Goal: Information Seeking & Learning: Learn about a topic

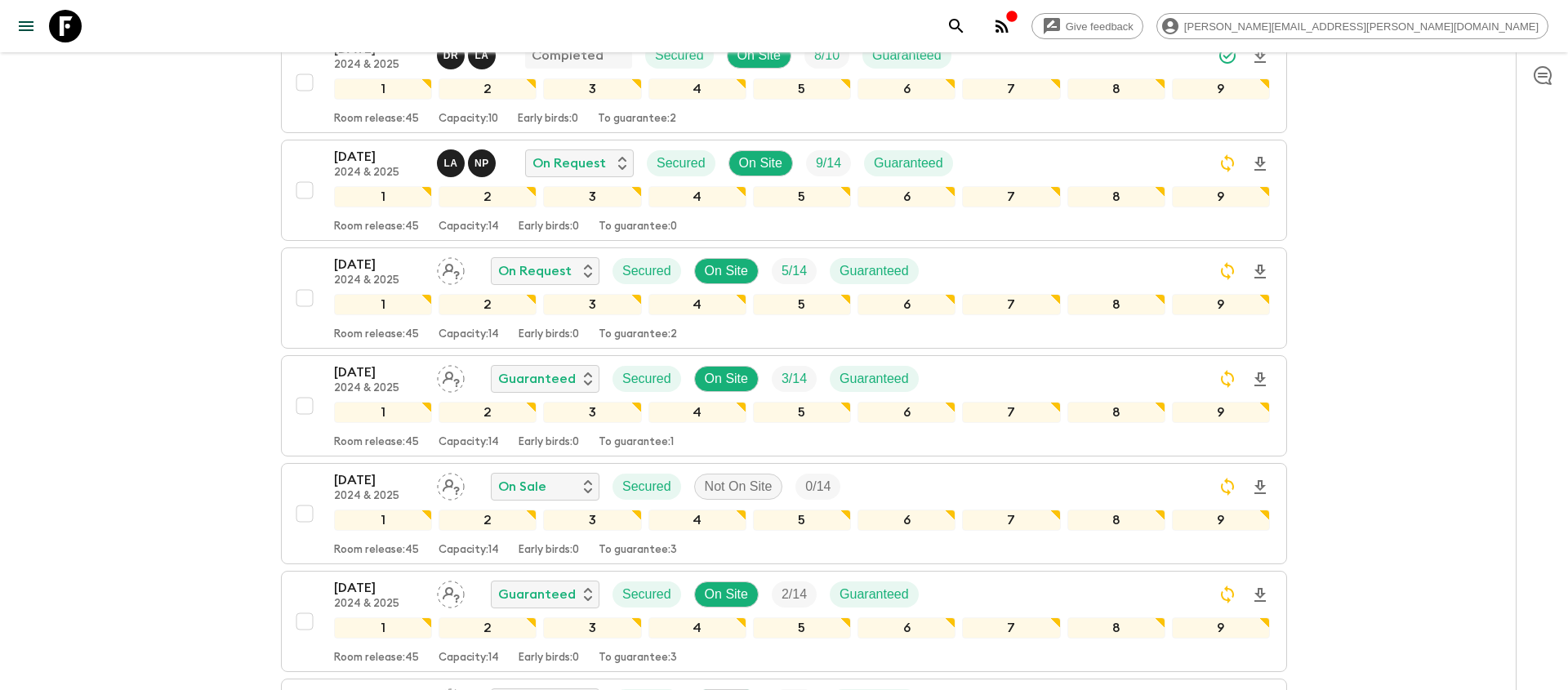
click at [966, 24] on icon "search adventures" at bounding box center [956, 26] width 20 height 20
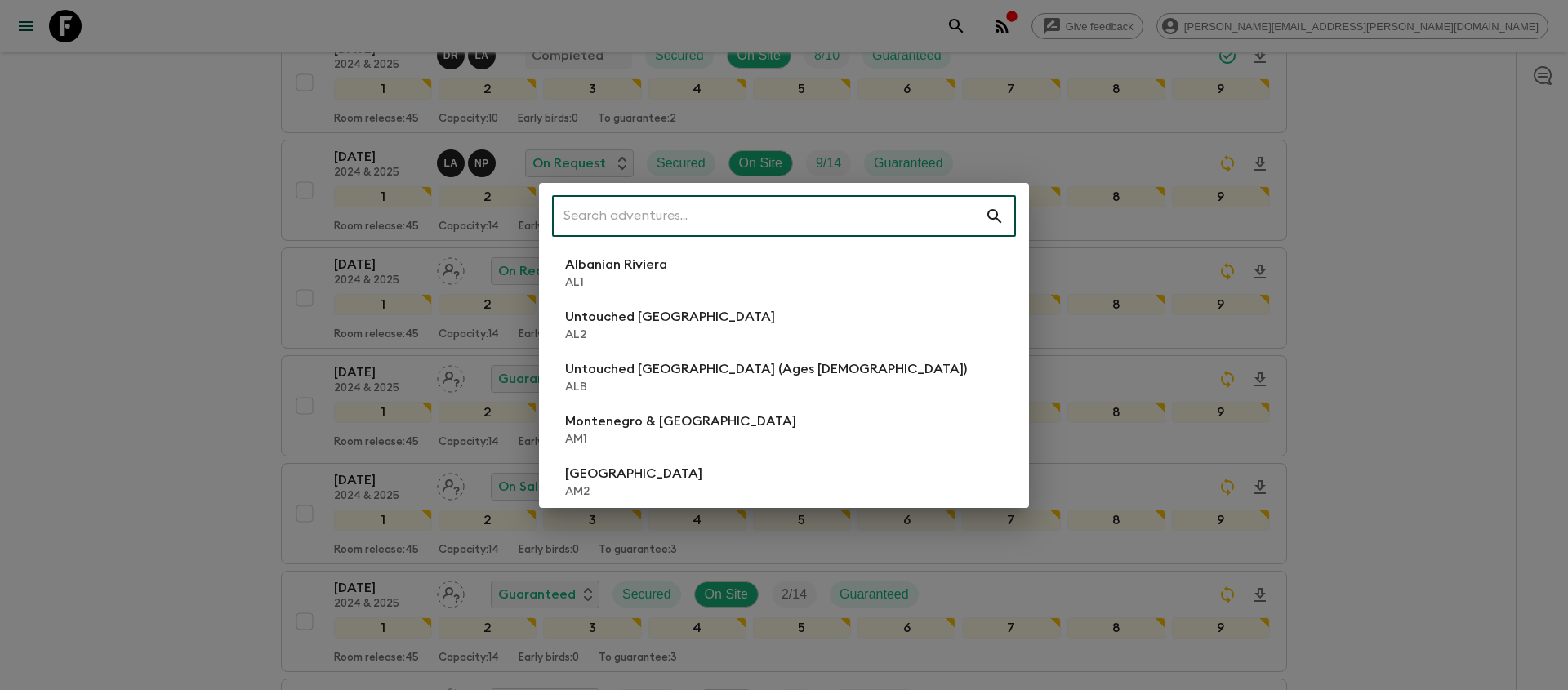
scroll to position [718, 0]
click at [836, 208] on input "text" at bounding box center [767, 216] width 432 height 46
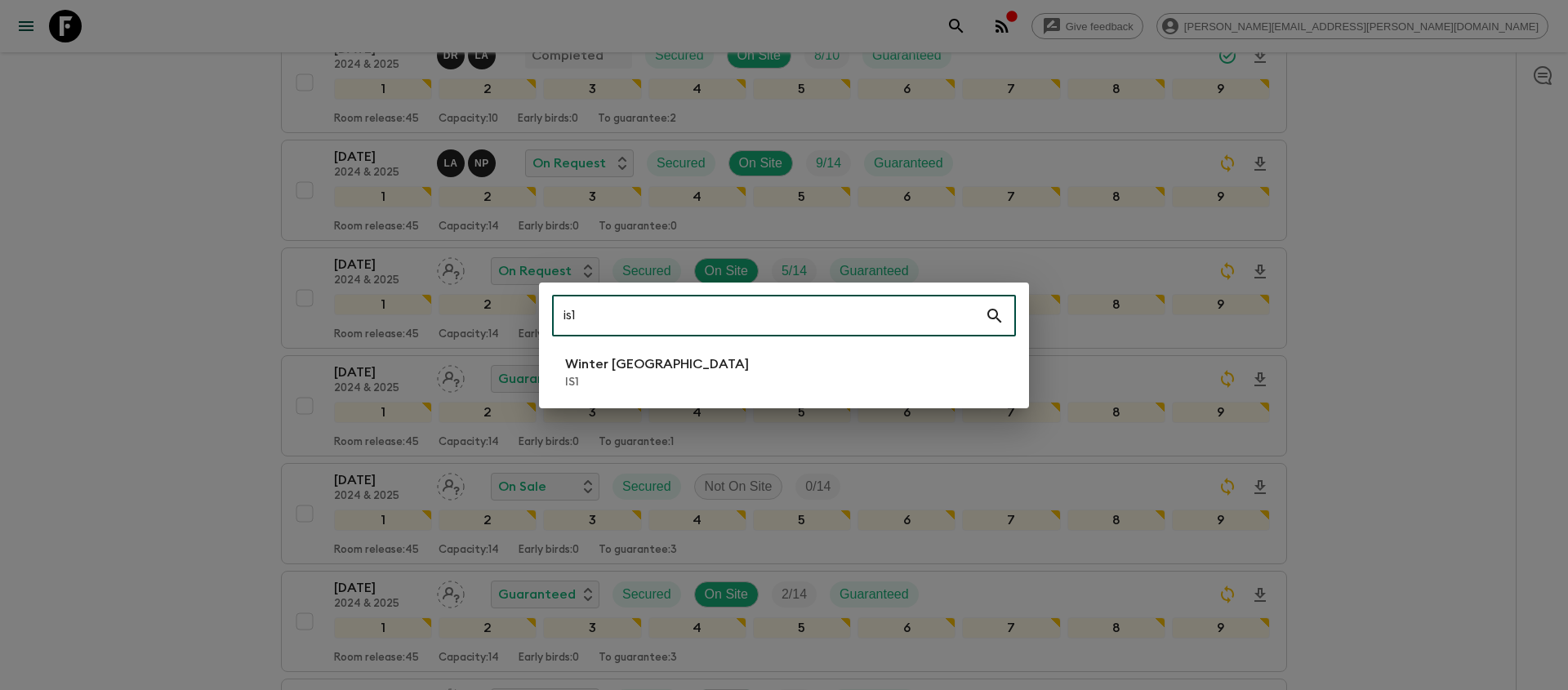
type input "is1"
click at [746, 376] on li "Winter Iceland IS1" at bounding box center [783, 372] width 464 height 46
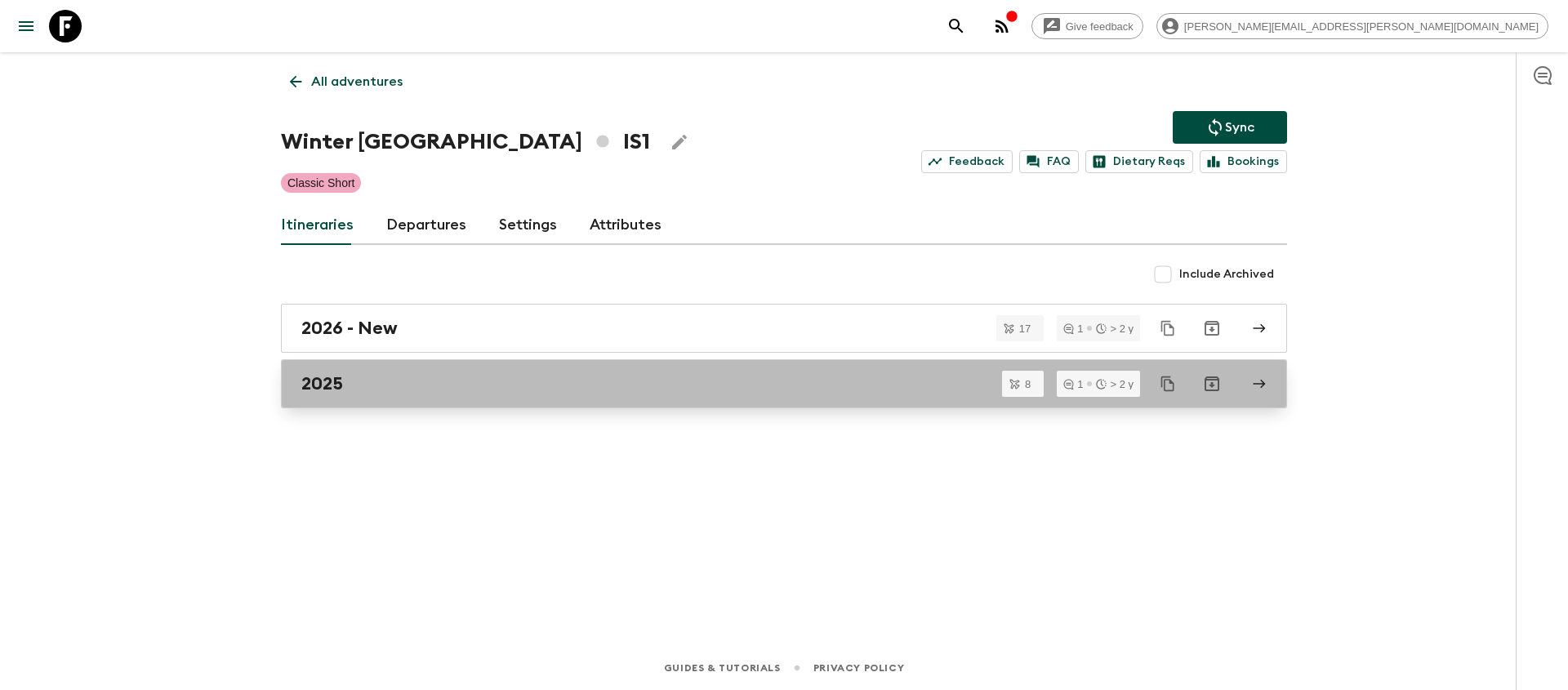
click at [361, 398] on link "2025" at bounding box center [784, 383] width 1006 height 49
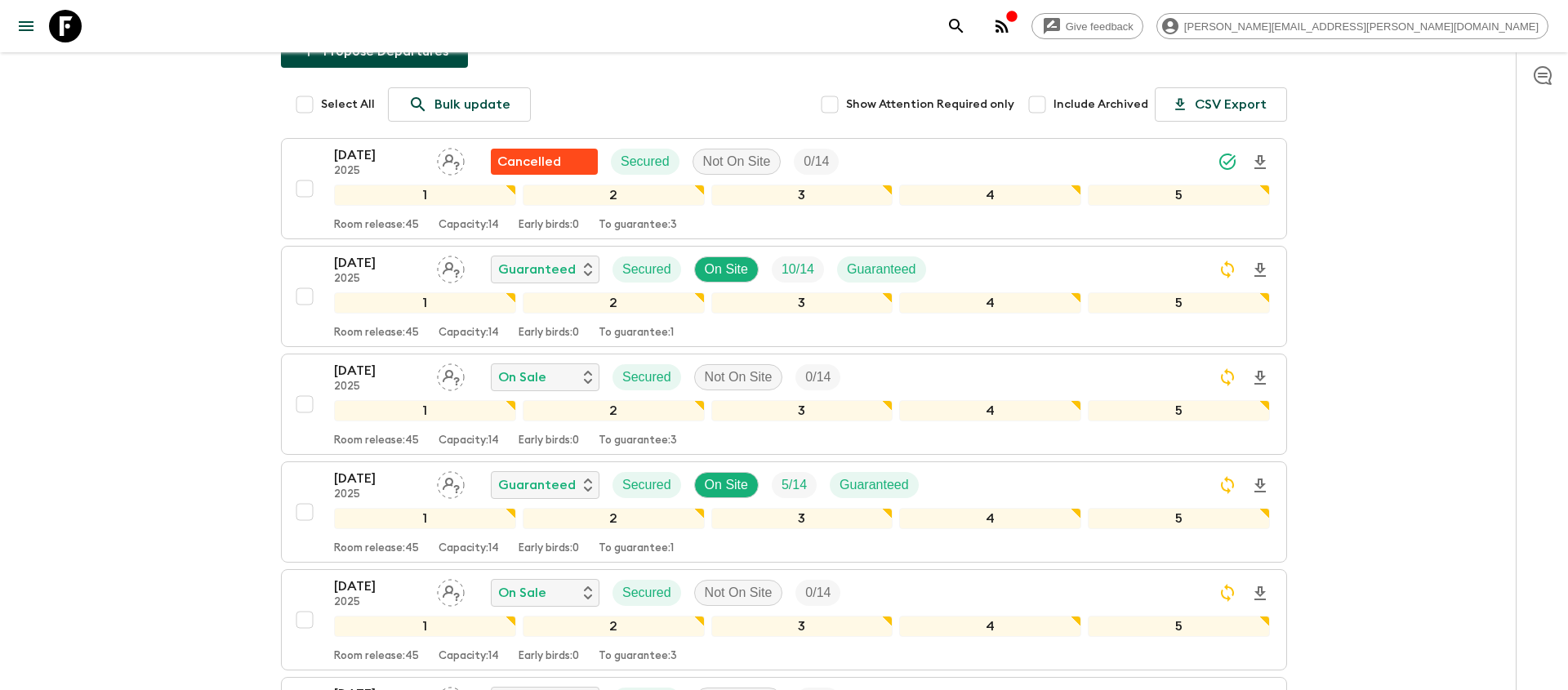
scroll to position [184, 0]
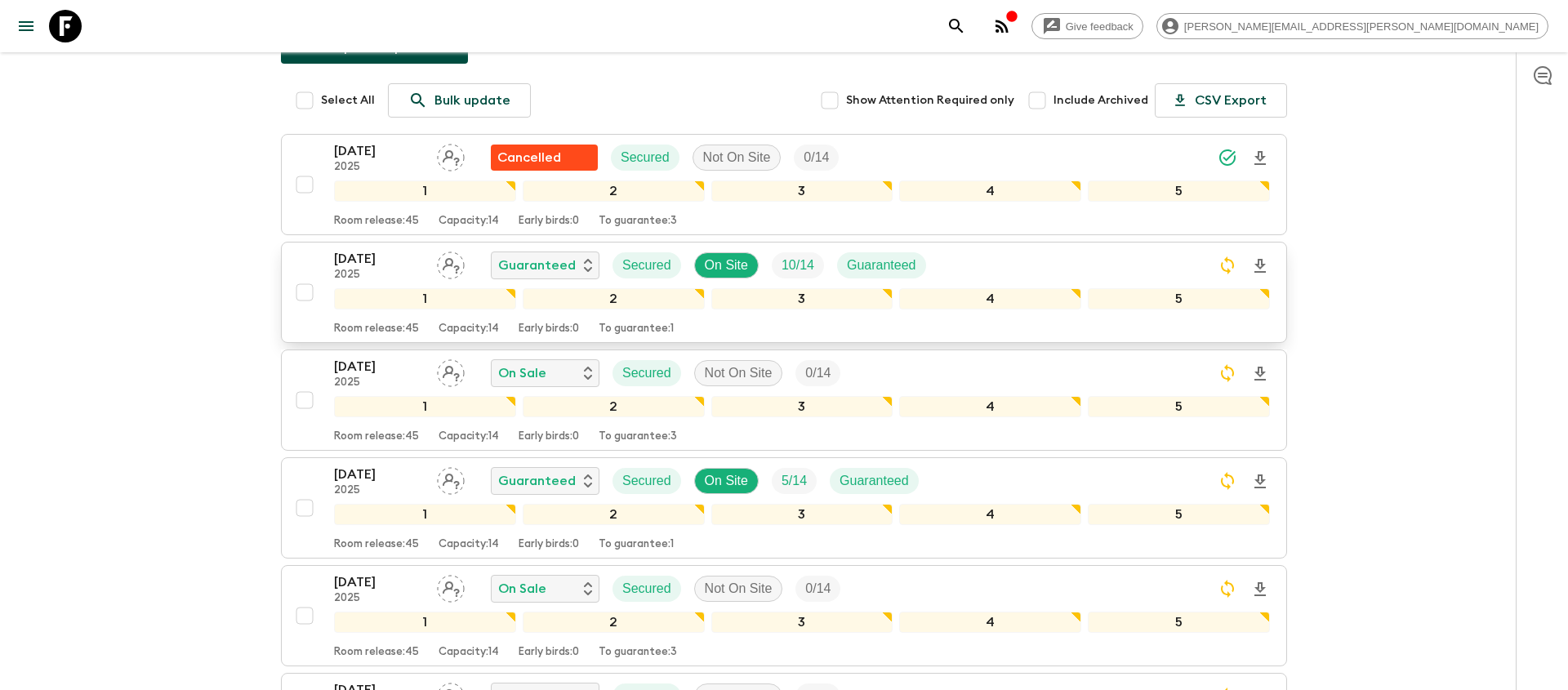
click at [1043, 264] on div "[DATE] 2025 Guaranteed Secured On Site 10 / 14 Guaranteed" at bounding box center [802, 265] width 936 height 33
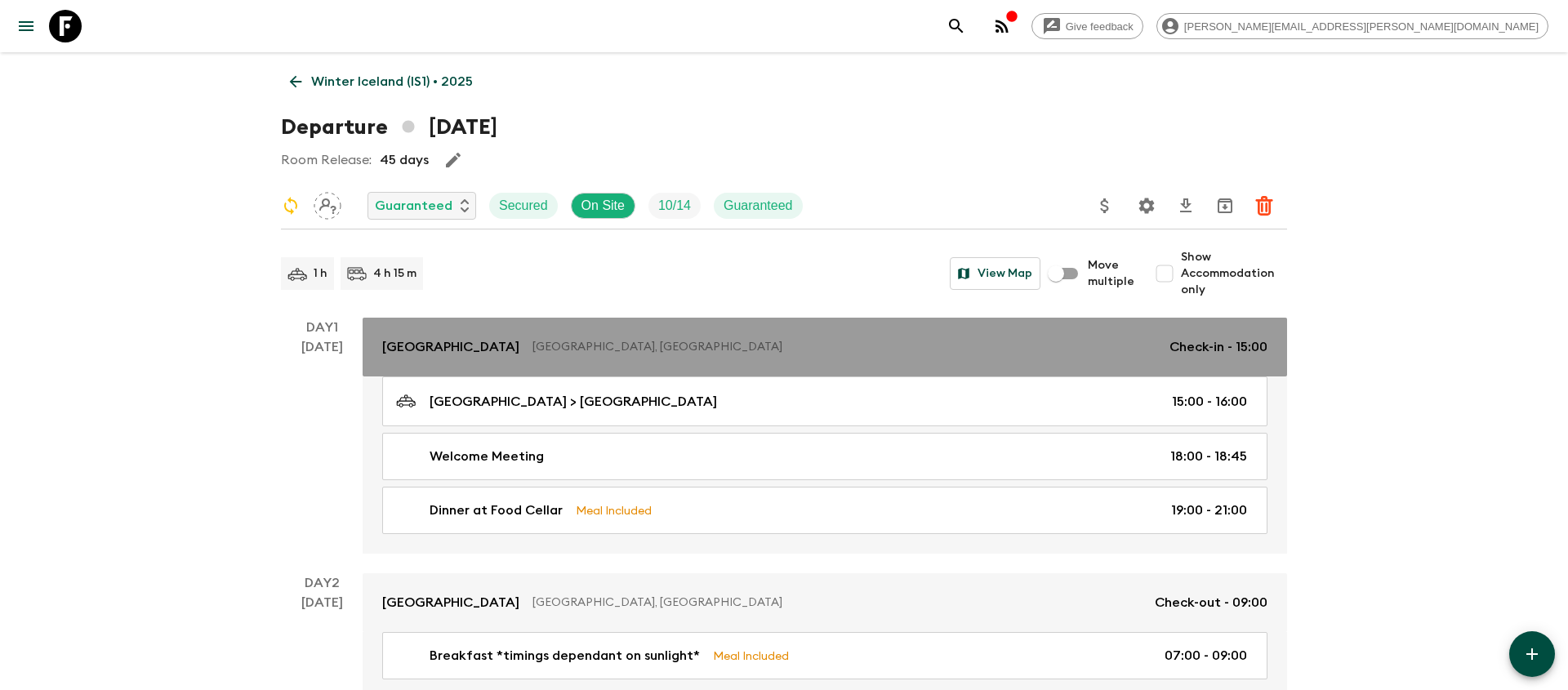
click at [802, 358] on link "[GEOGRAPHIC_DATA], [GEOGRAPHIC_DATA] Check-in - 15:00" at bounding box center [825, 347] width 924 height 59
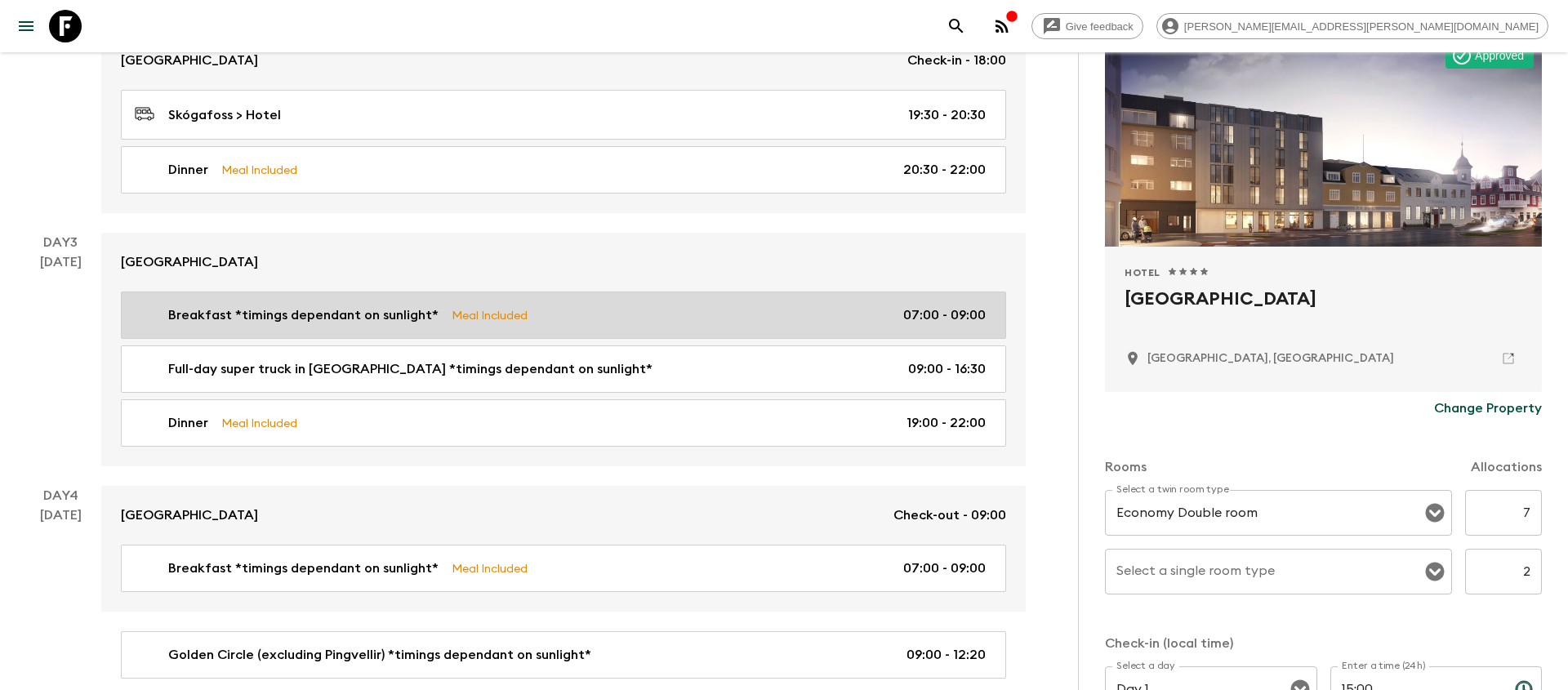
scroll to position [899, 0]
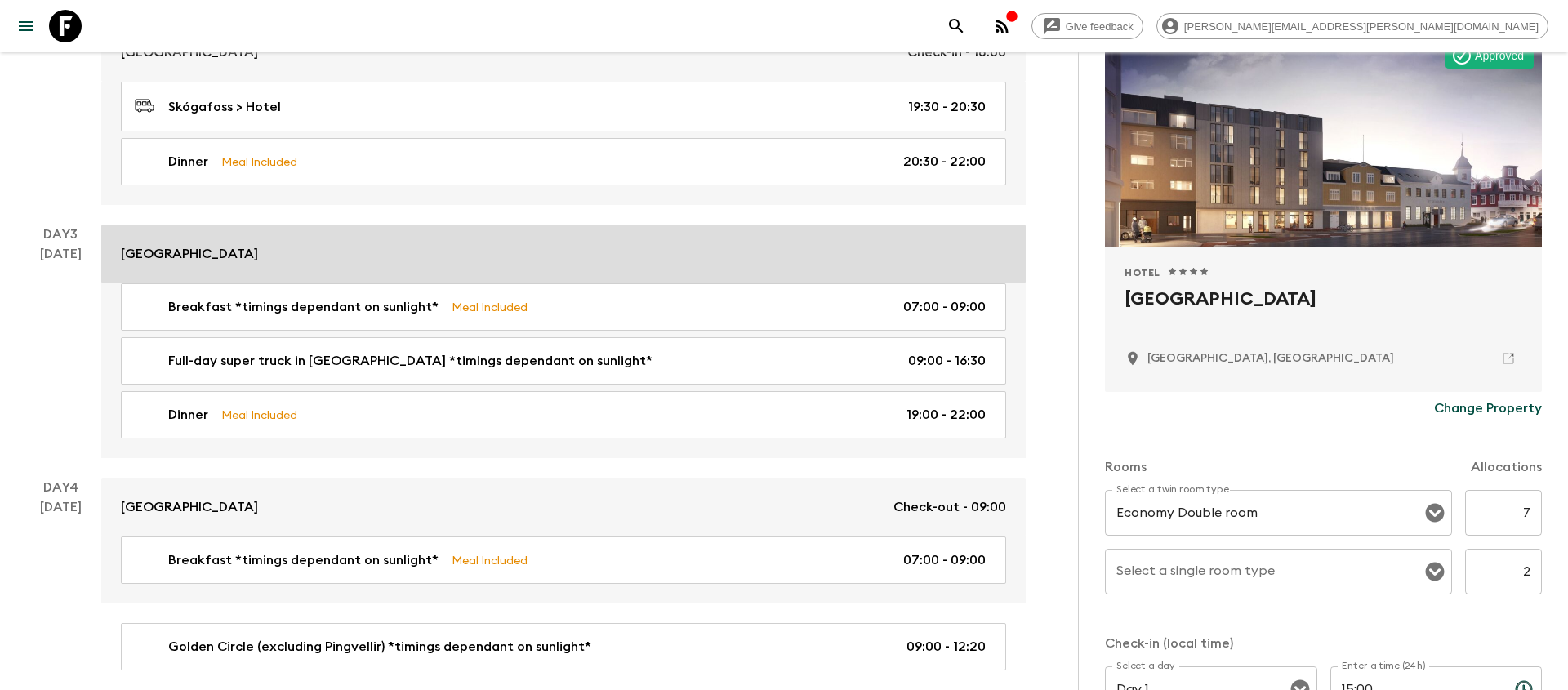
click at [737, 256] on div "[GEOGRAPHIC_DATA]" at bounding box center [564, 253] width 885 height 20
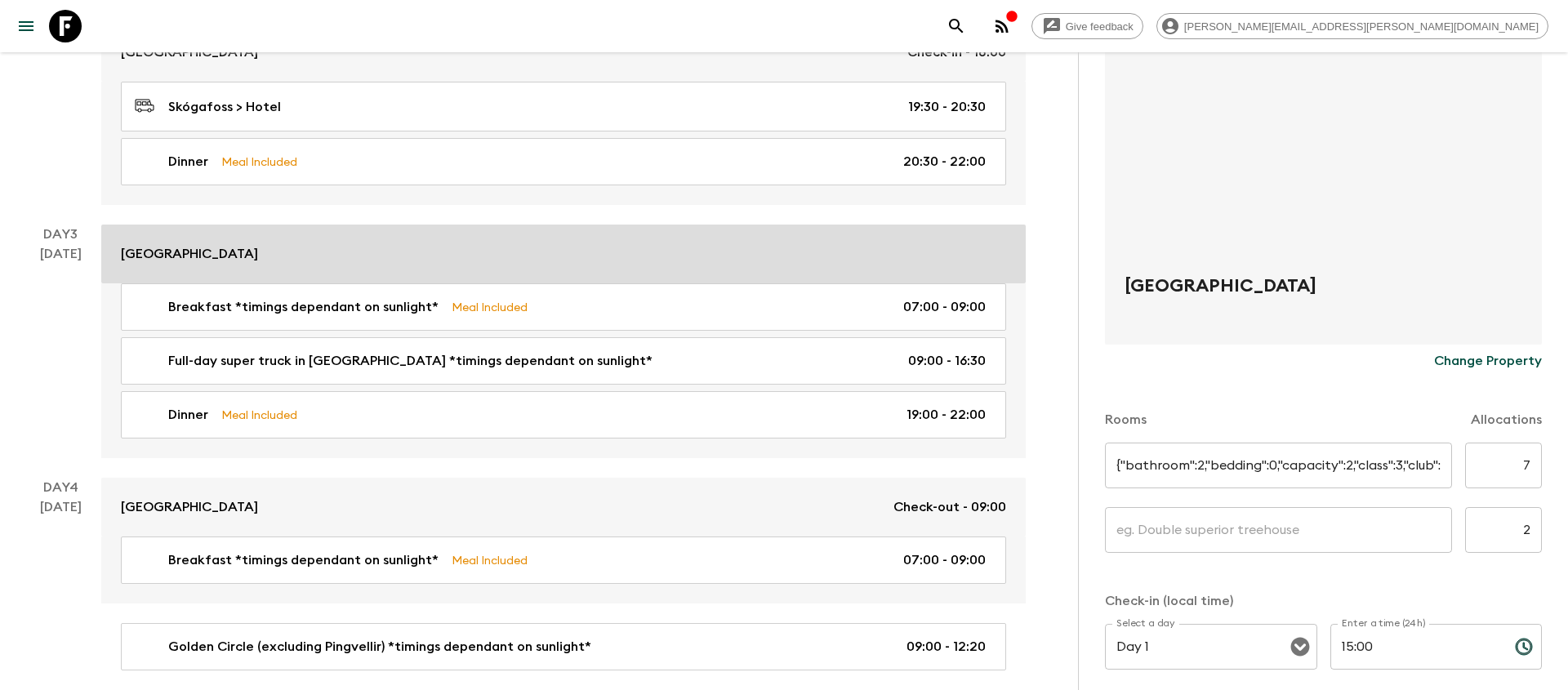
type input "TWN"
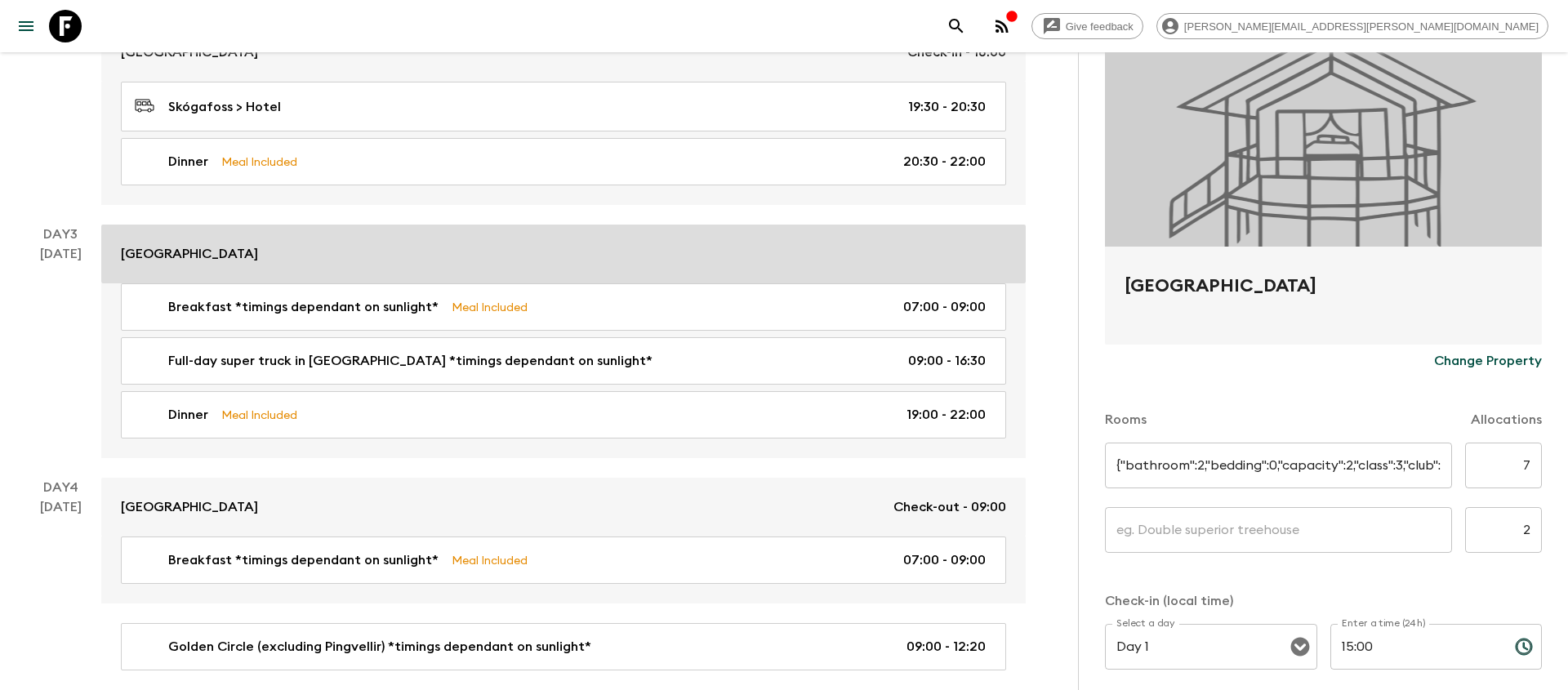
type input "SGL"
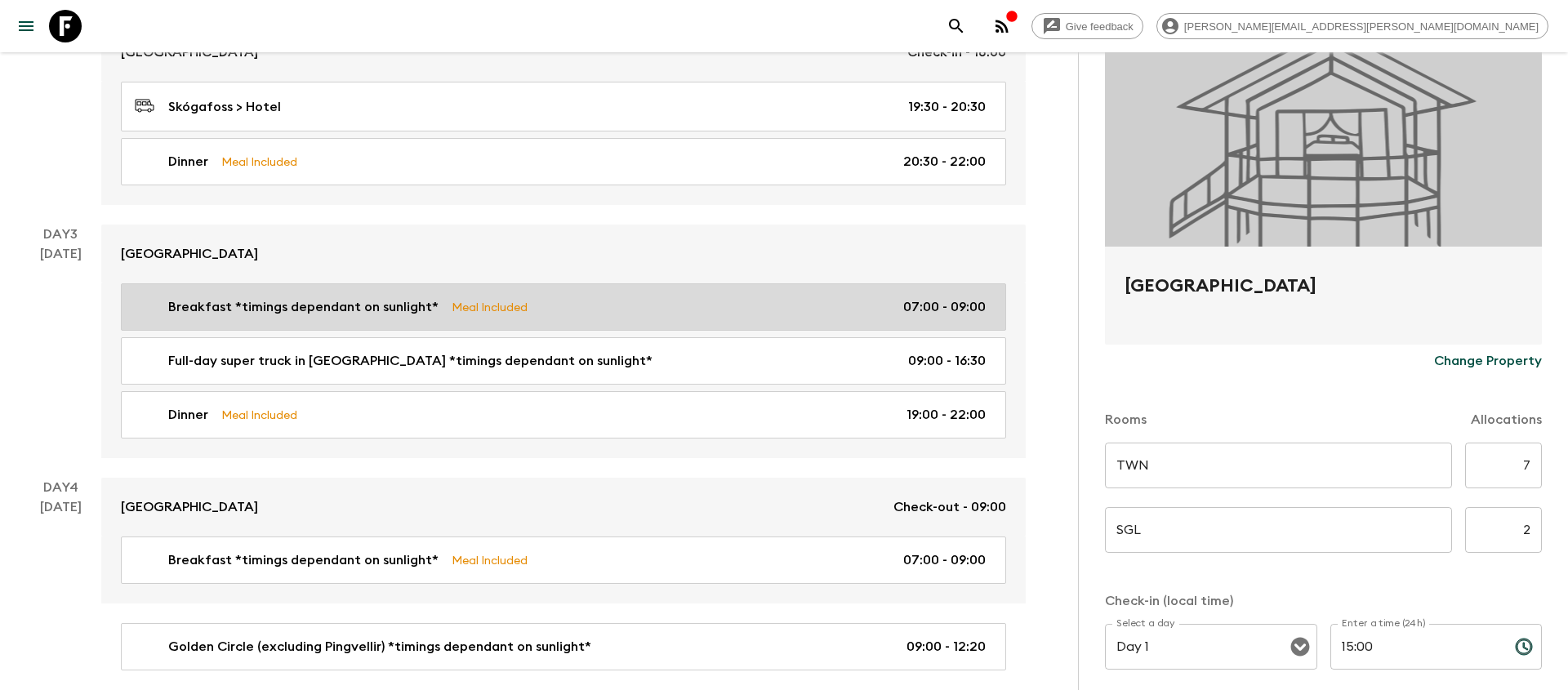
type input "Day 2"
type input "18:00"
type input "Day 4"
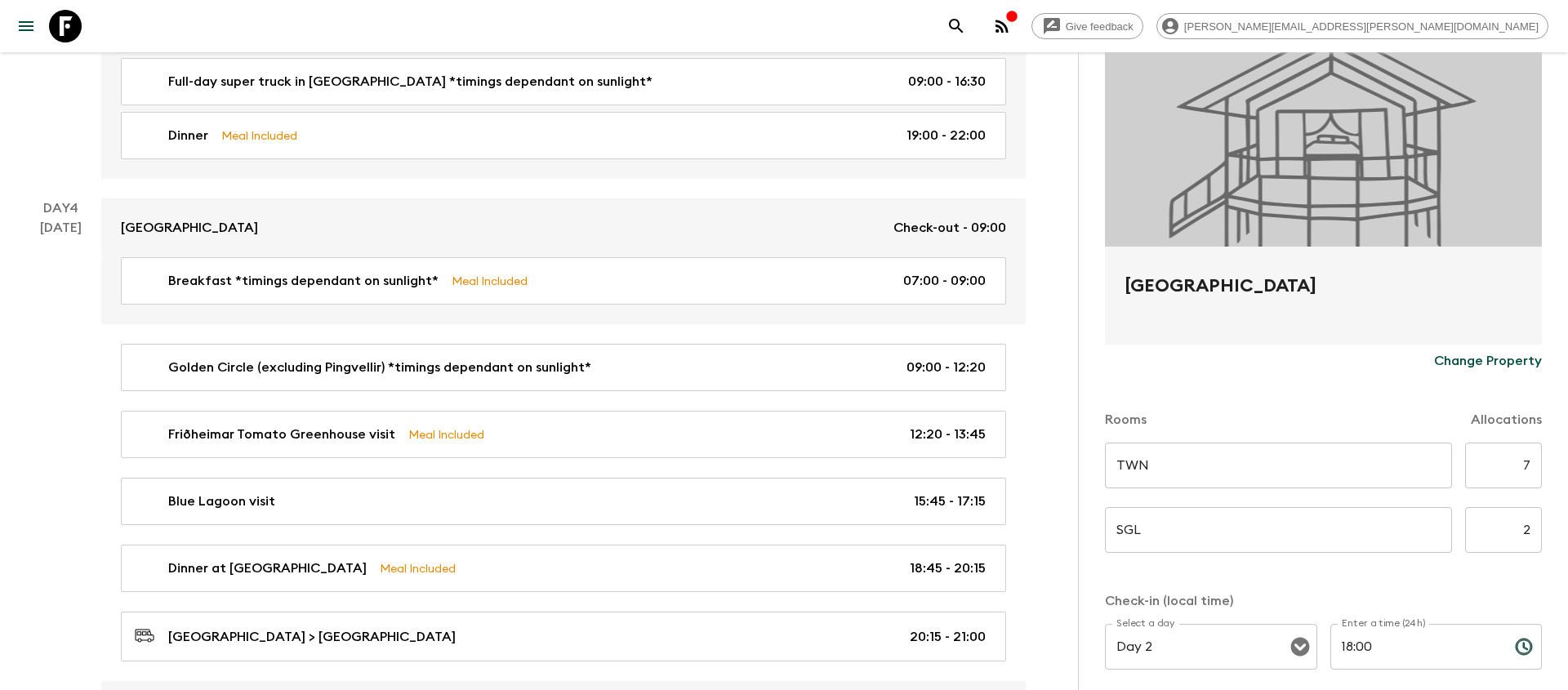
scroll to position [1190, 0]
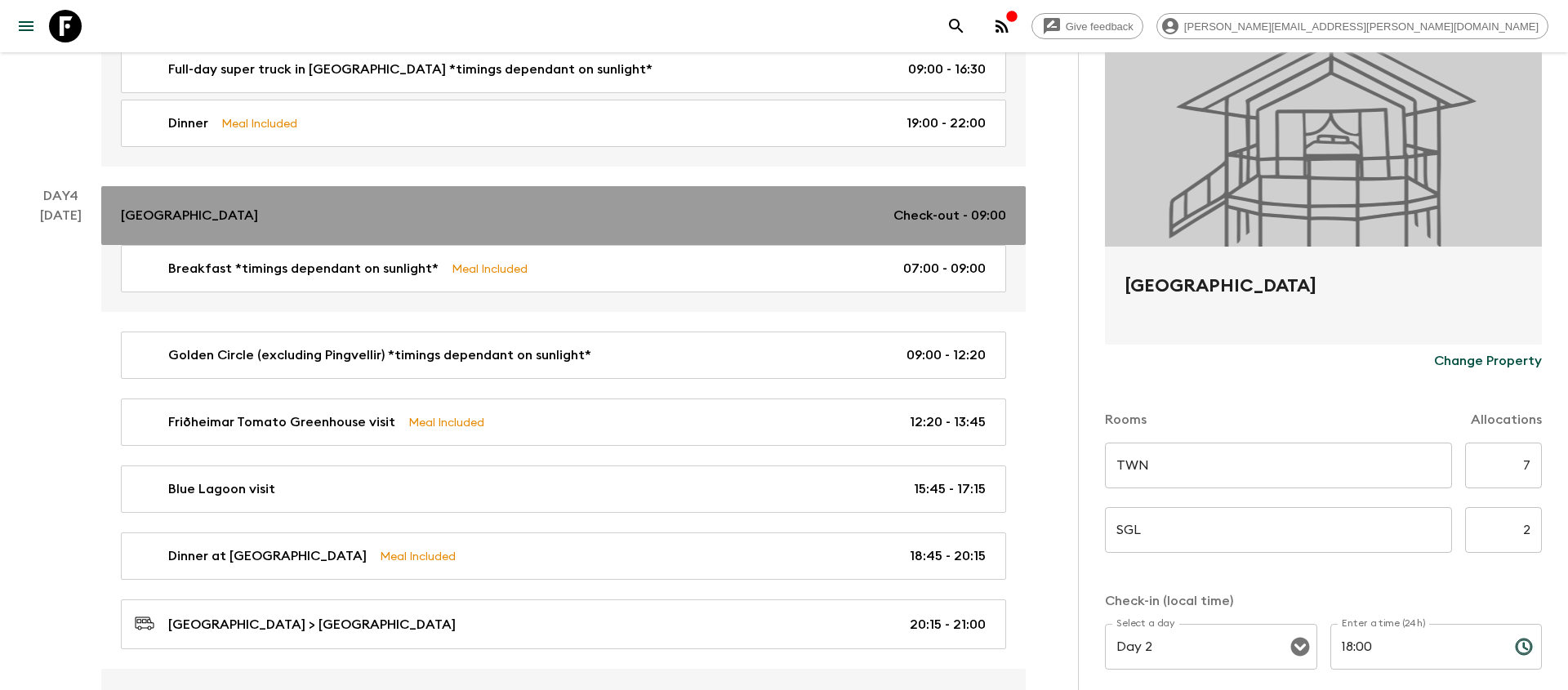
click at [750, 232] on link "Hotel Lóa Check-out - 09:00" at bounding box center [564, 215] width 924 height 59
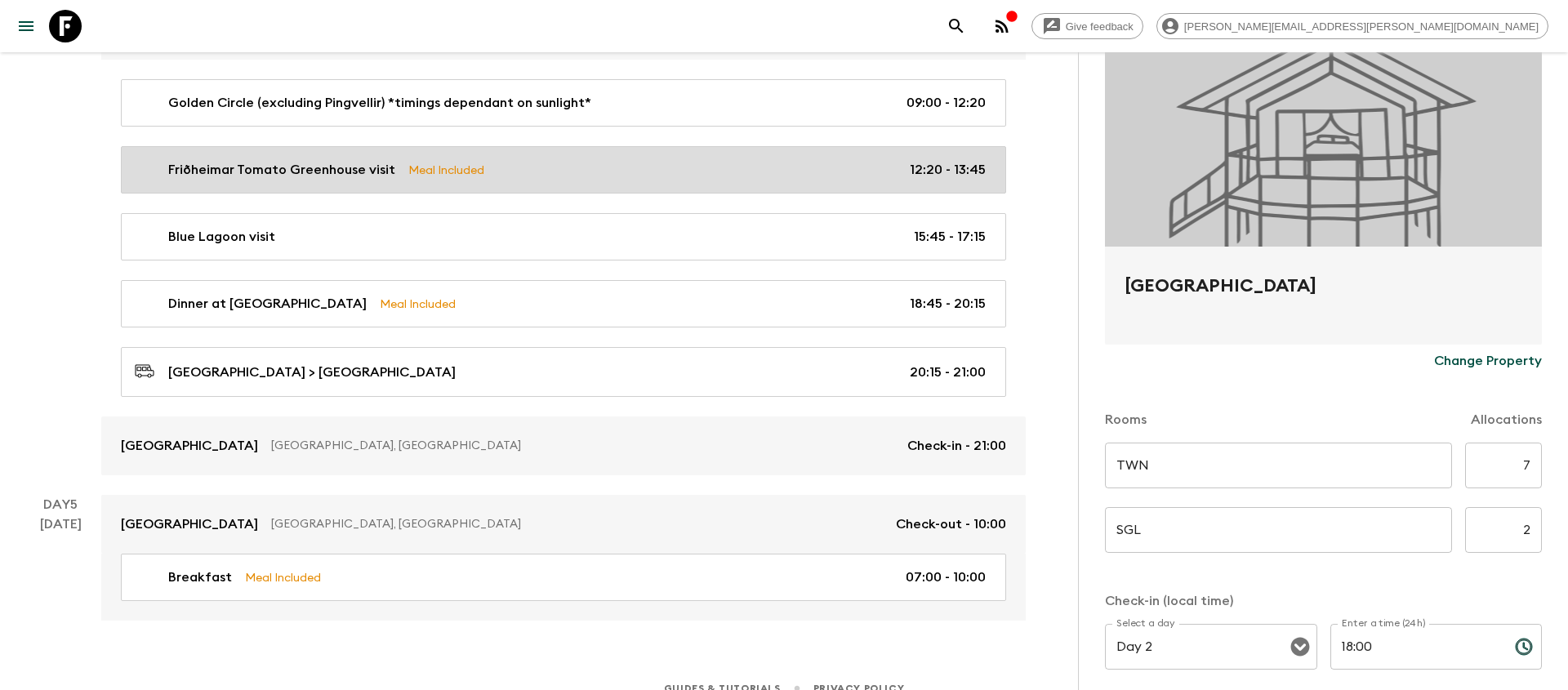
scroll to position [1460, 0]
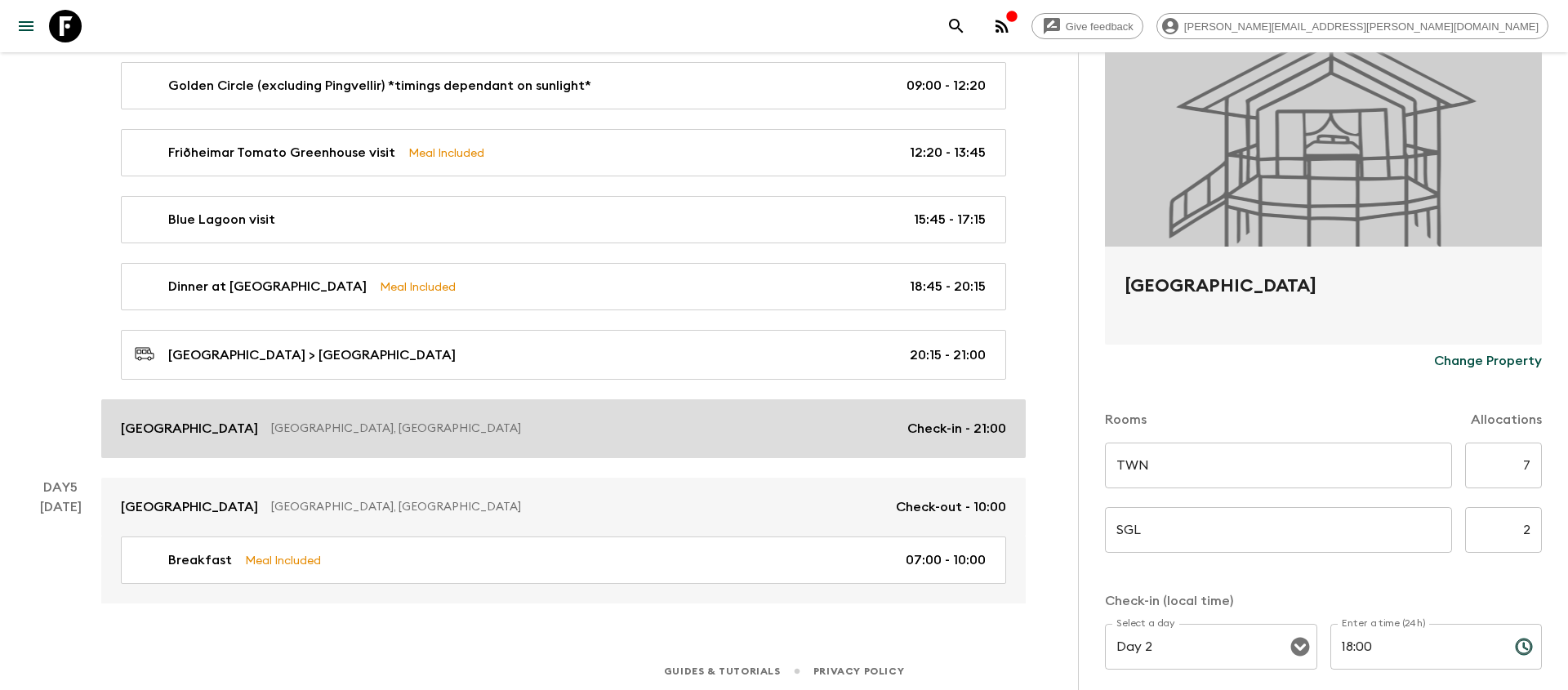
click at [748, 408] on link "[GEOGRAPHIC_DATA], [GEOGRAPHIC_DATA] Check-in - 21:00" at bounding box center [564, 428] width 924 height 59
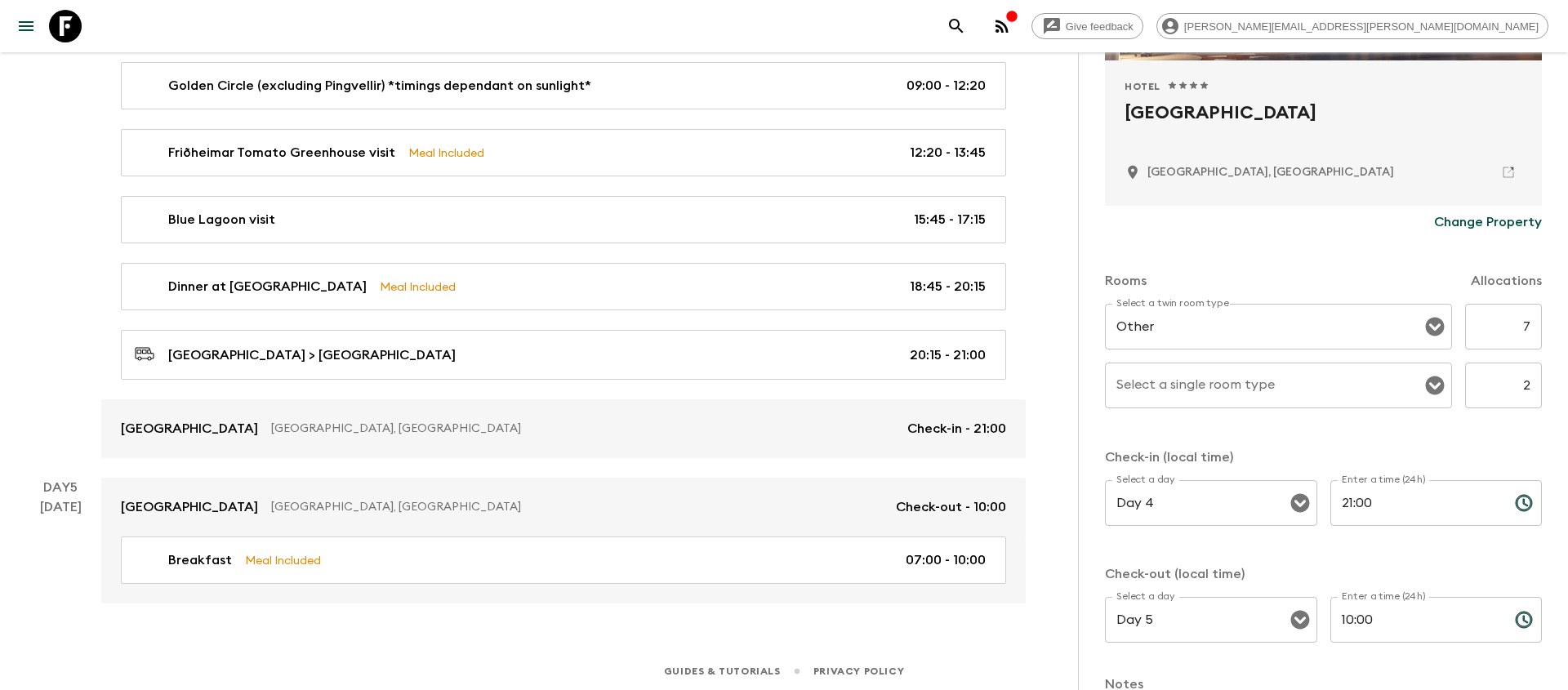
scroll to position [360, 0]
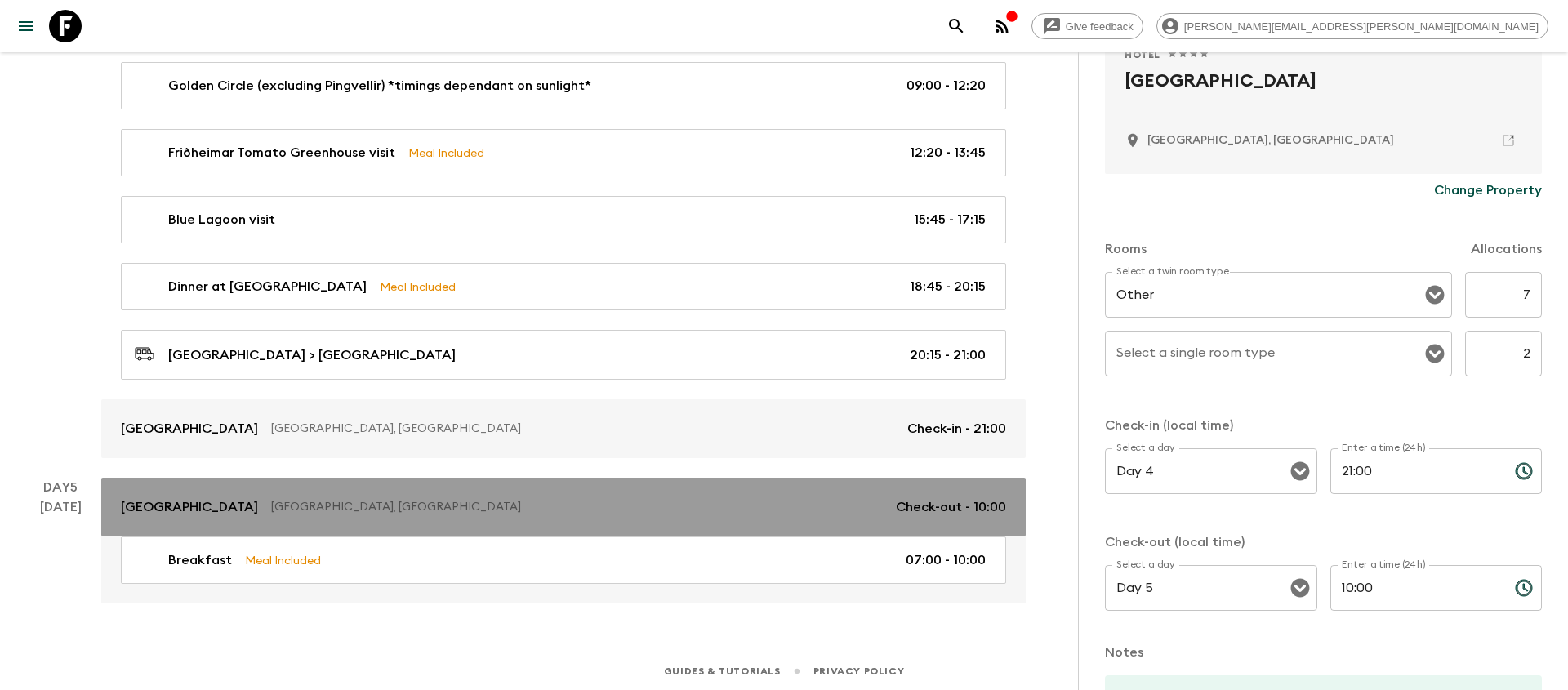
click at [788, 508] on p "[GEOGRAPHIC_DATA], [GEOGRAPHIC_DATA]" at bounding box center [577, 507] width 612 height 17
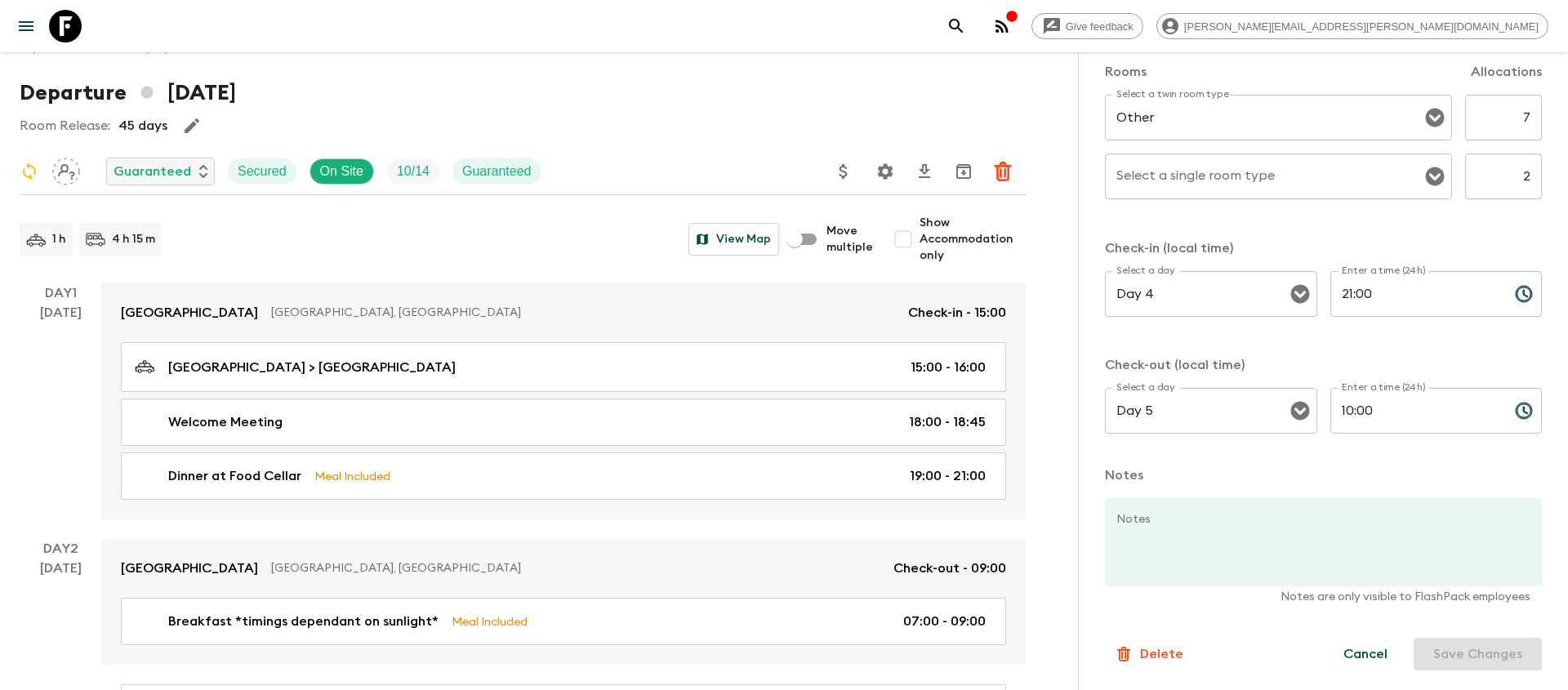
scroll to position [0, 0]
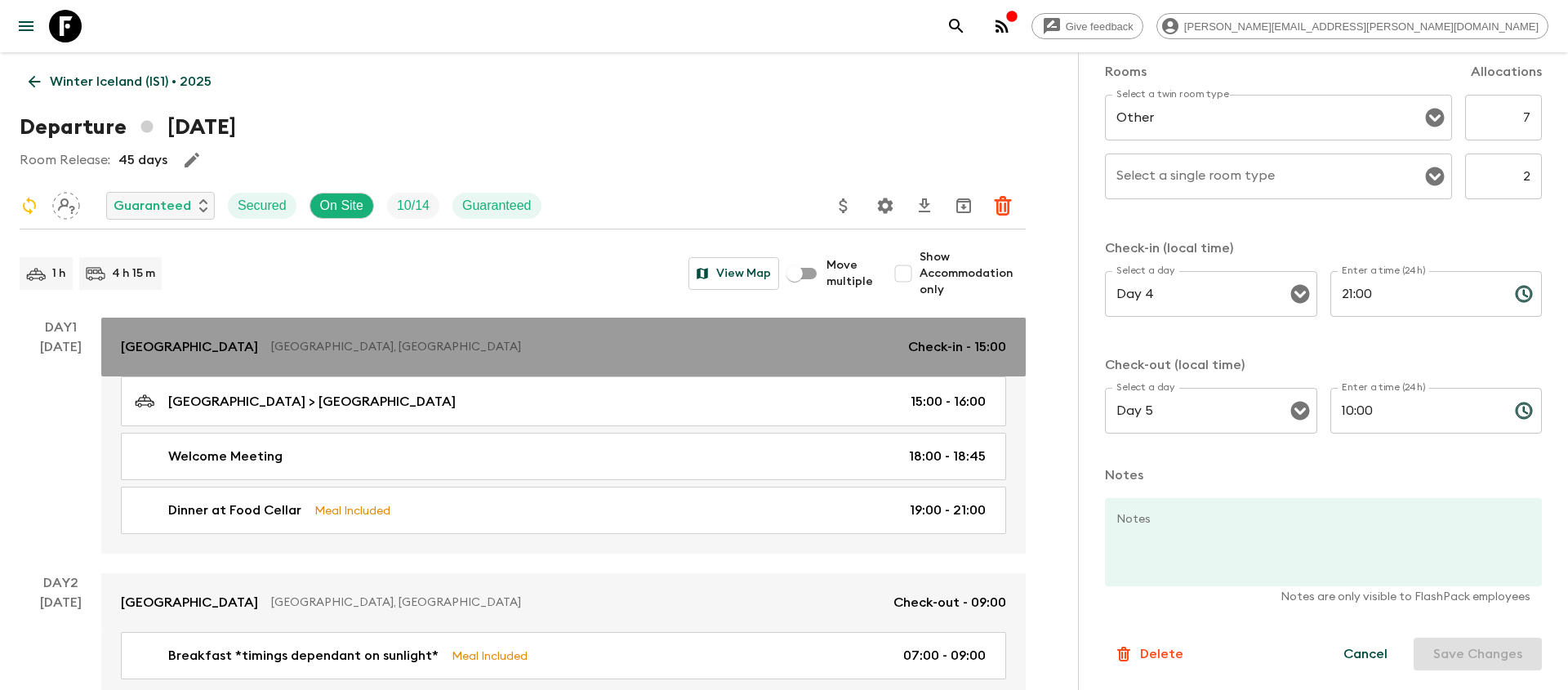
click at [773, 358] on link "[GEOGRAPHIC_DATA], [GEOGRAPHIC_DATA] Check-in - 15:00" at bounding box center [564, 347] width 924 height 59
type input "Economy Double room"
type input "Day 1"
type input "15:00"
type input "Day 2"
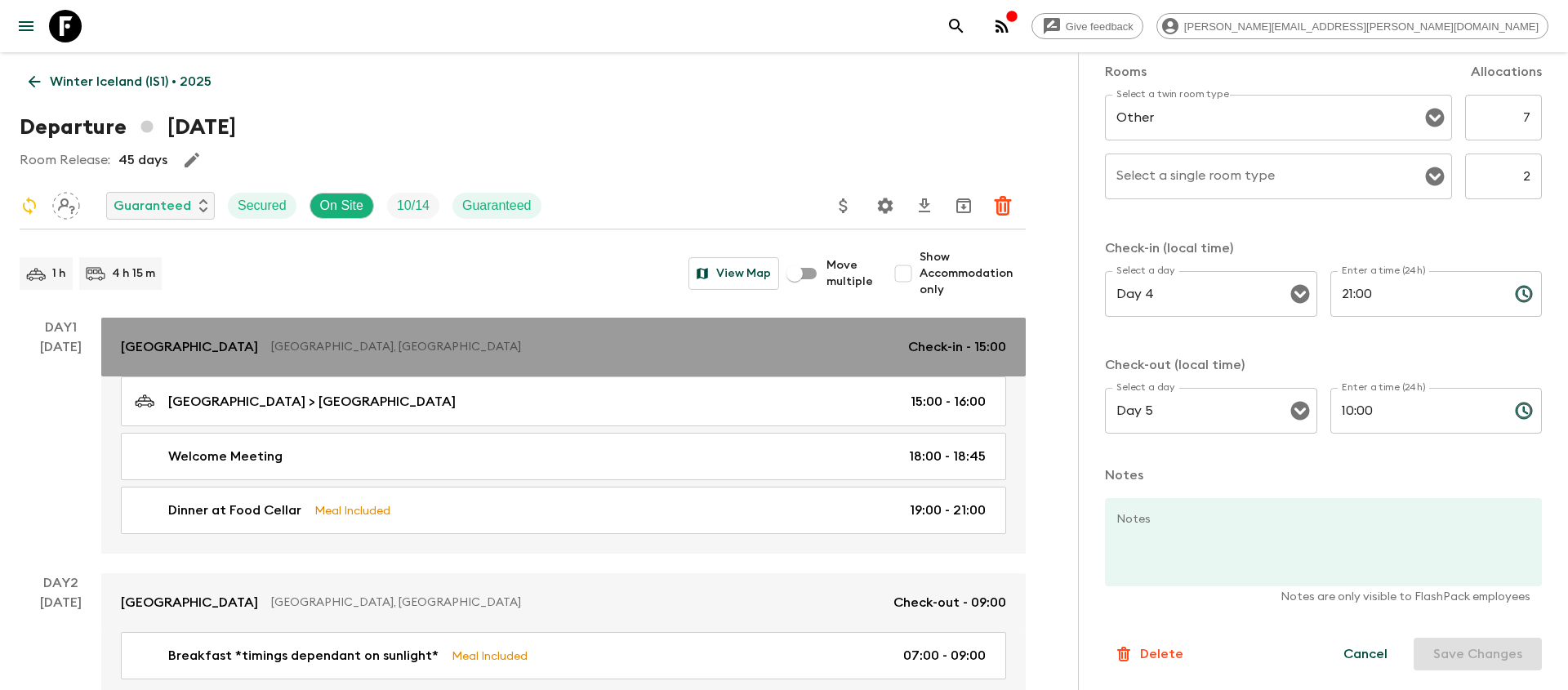
type input "09:00"
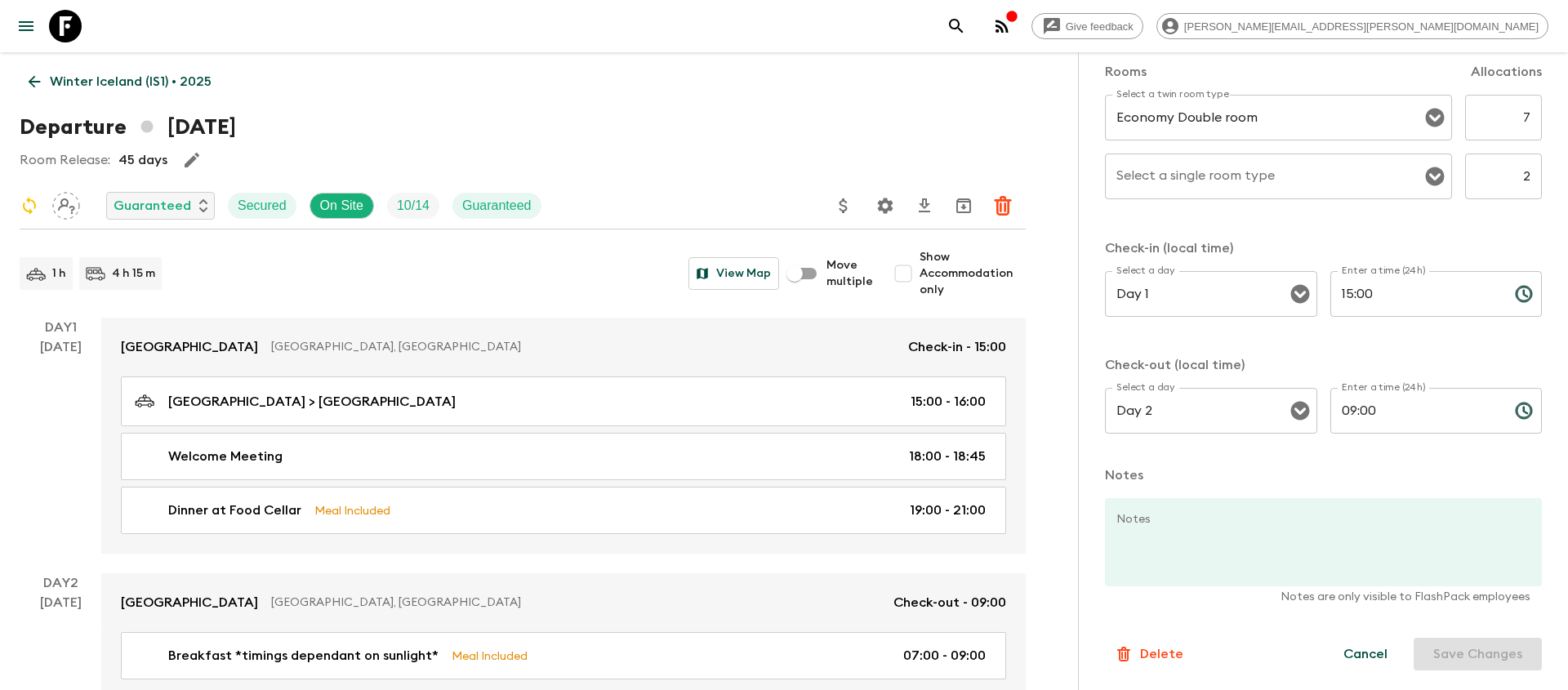
click at [1526, 179] on input "2" at bounding box center [1503, 176] width 77 height 46
type input "4"
click at [1468, 655] on button "Save Changes" at bounding box center [1478, 654] width 128 height 33
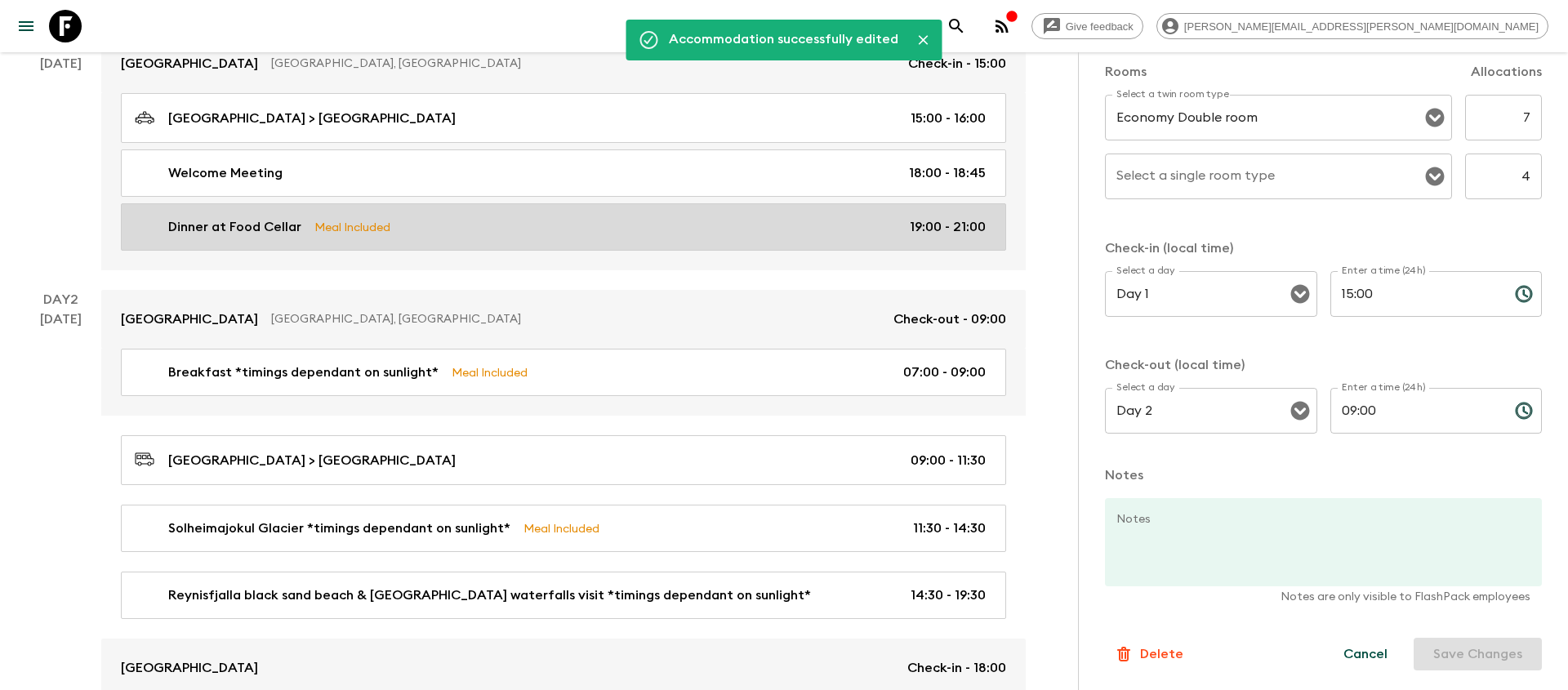
scroll to position [447, 0]
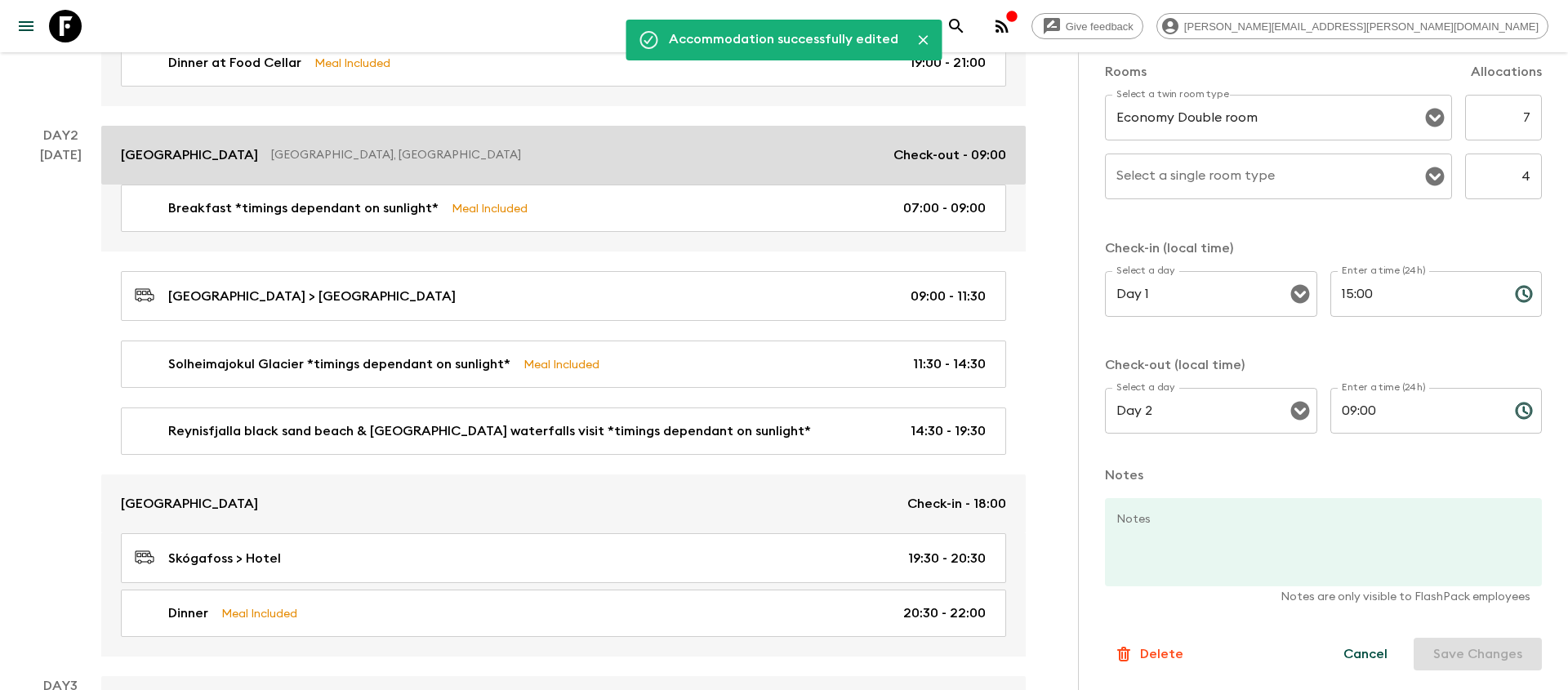
click at [745, 153] on p "[GEOGRAPHIC_DATA], [GEOGRAPHIC_DATA]" at bounding box center [575, 155] width 609 height 17
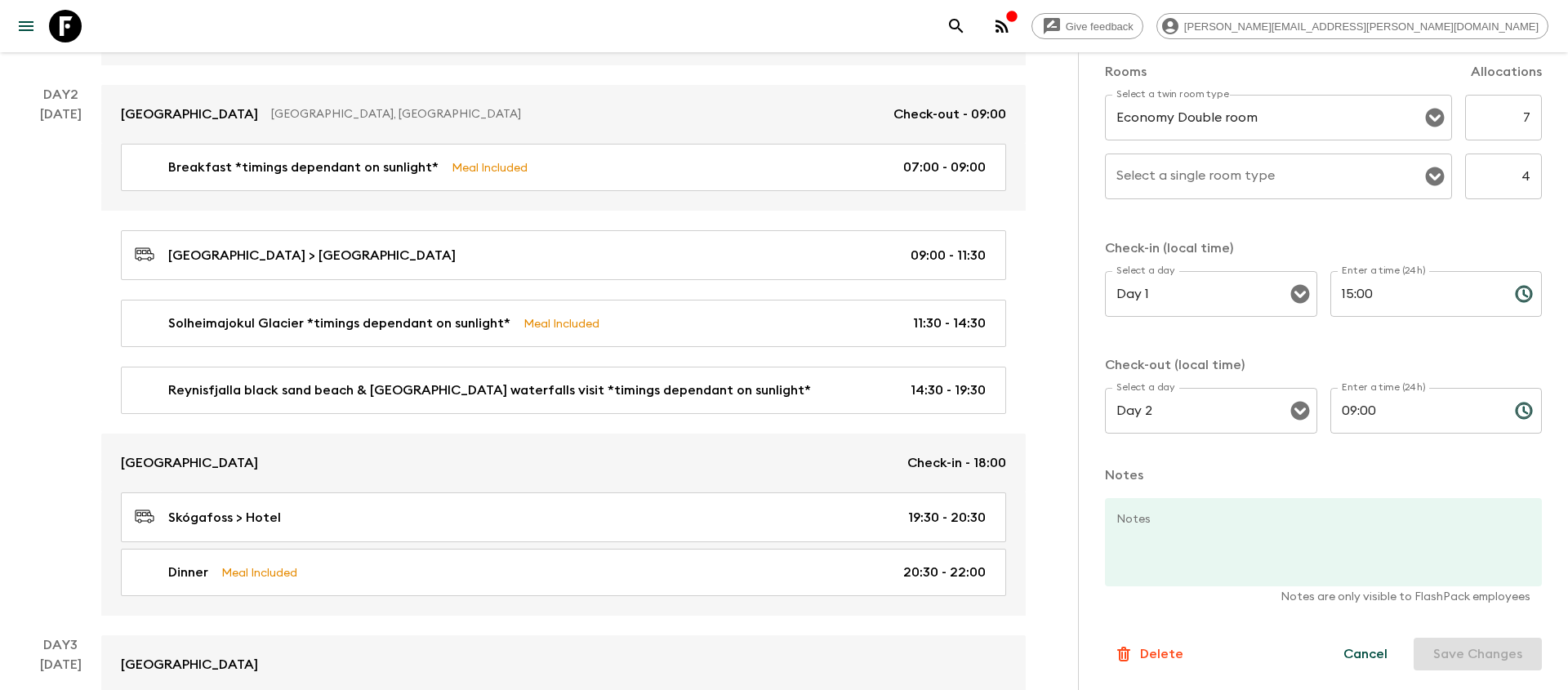
scroll to position [500, 0]
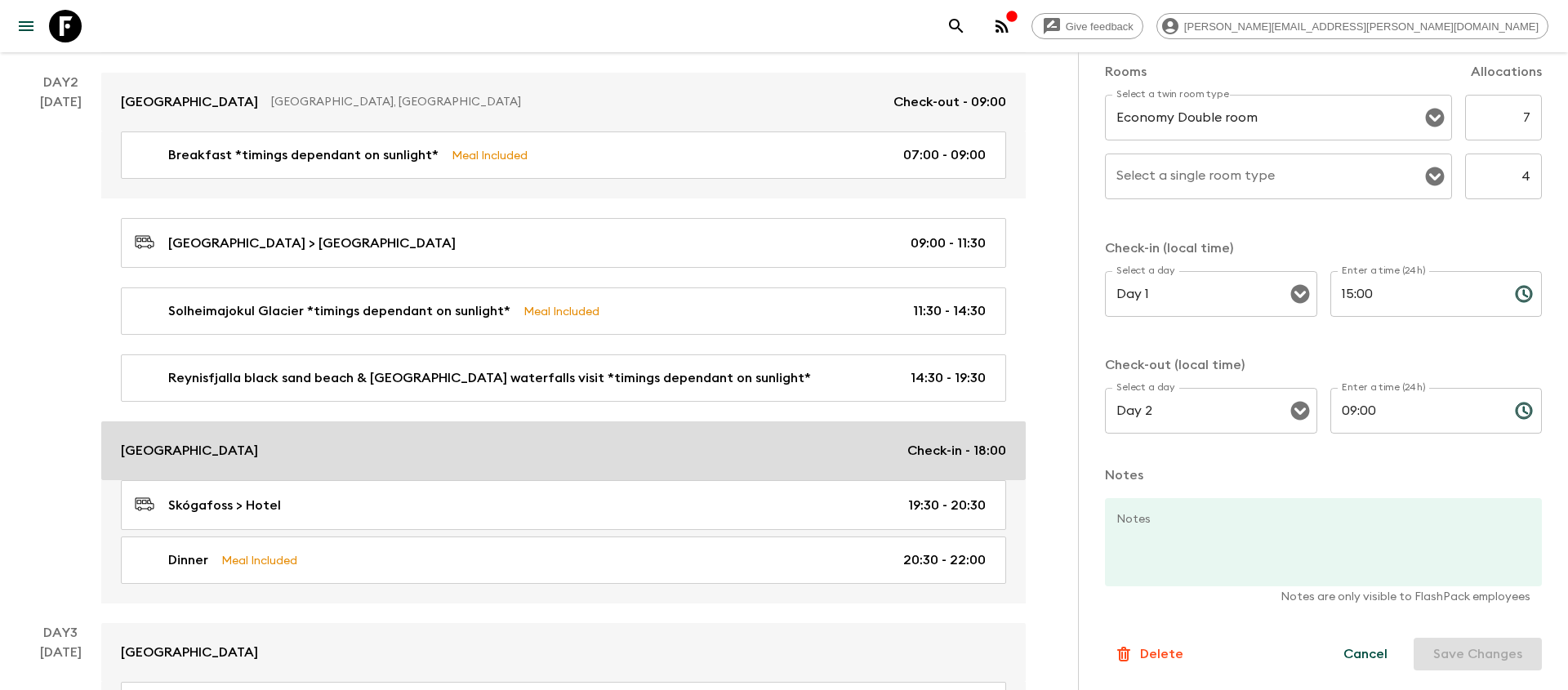
click at [786, 451] on div "Hotel Lóa Check-in - 18:00" at bounding box center [564, 450] width 885 height 20
type input "TWN"
type input "SGL"
type input "2"
type input "Day 2"
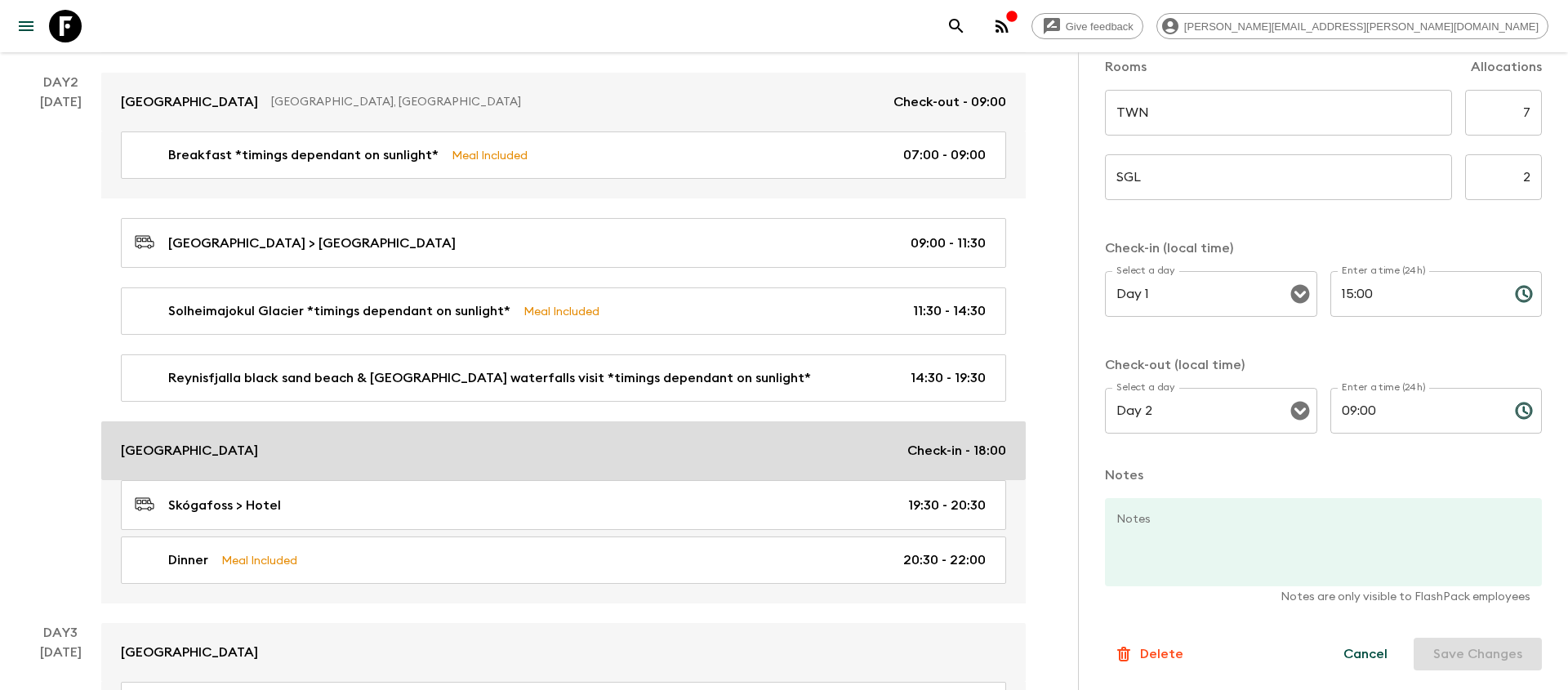
type input "18:00"
type input "Day 4"
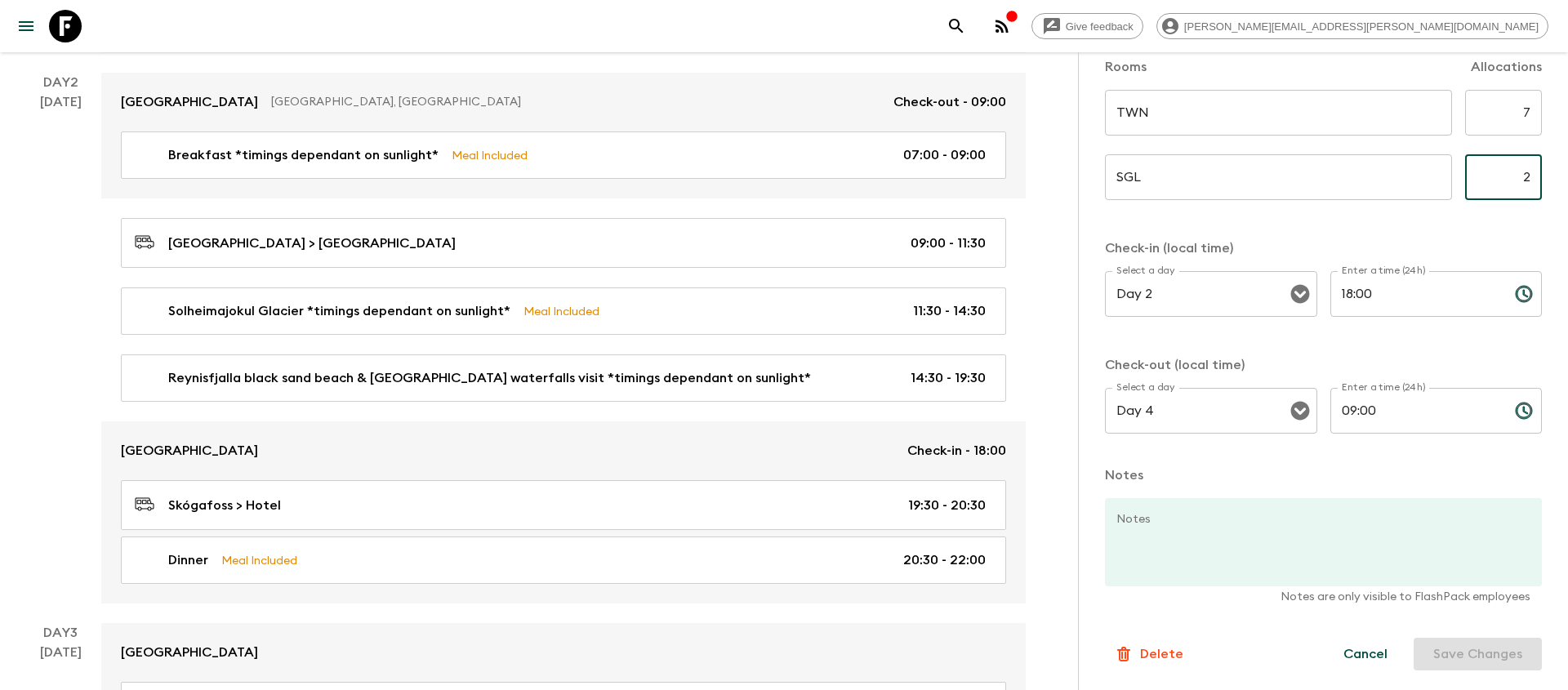
click at [1525, 170] on input "2" at bounding box center [1503, 177] width 77 height 46
click at [1532, 180] on input "42" at bounding box center [1503, 177] width 77 height 46
type input "4"
click at [1468, 660] on button "Save Changes" at bounding box center [1478, 654] width 128 height 33
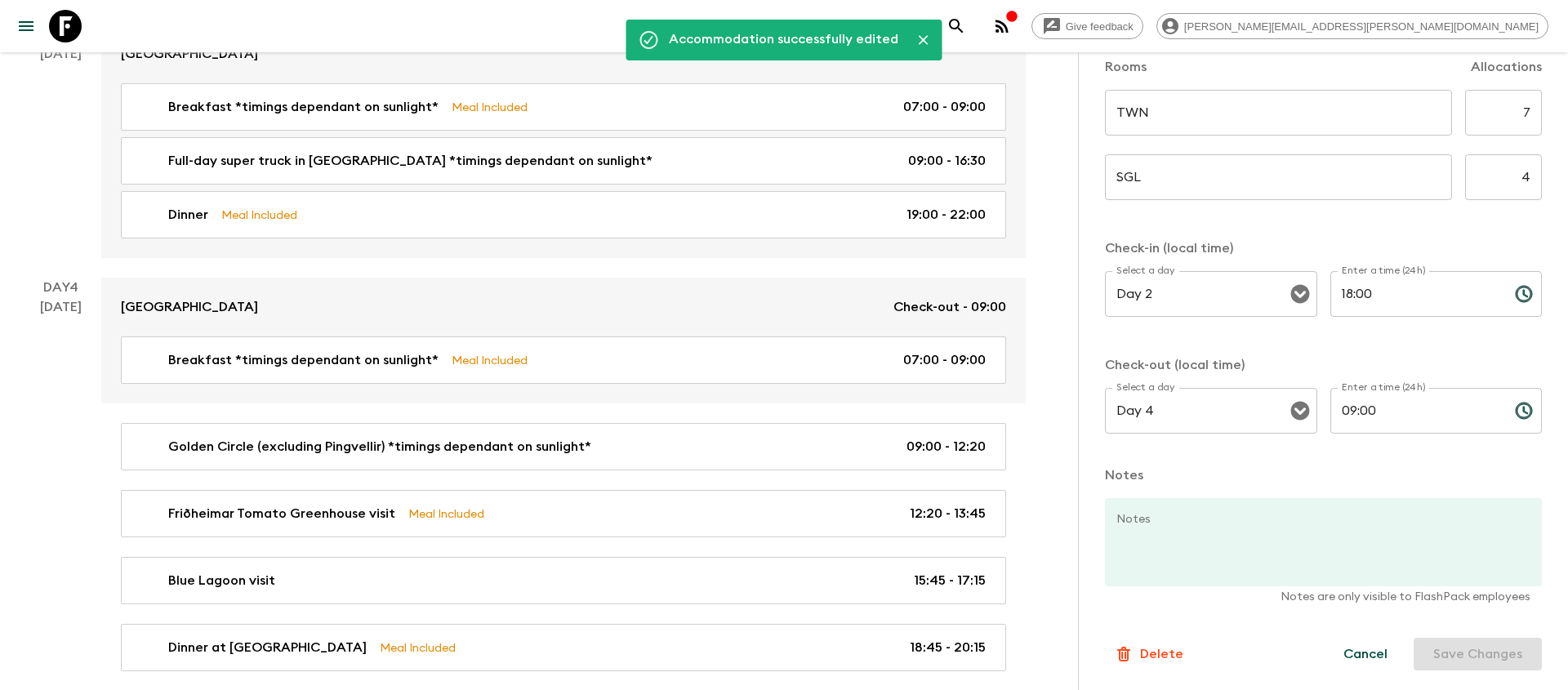
scroll to position [1141, 0]
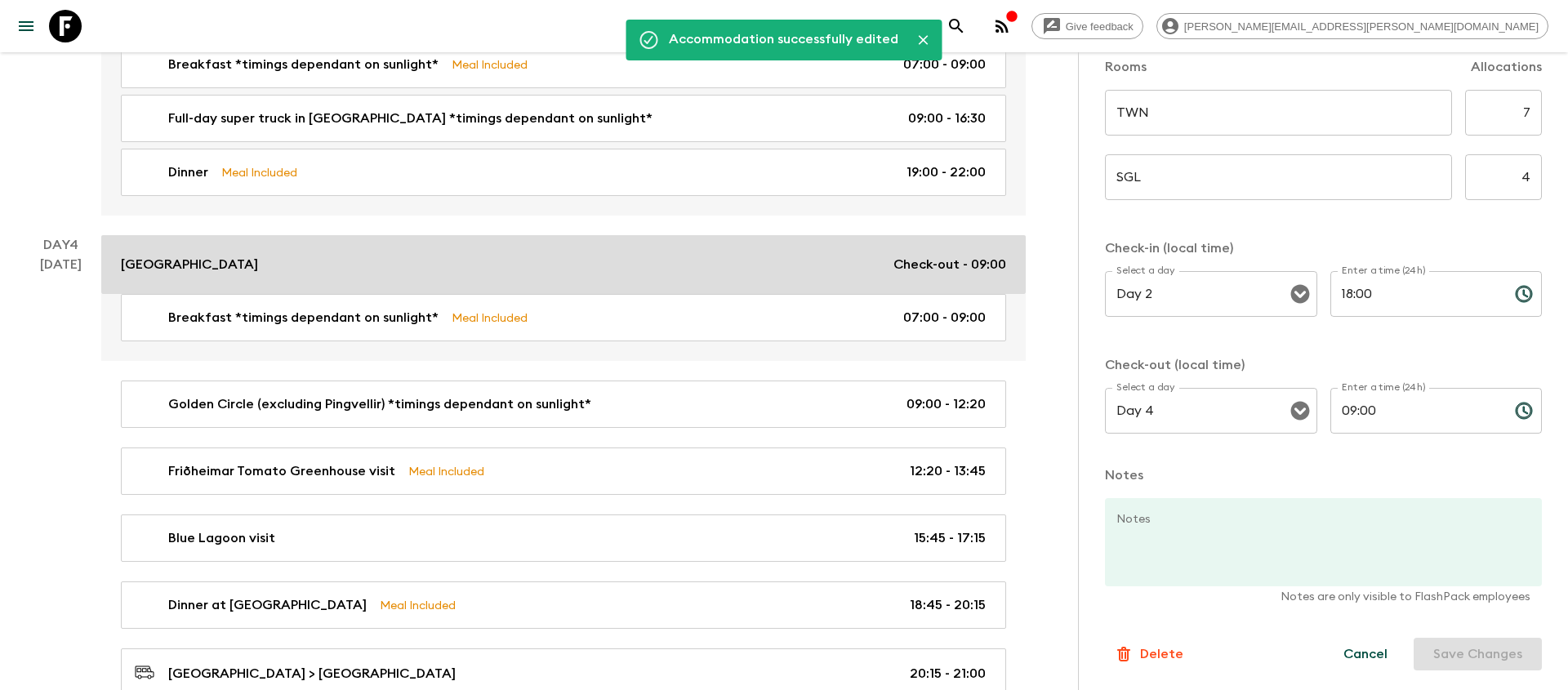
click at [801, 249] on link "Hotel Lóa Check-out - 09:00" at bounding box center [564, 264] width 924 height 59
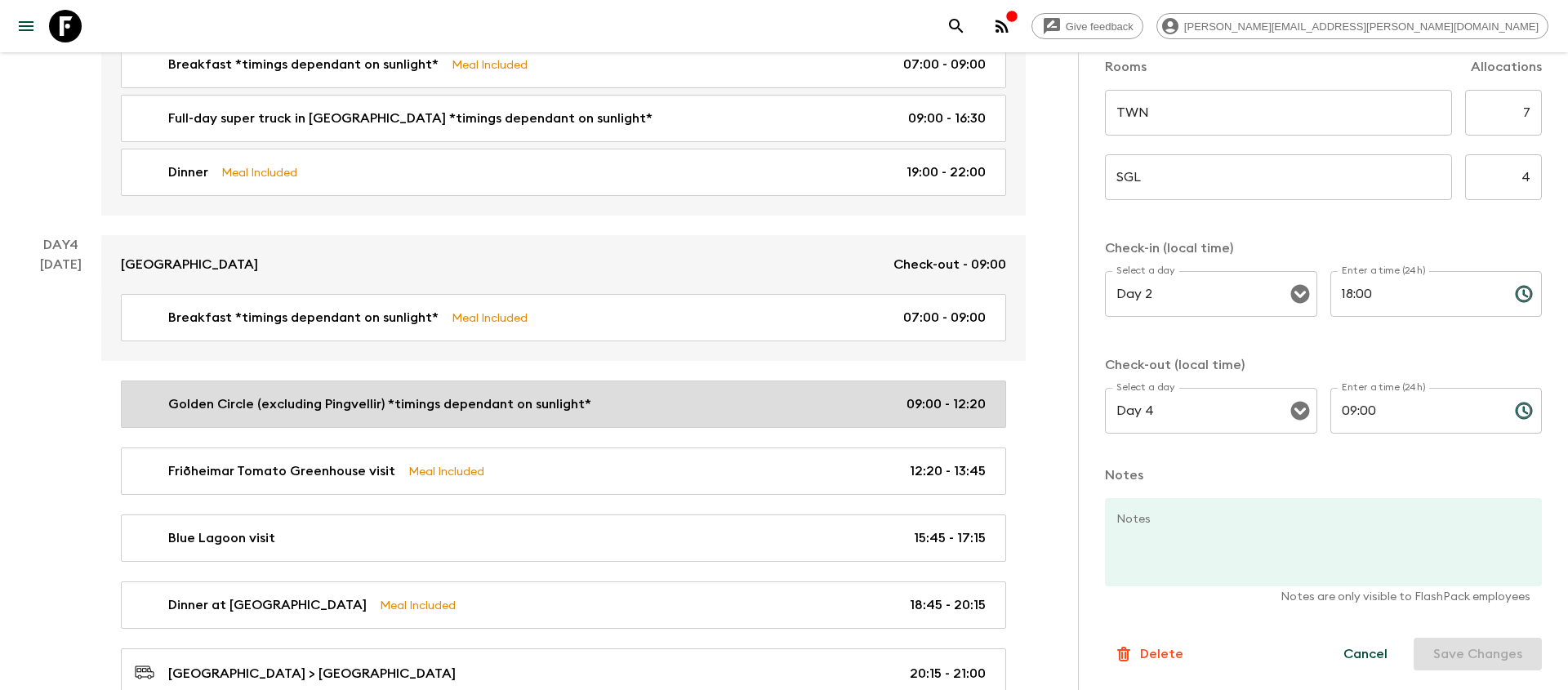
scroll to position [1460, 0]
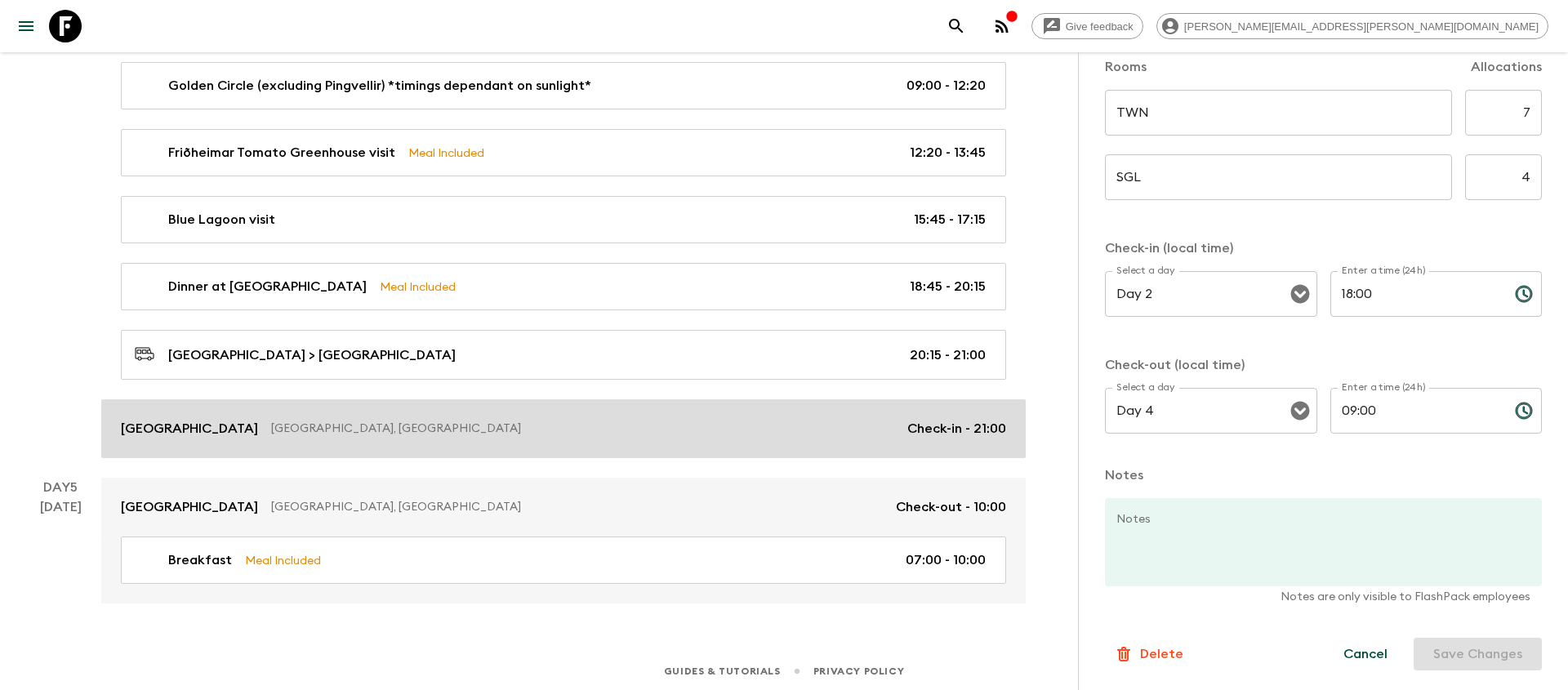
click at [817, 418] on div "[GEOGRAPHIC_DATA], [GEOGRAPHIC_DATA] Check-in - 21:00" at bounding box center [564, 428] width 885 height 20
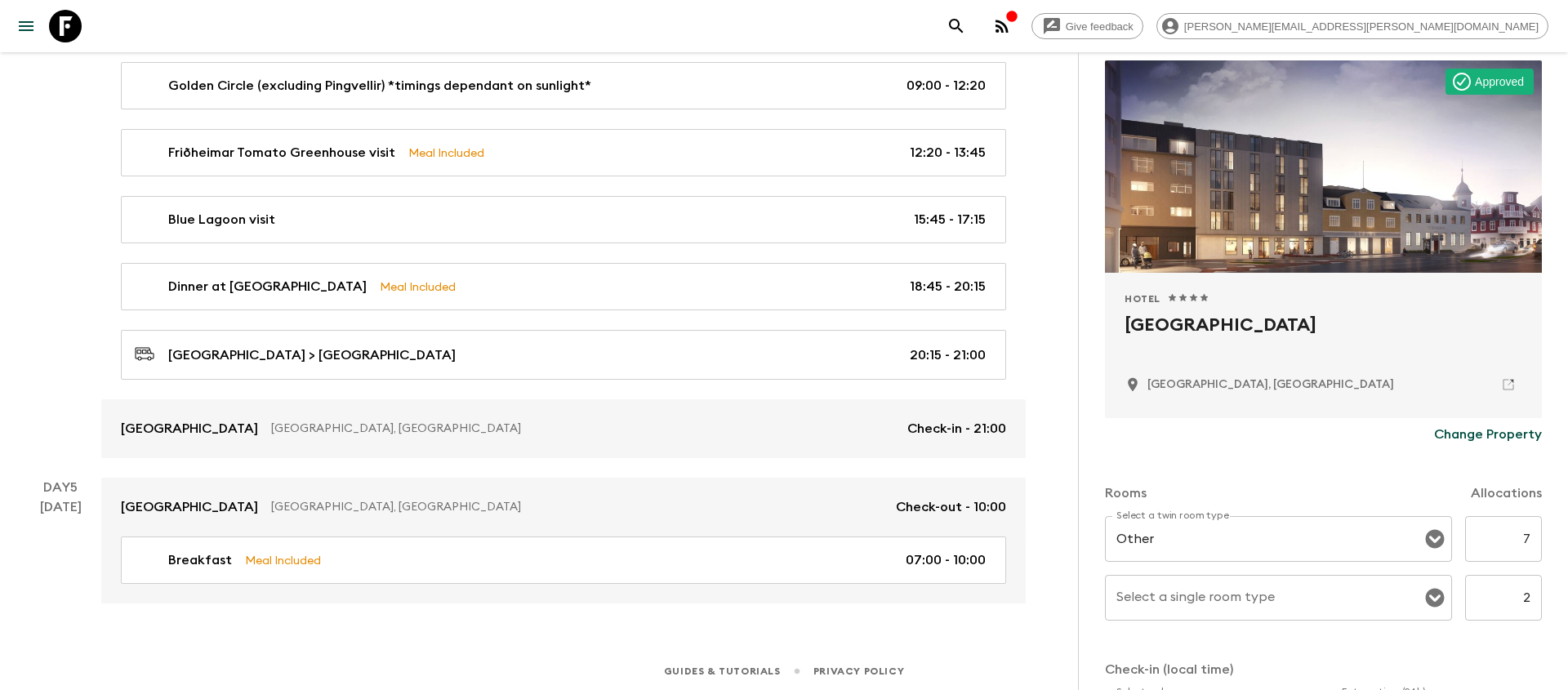
scroll to position [137, 0]
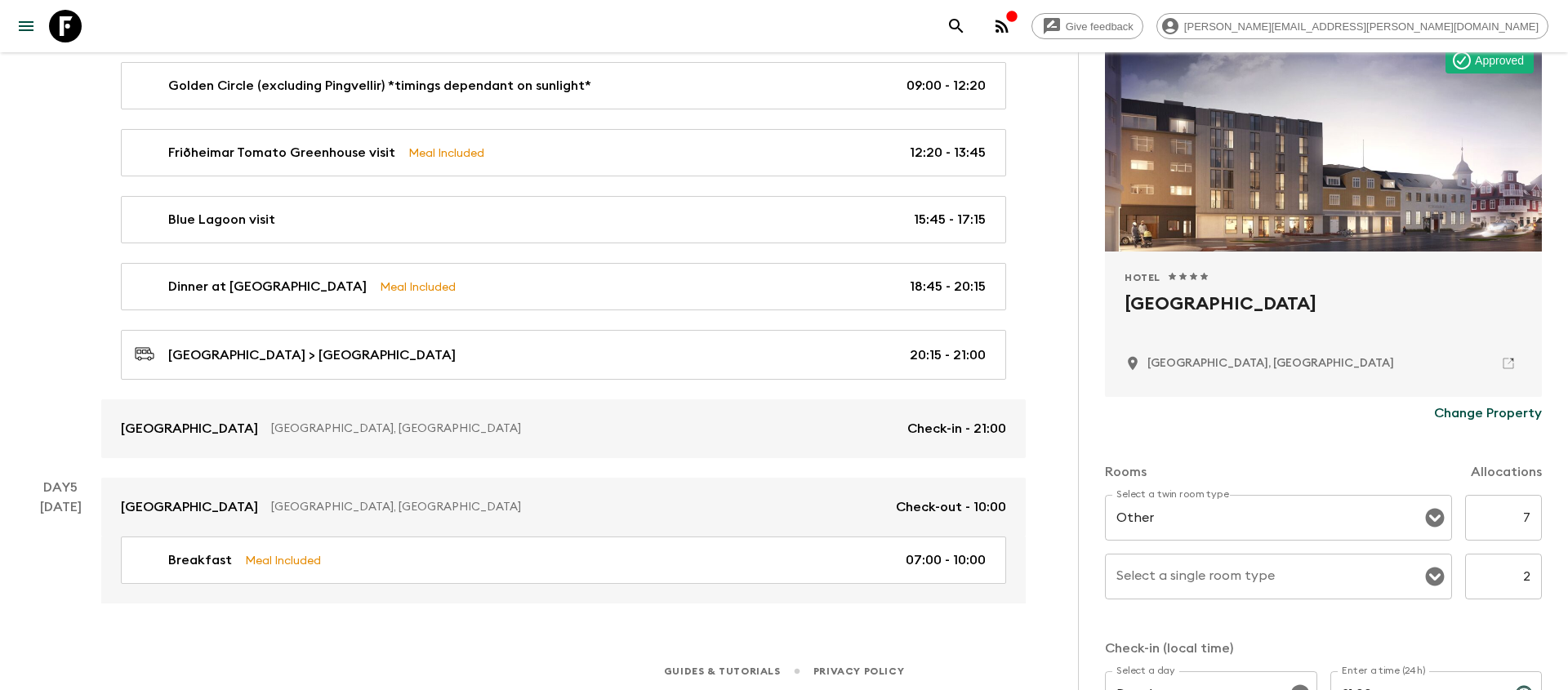
click at [1528, 576] on input "2" at bounding box center [1503, 576] width 77 height 46
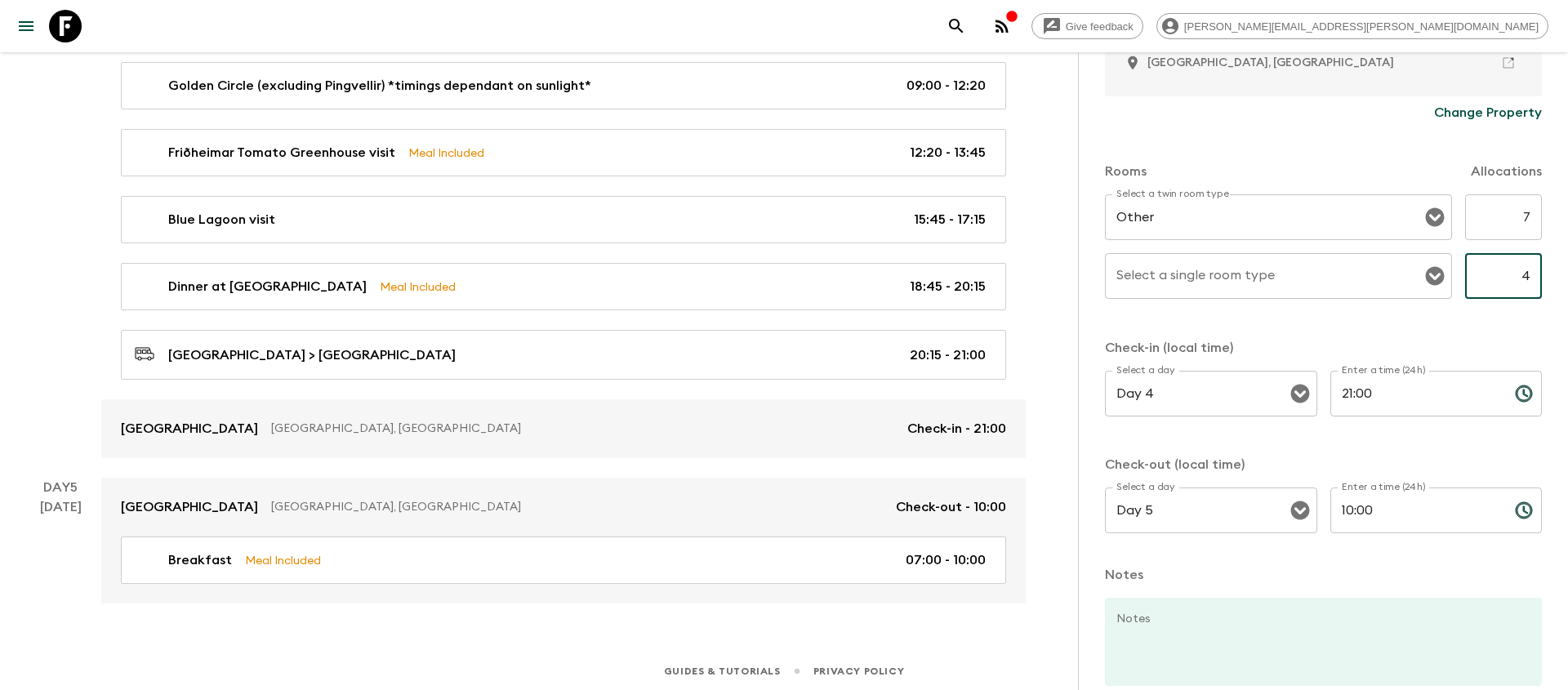
scroll to position [537, 0]
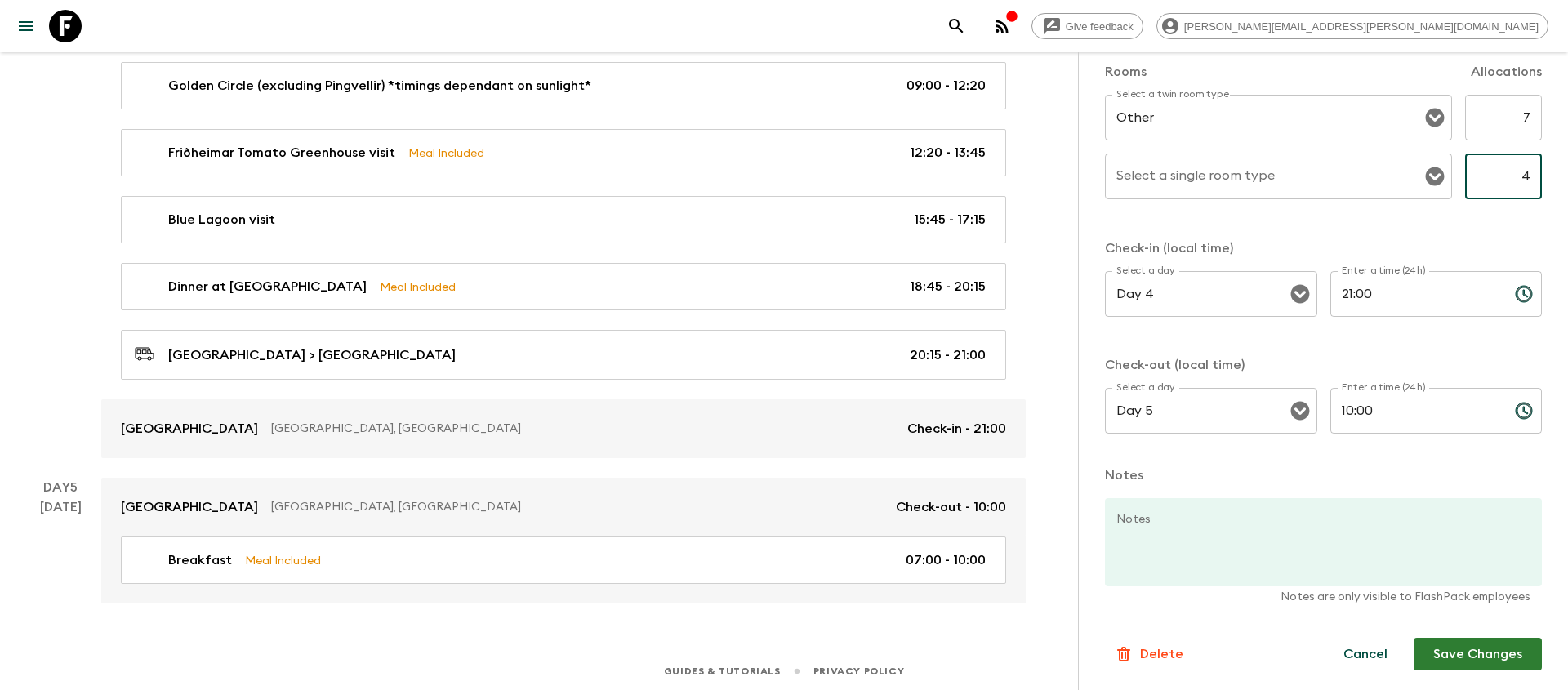
type input "4"
click at [1468, 660] on button "Save Changes" at bounding box center [1478, 654] width 128 height 33
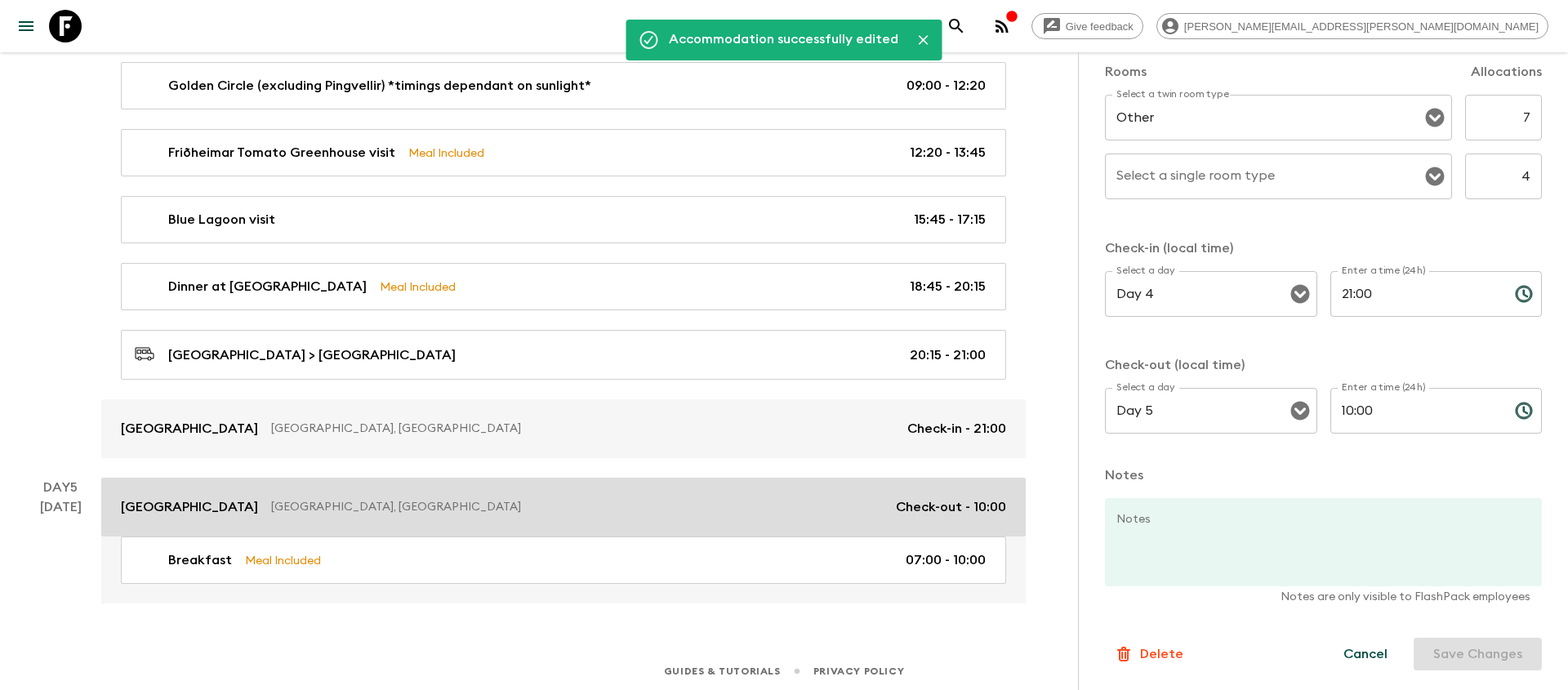
click at [720, 504] on p "[GEOGRAPHIC_DATA], [GEOGRAPHIC_DATA]" at bounding box center [577, 507] width 612 height 17
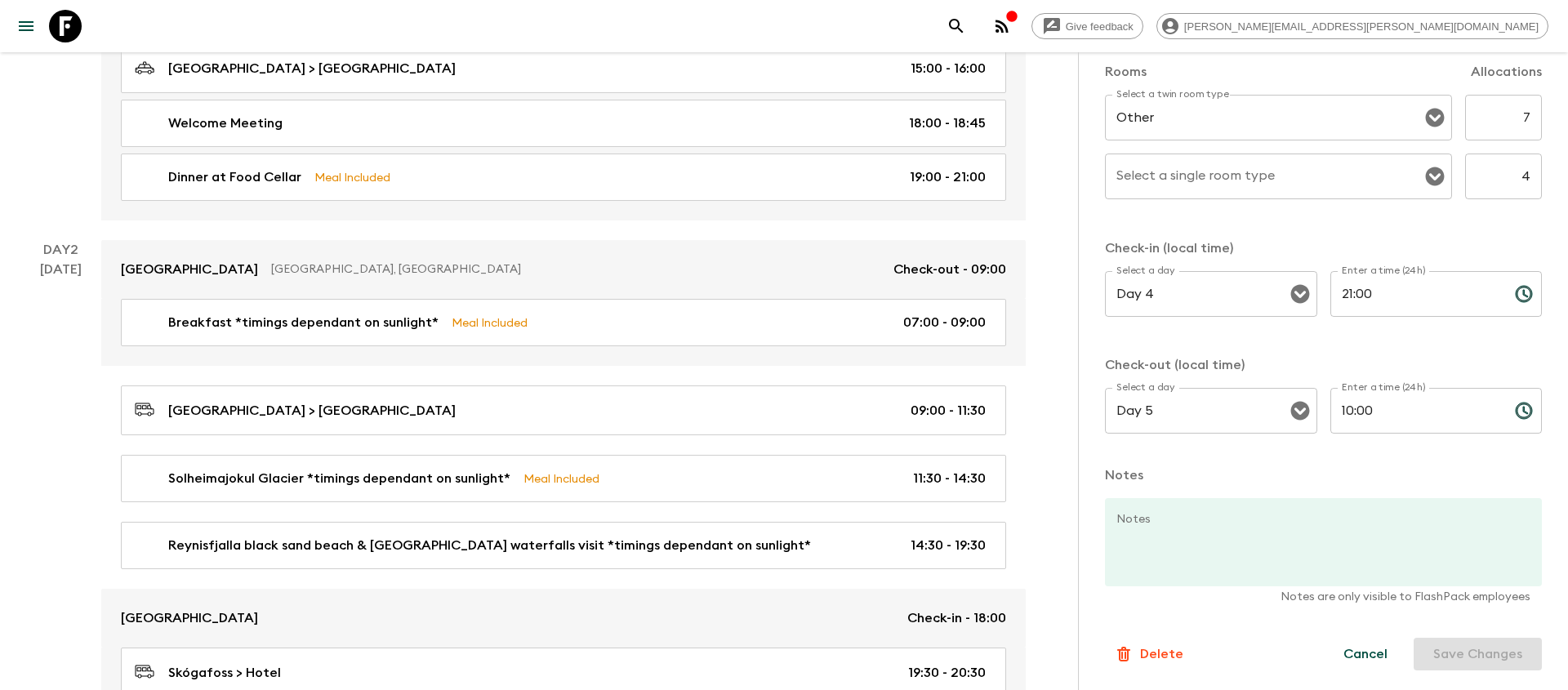
scroll to position [0, 0]
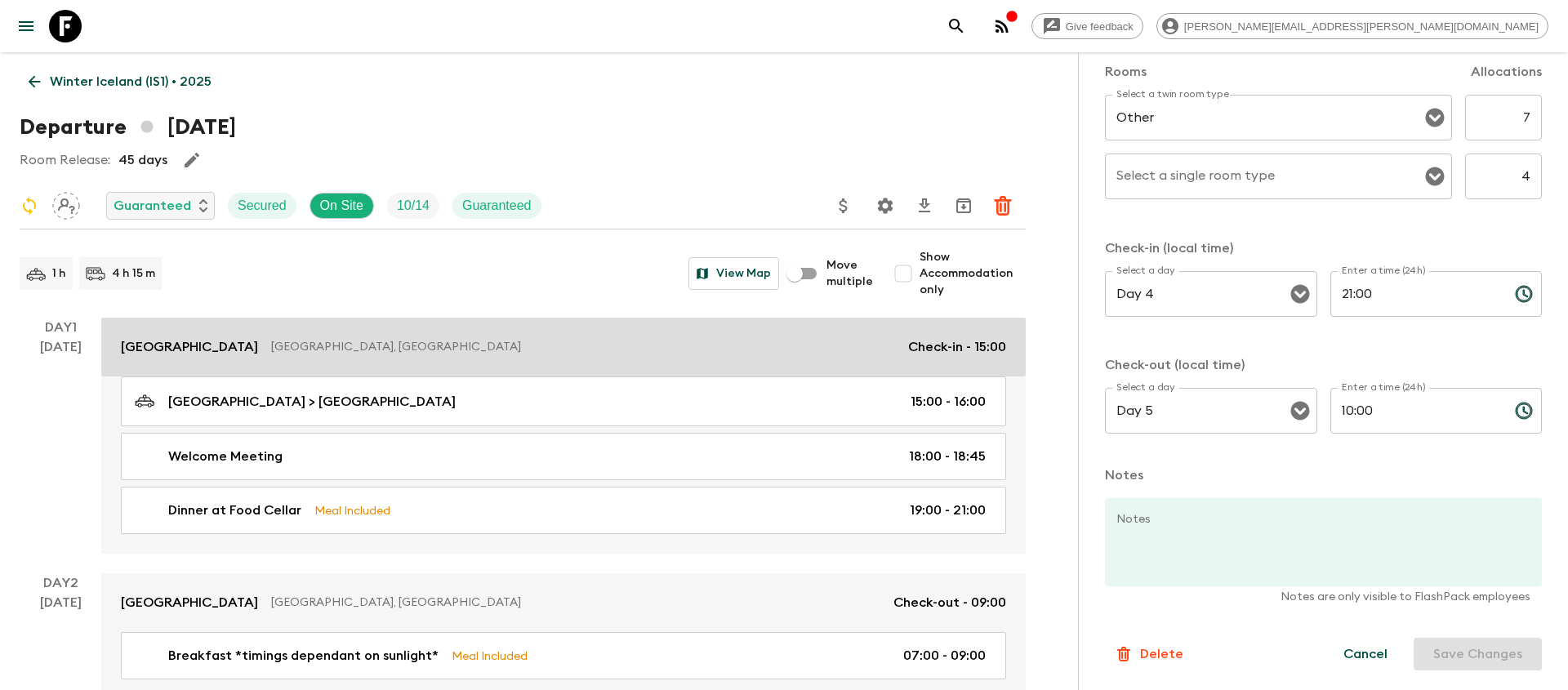
click at [721, 356] on div "[GEOGRAPHIC_DATA], [GEOGRAPHIC_DATA] Check-in - 15:00" at bounding box center [564, 347] width 885 height 20
type input "Economy Double room"
type input "Day 1"
type input "15:00"
type input "Day 2"
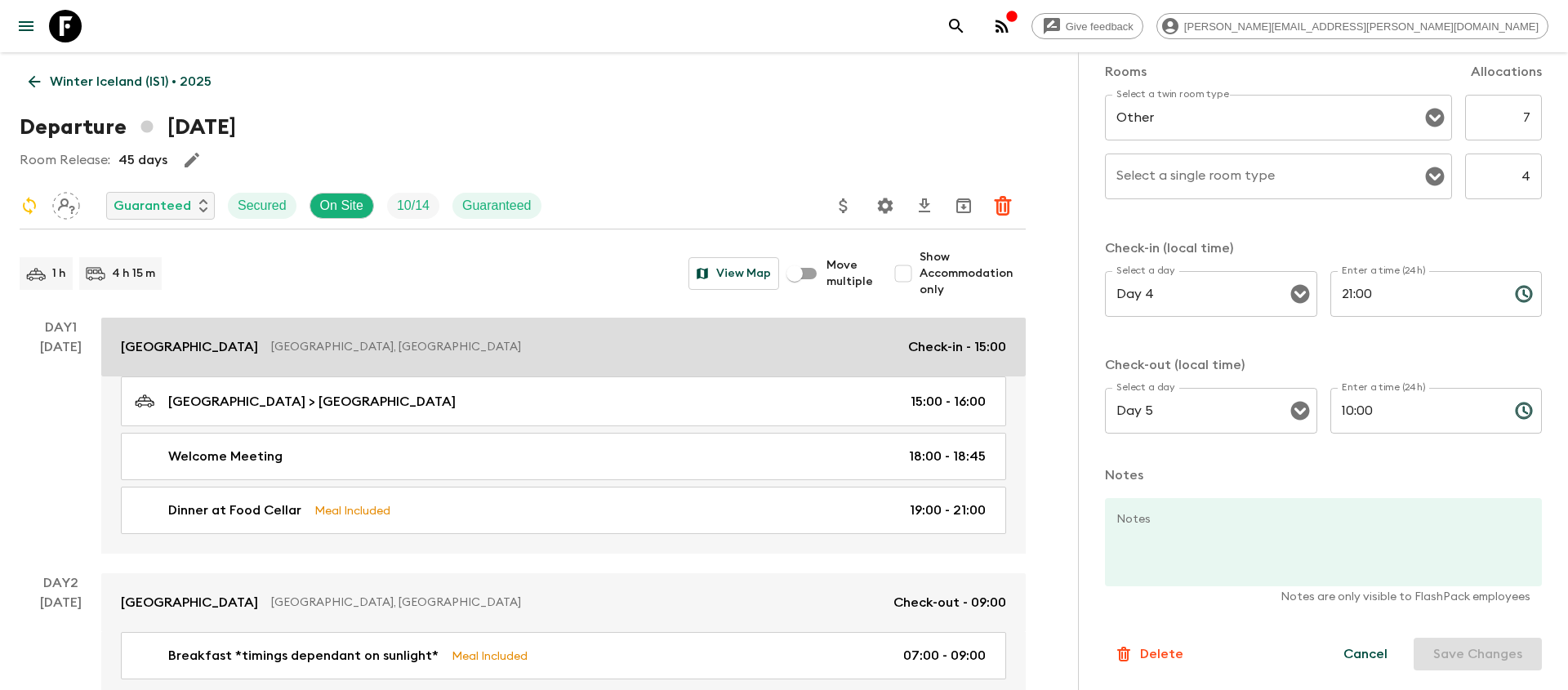
type input "09:00"
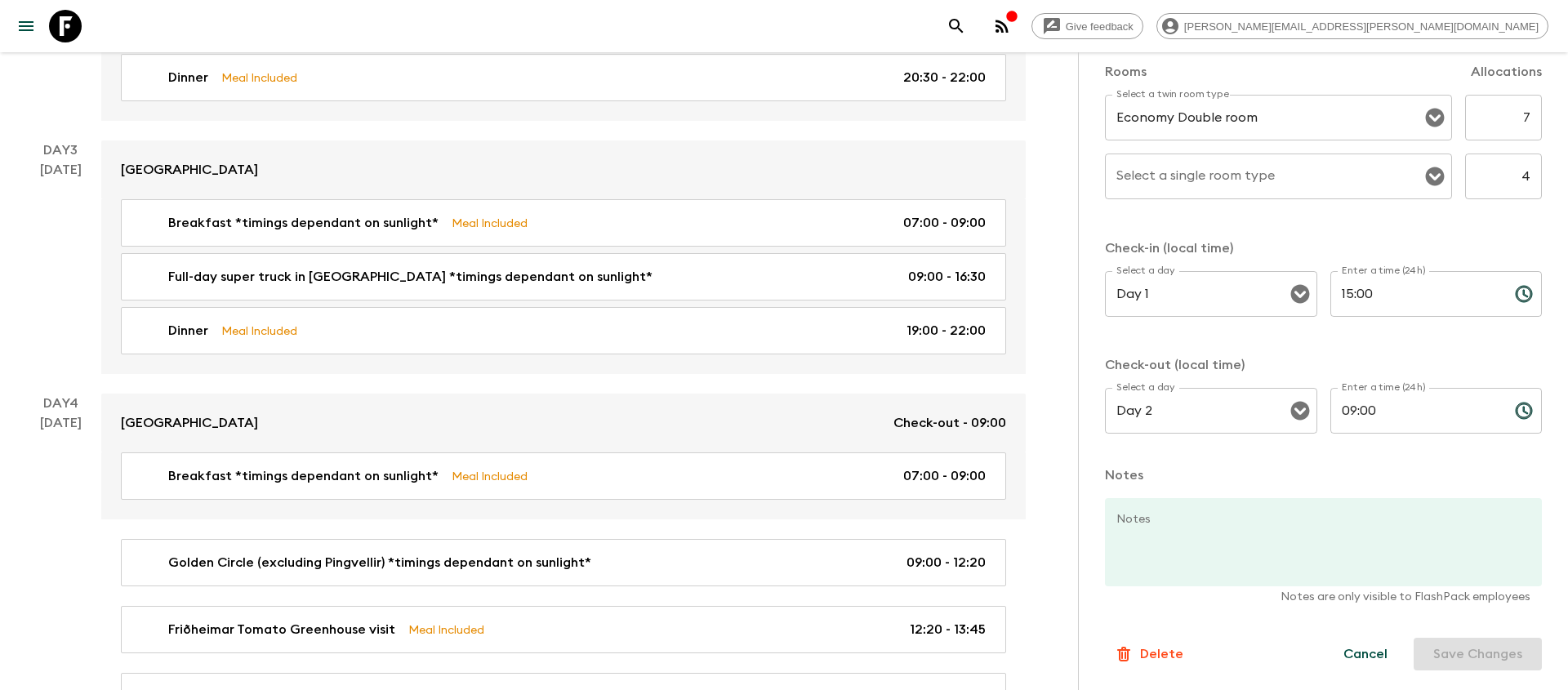
scroll to position [1033, 0]
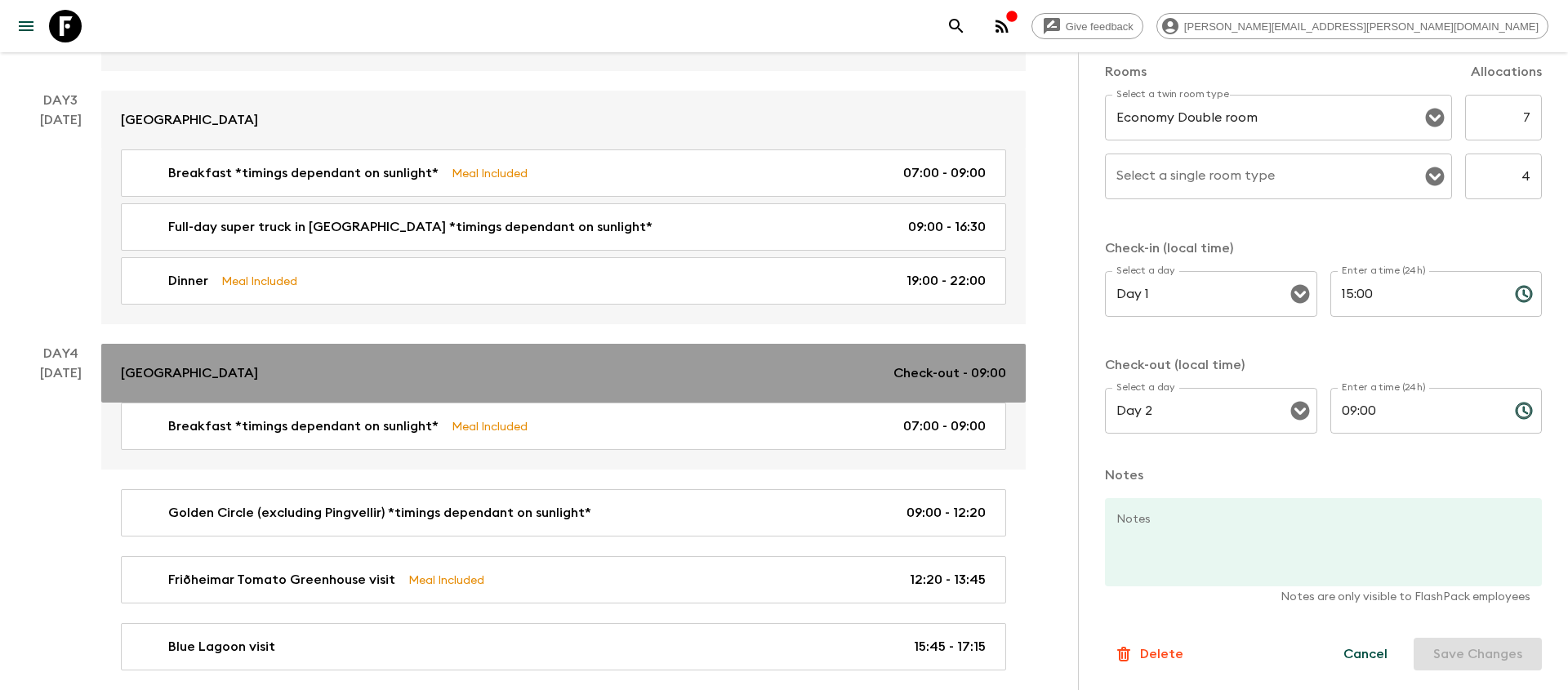
click at [732, 358] on link "Hotel Lóa Check-out - 09:00" at bounding box center [564, 373] width 924 height 59
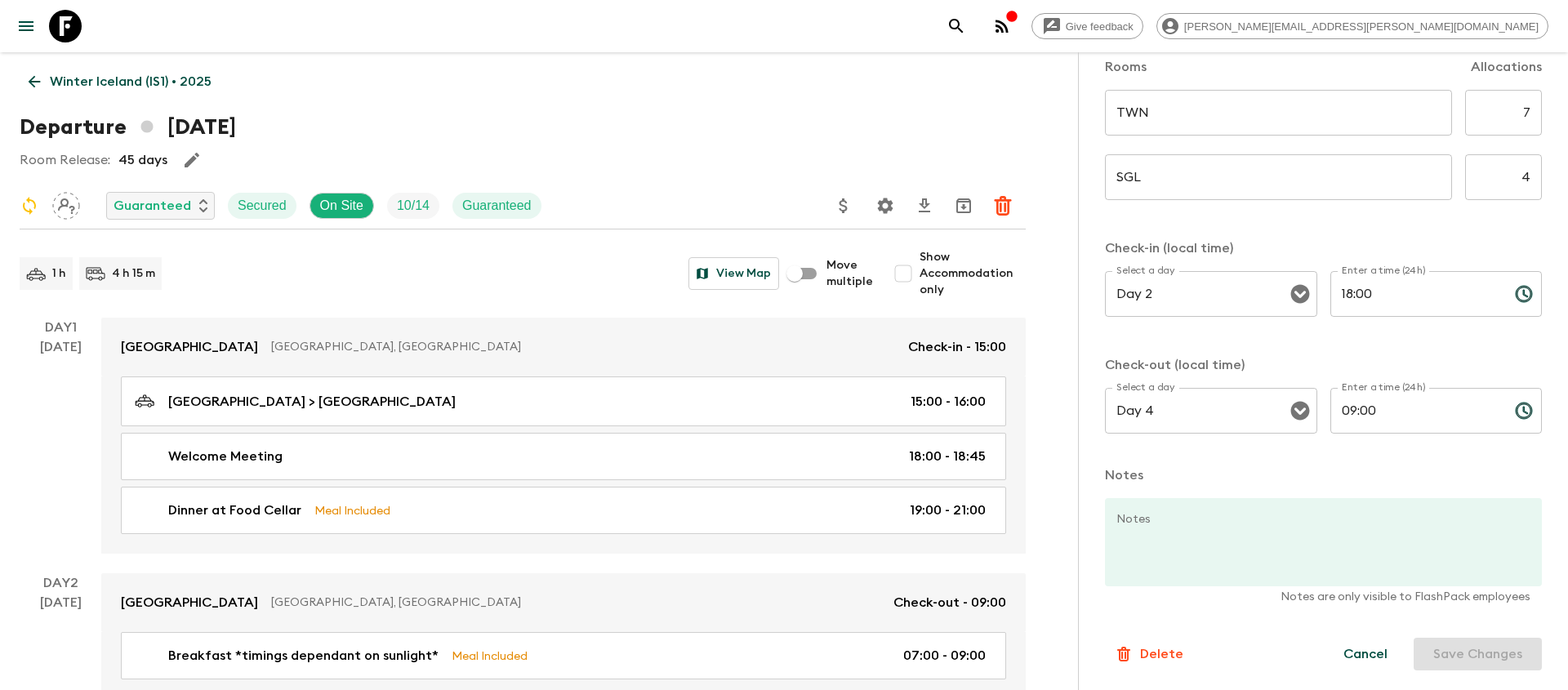
click at [963, 28] on icon "search adventures" at bounding box center [955, 25] width 14 height 14
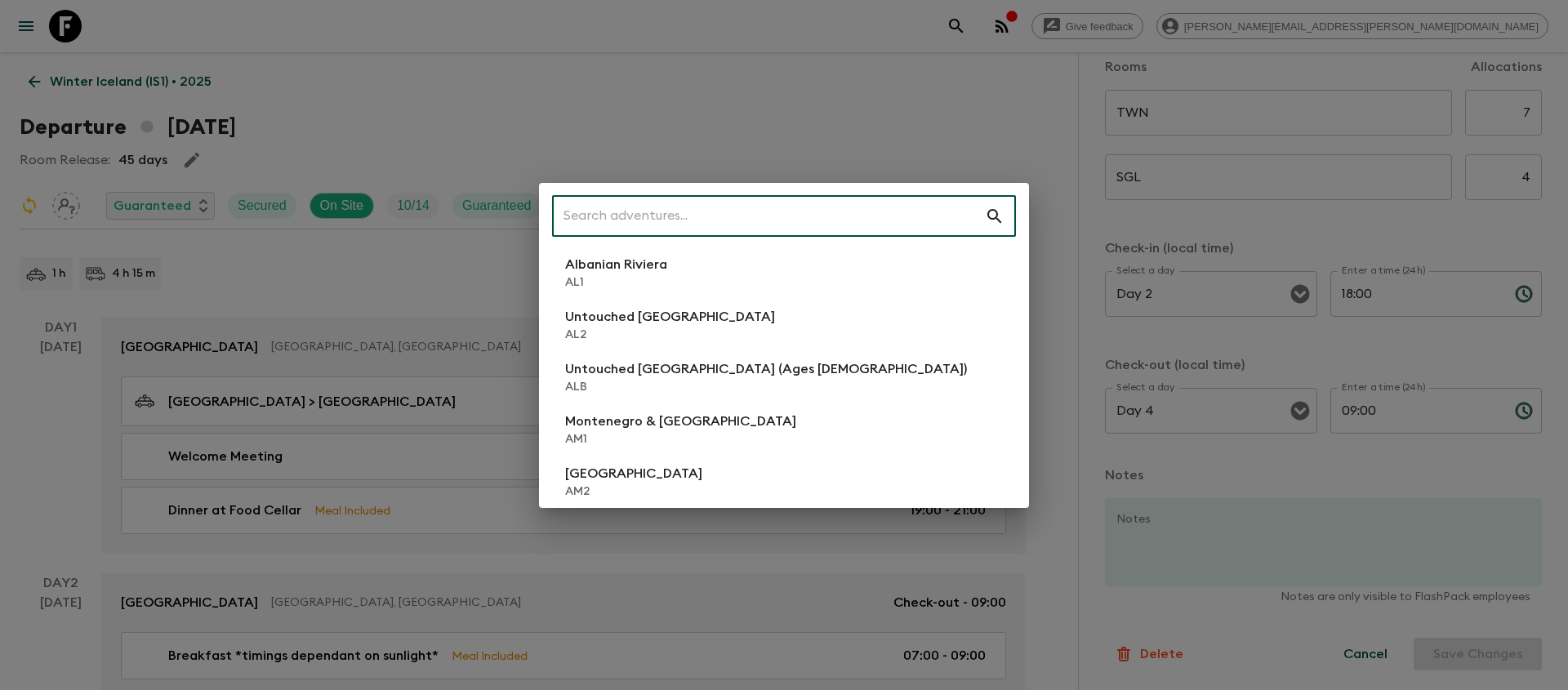
click at [743, 206] on input "text" at bounding box center [767, 216] width 432 height 46
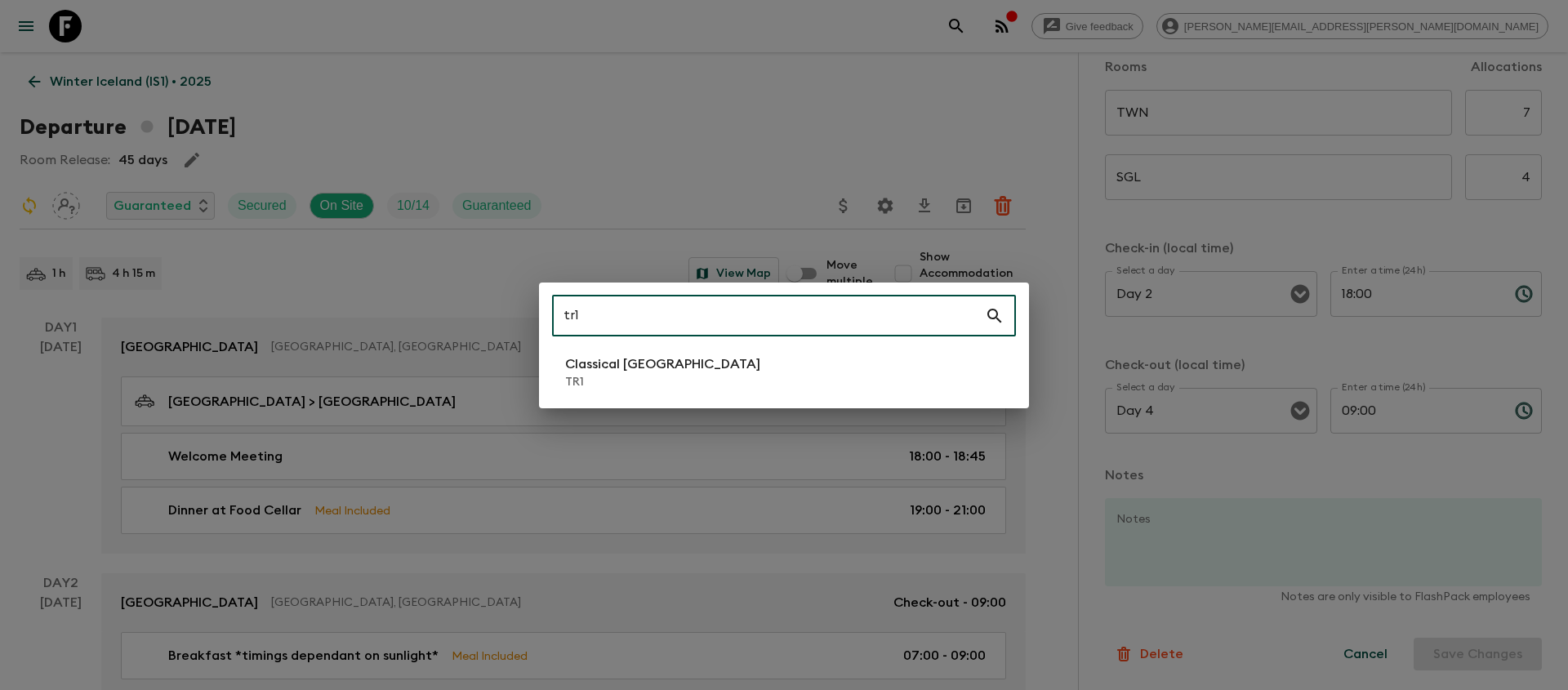
type input "tr1"
click at [728, 365] on li "Classical Türkiye TR1" at bounding box center [783, 372] width 464 height 46
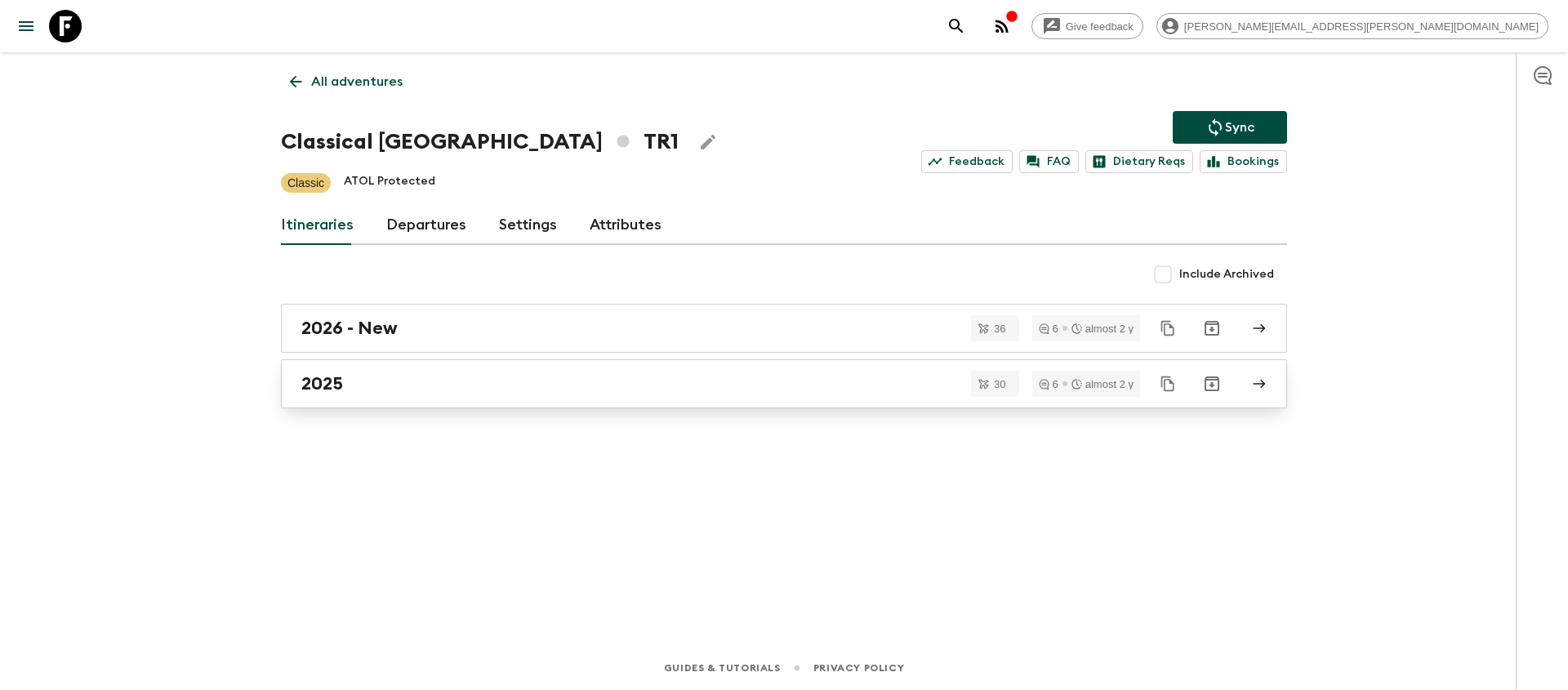
click at [607, 373] on div "2025" at bounding box center [768, 383] width 934 height 21
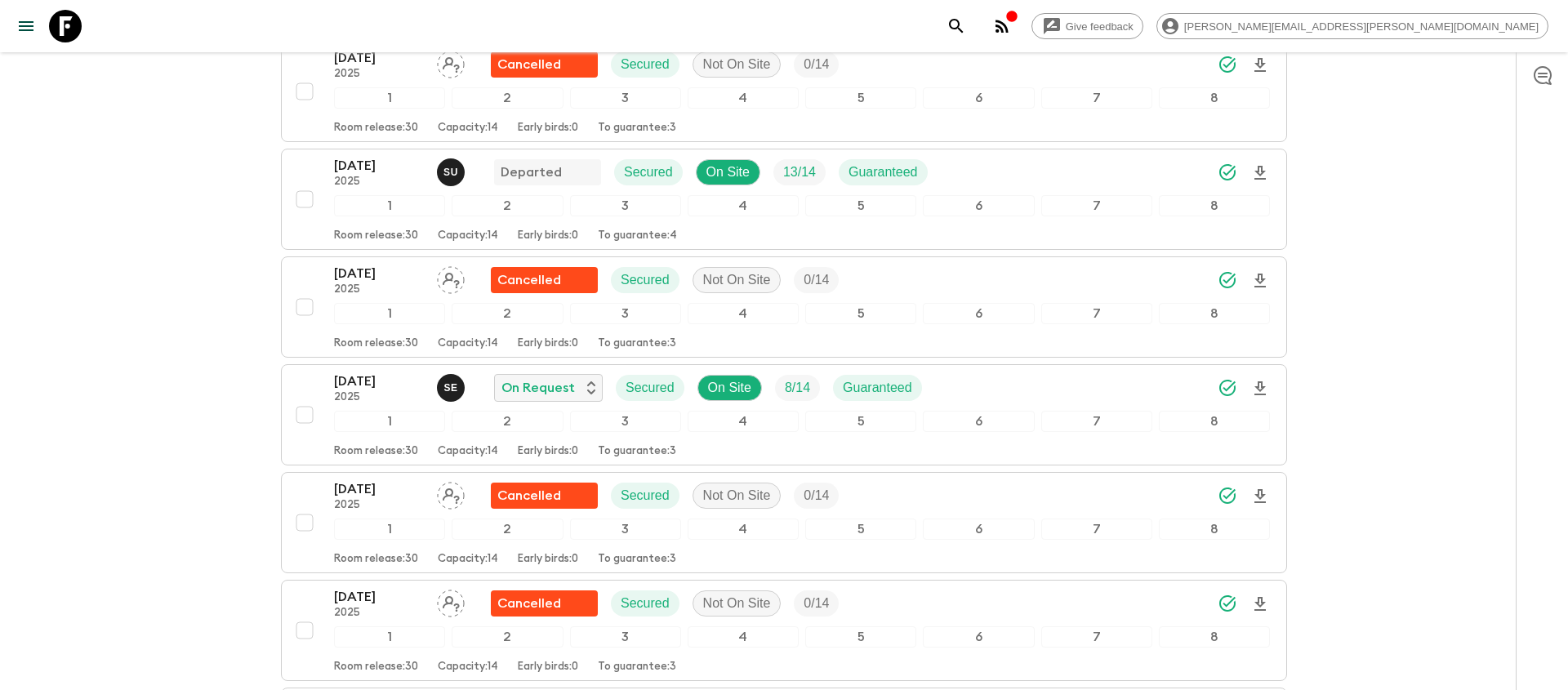
scroll to position [1466, 0]
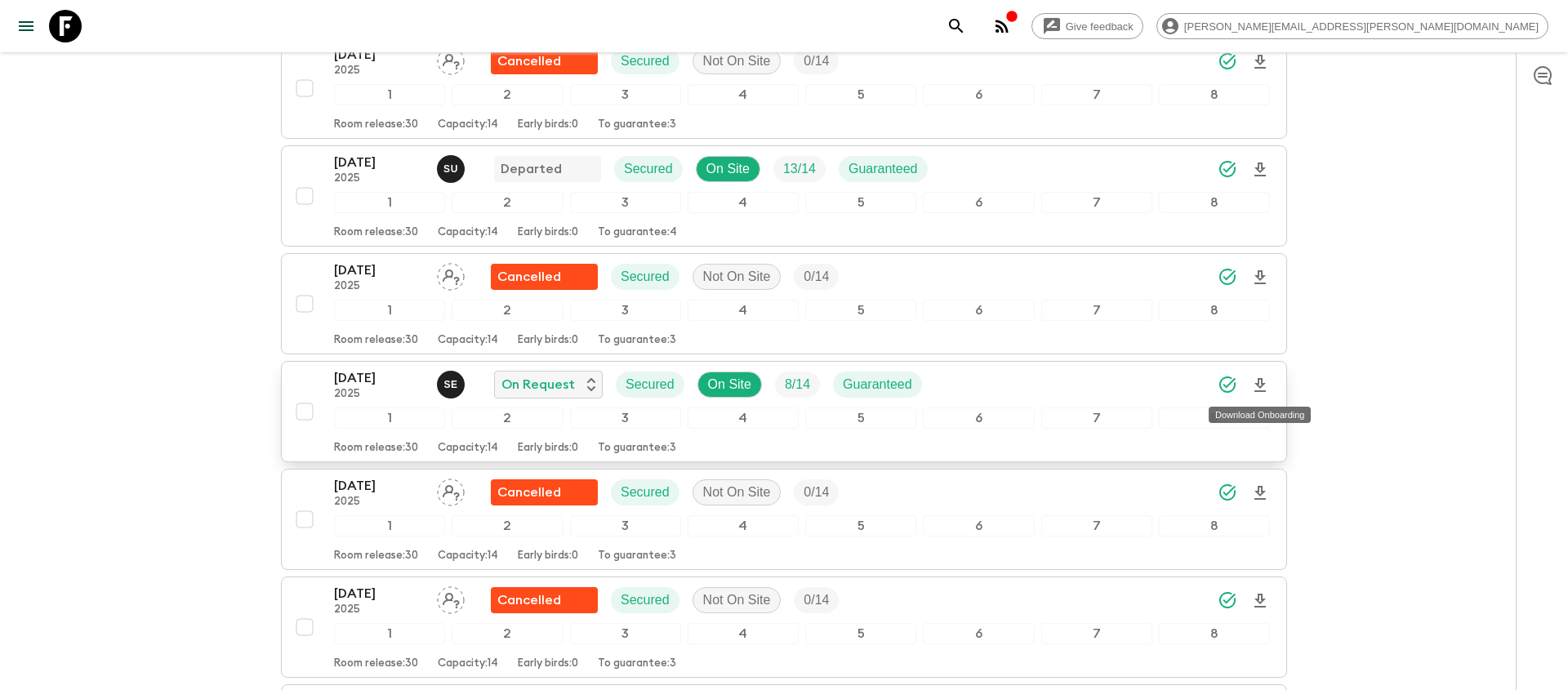
click at [1258, 388] on icon "Download Onboarding" at bounding box center [1259, 385] width 20 height 20
click at [966, 22] on icon "search adventures" at bounding box center [956, 26] width 20 height 20
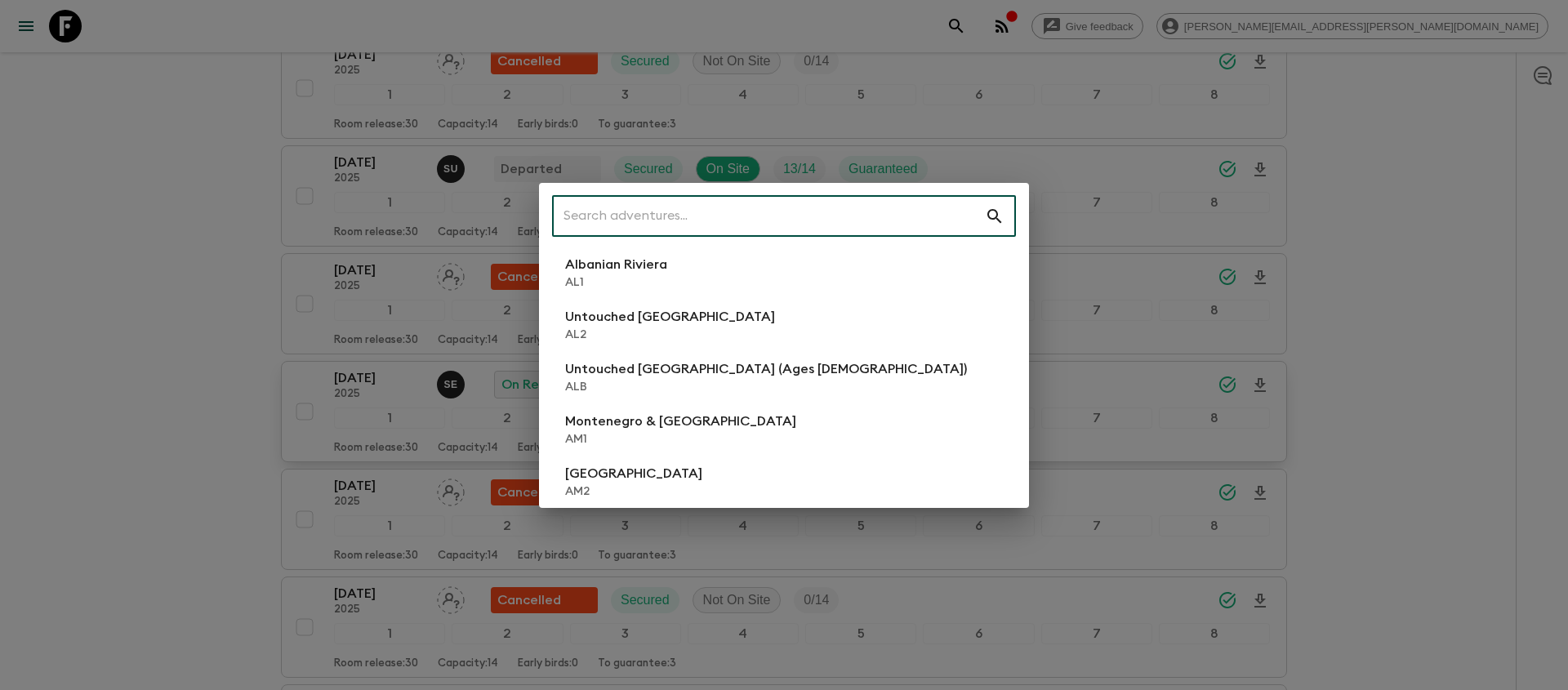
click at [845, 202] on input "text" at bounding box center [767, 216] width 432 height 46
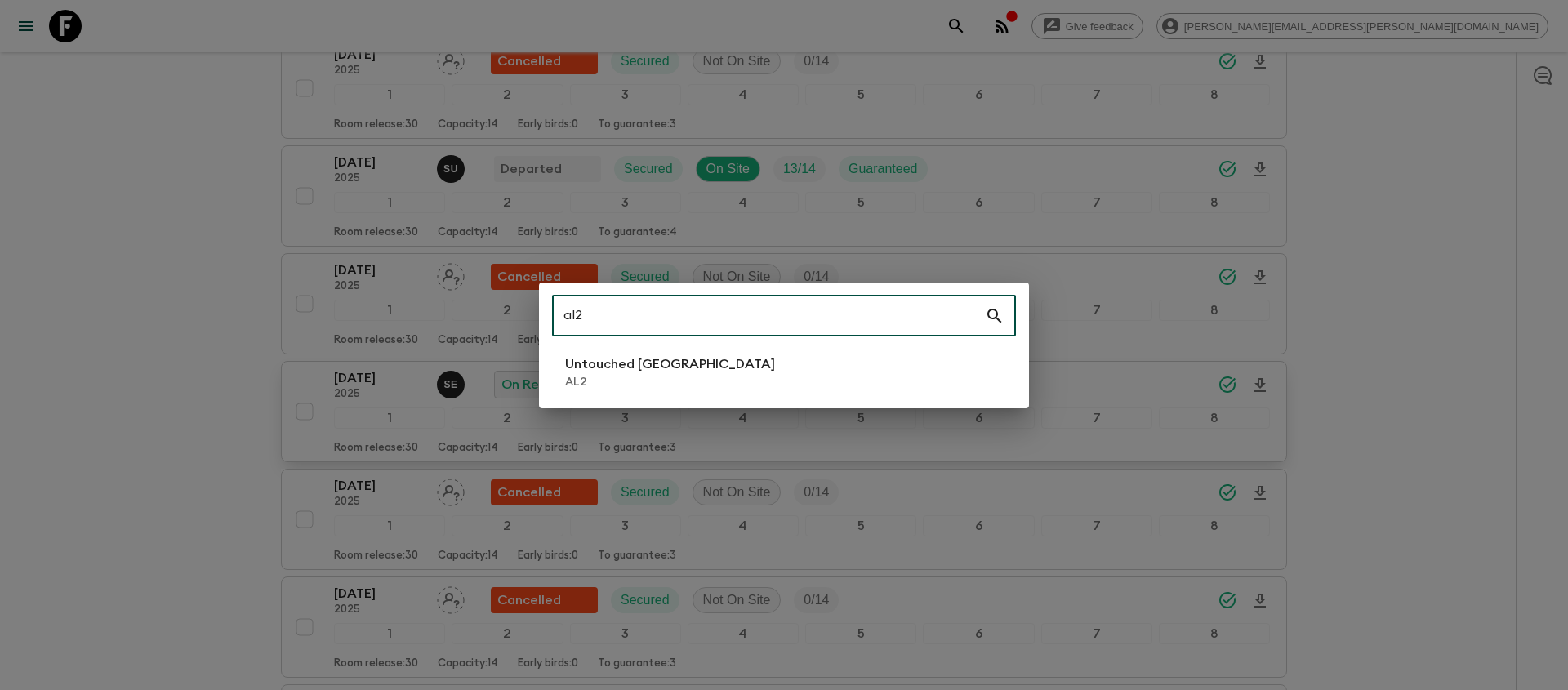
type input "al2"
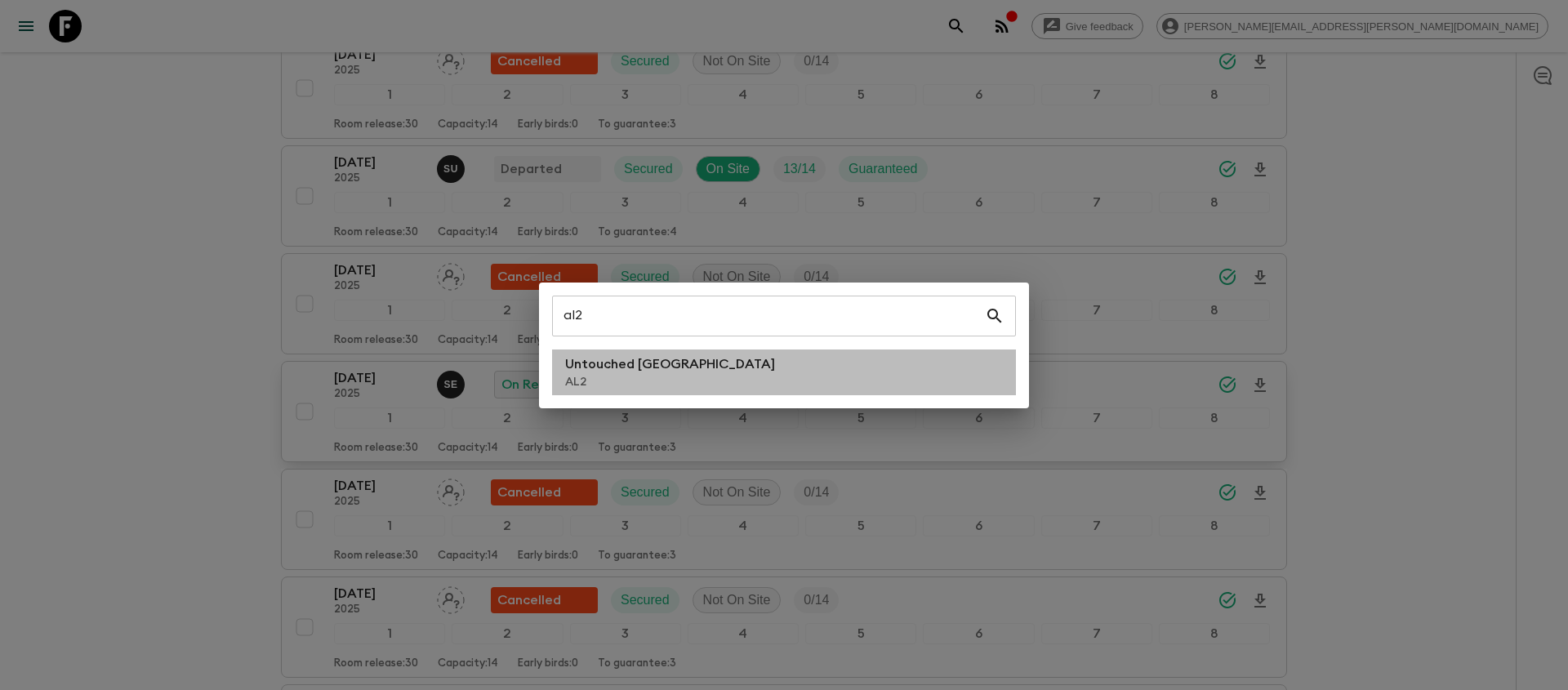
click at [711, 360] on li "Untouched [GEOGRAPHIC_DATA] AL2" at bounding box center [783, 372] width 464 height 46
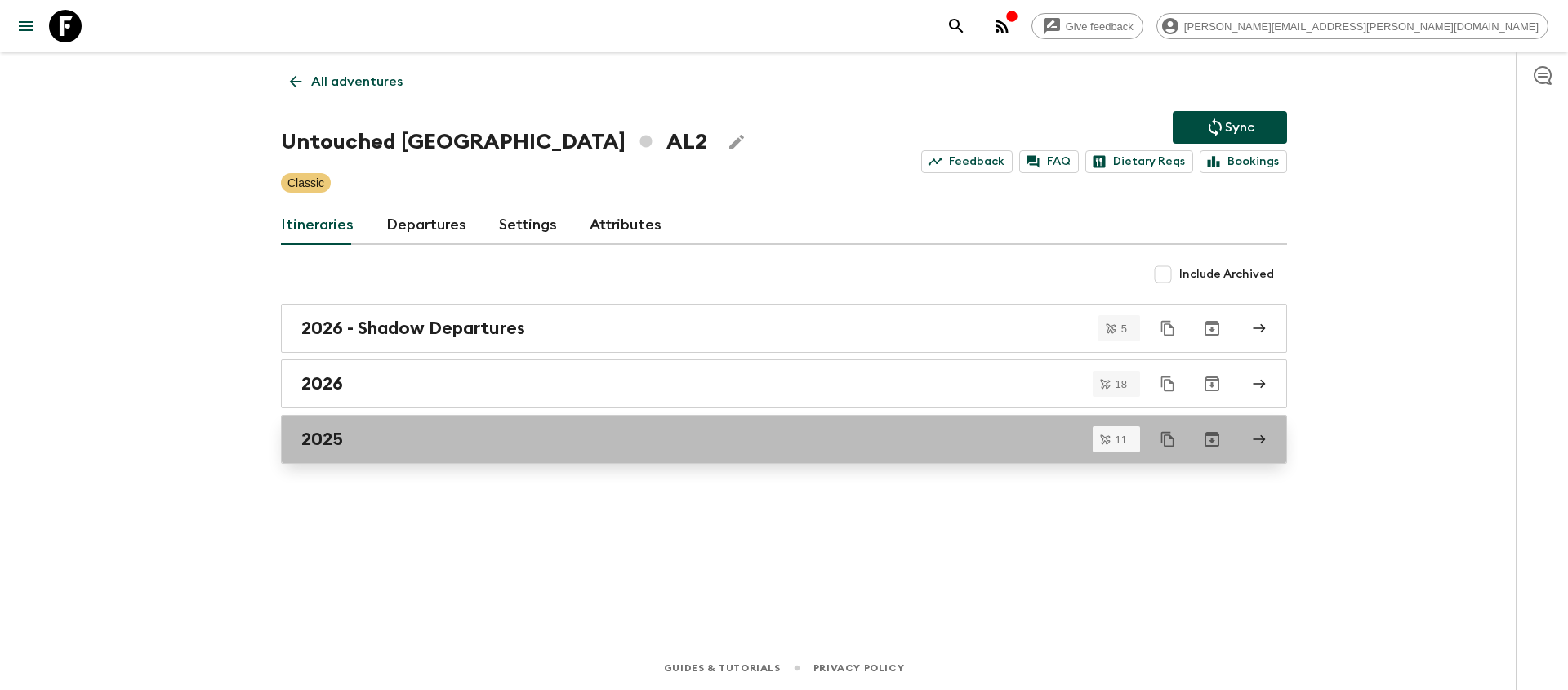
click at [433, 442] on div "2025" at bounding box center [768, 439] width 934 height 21
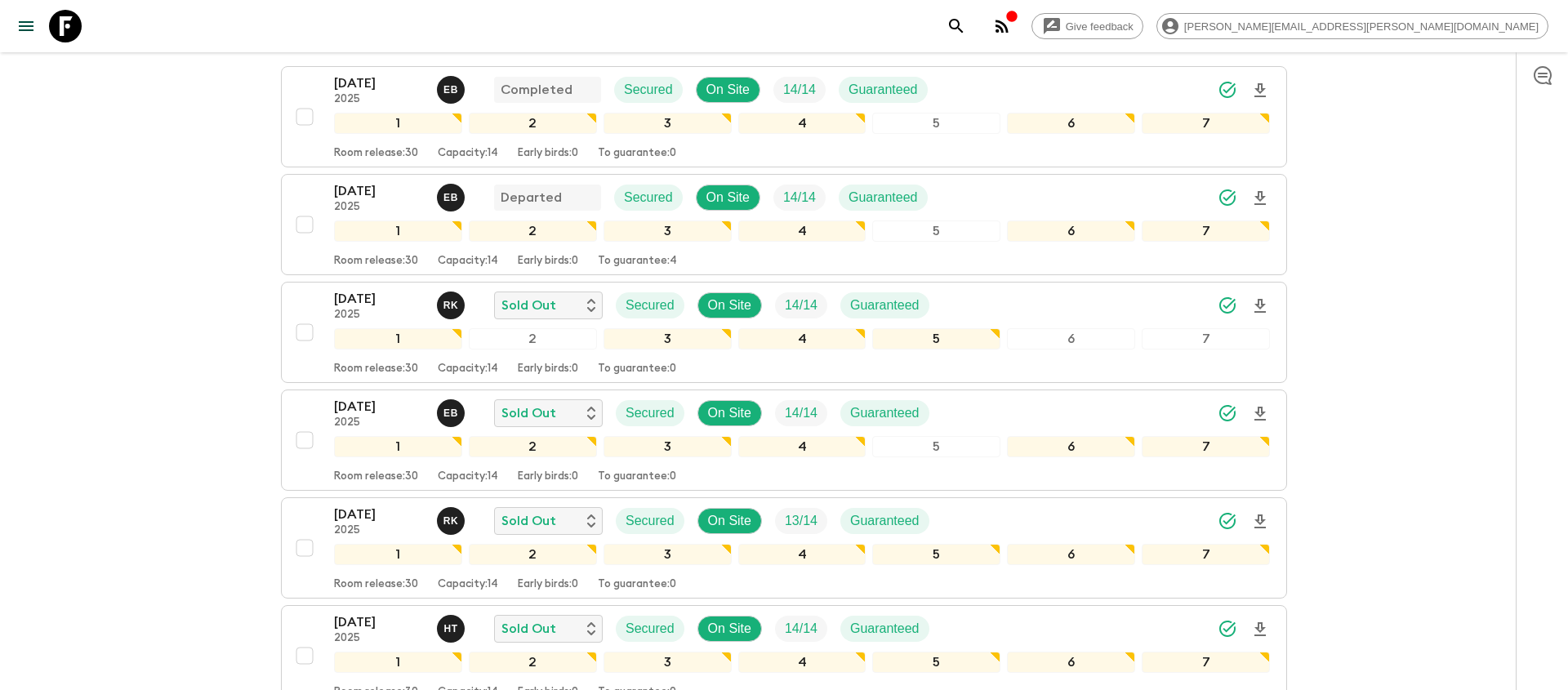
scroll to position [353, 0]
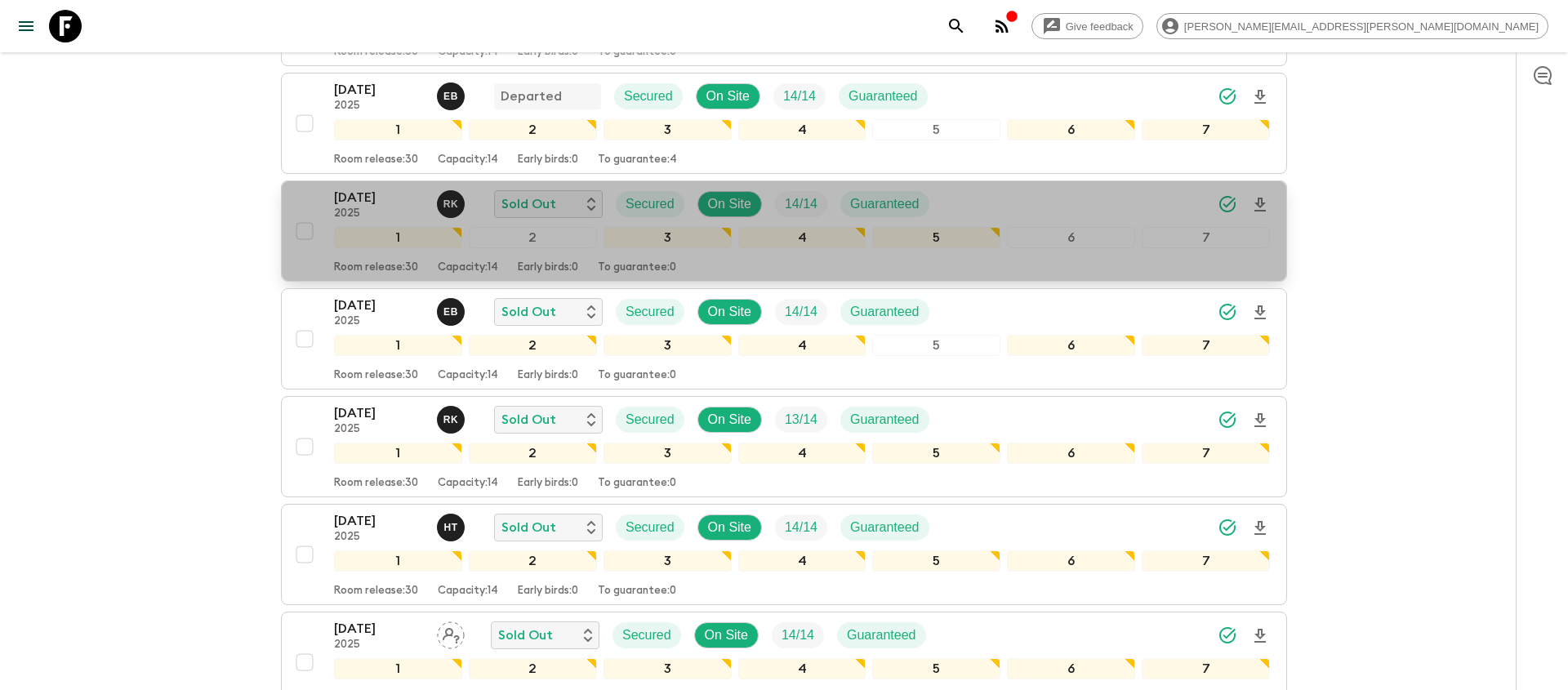
click at [1261, 208] on icon "Download Onboarding" at bounding box center [1259, 205] width 20 height 20
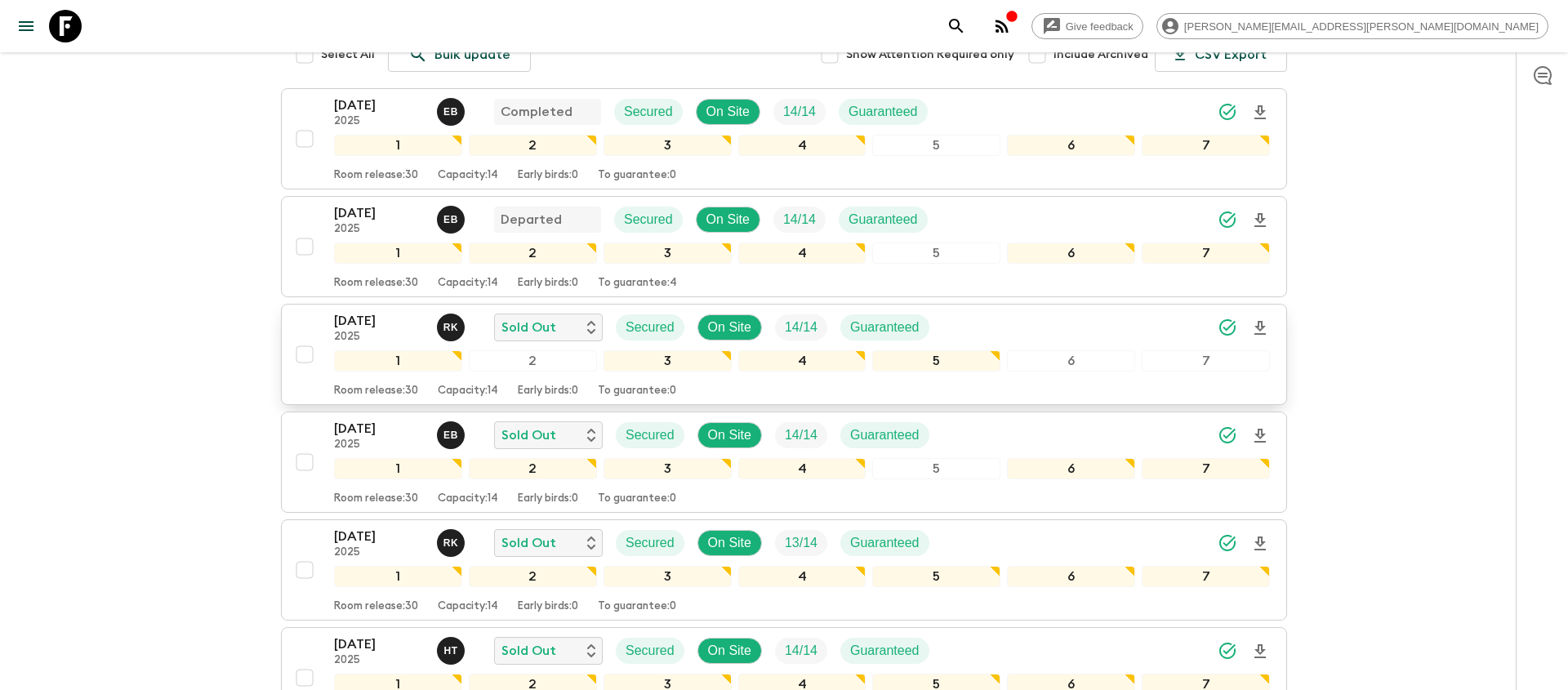
scroll to position [228, 0]
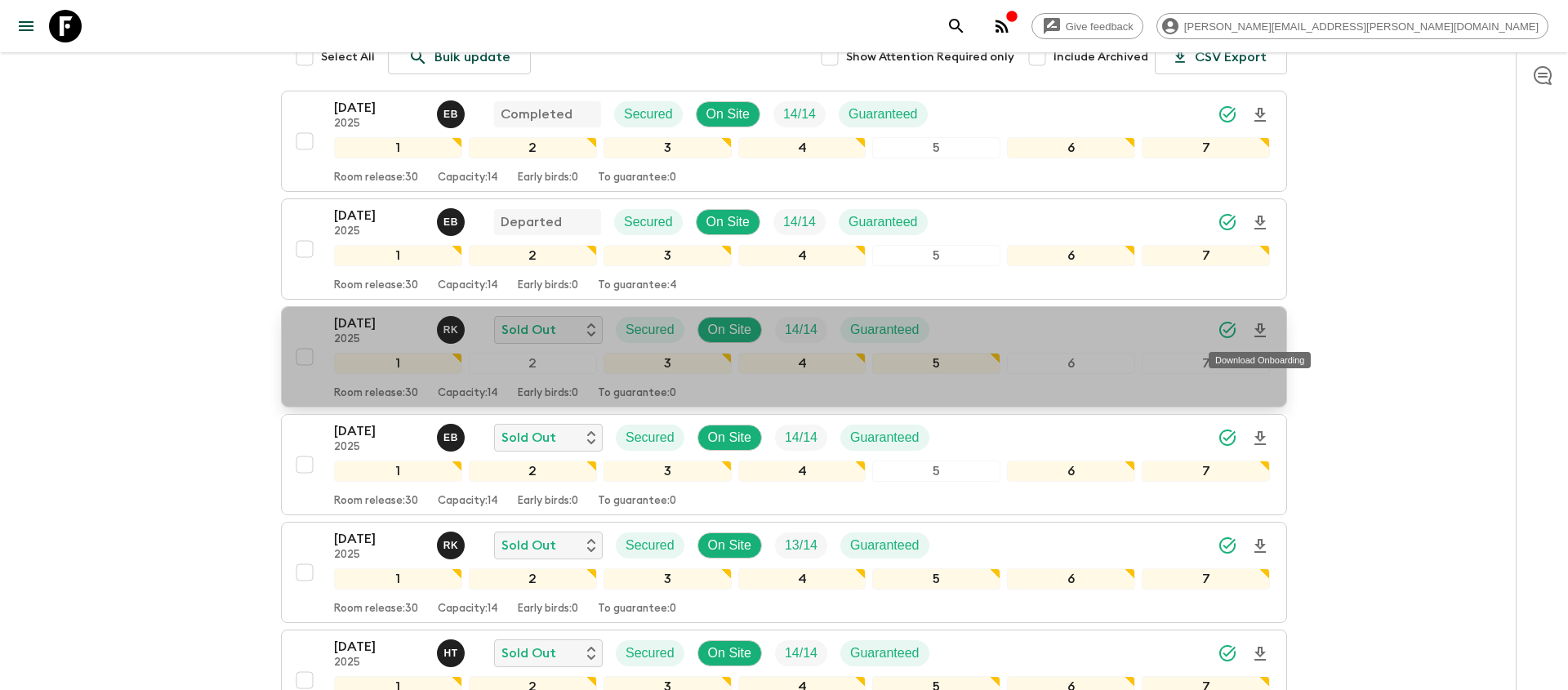
click at [1260, 330] on icon "Download Onboarding" at bounding box center [1259, 330] width 20 height 20
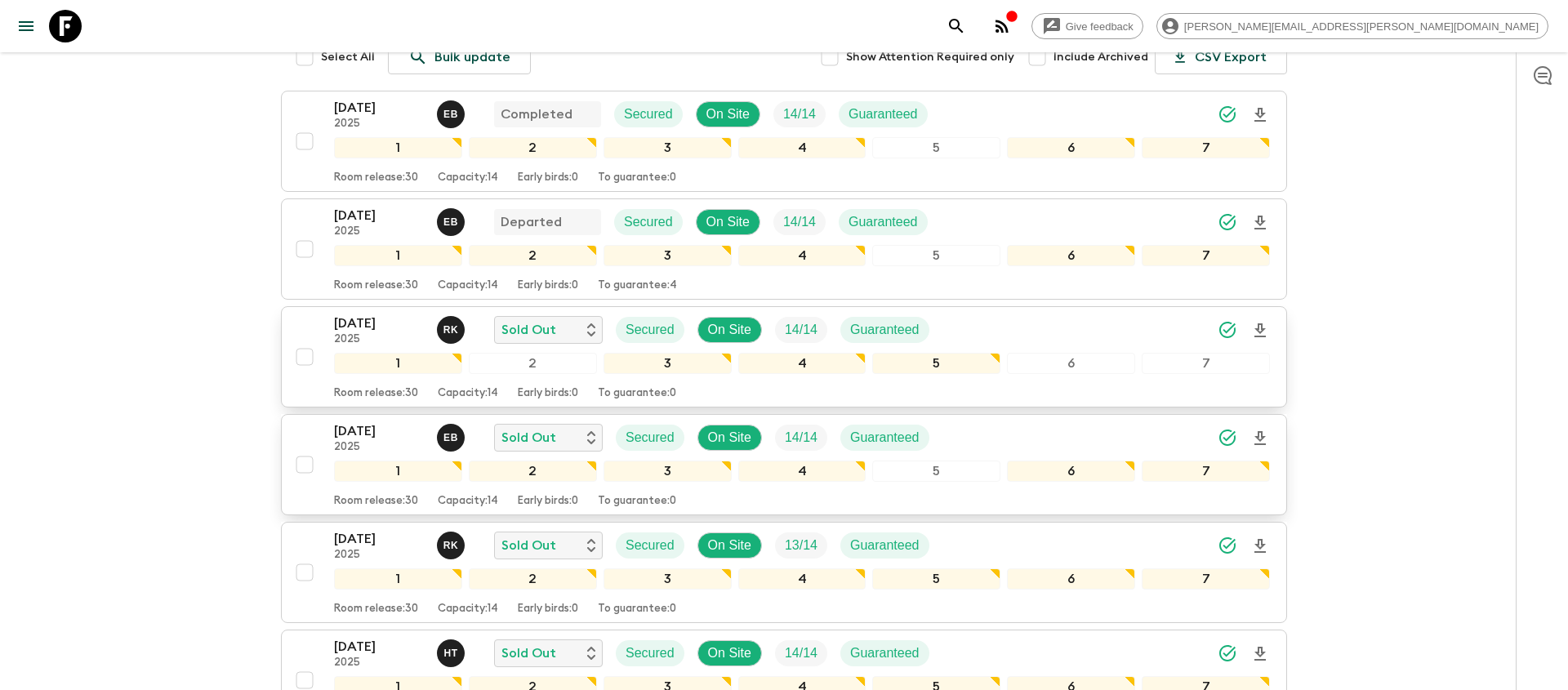
click at [1261, 432] on icon "Download Onboarding" at bounding box center [1259, 438] width 11 height 14
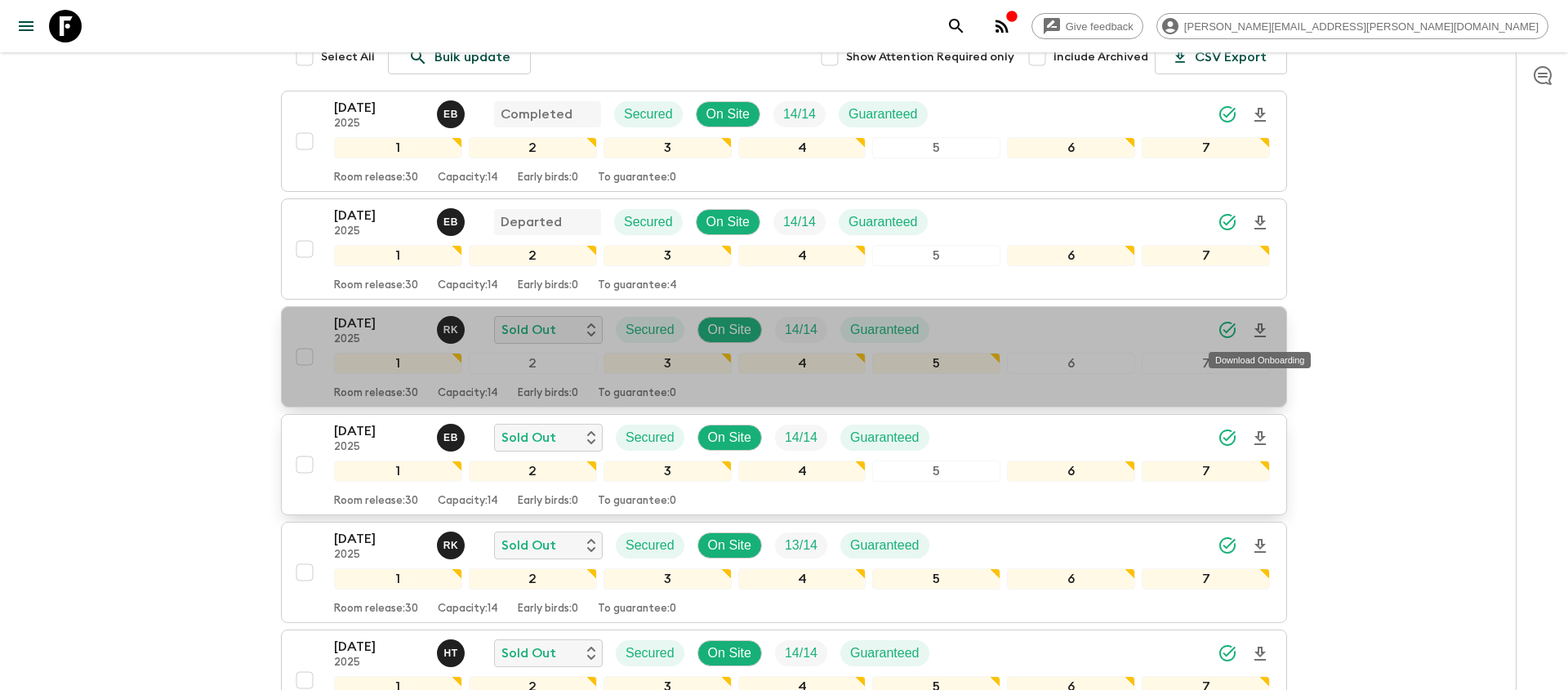
click at [1258, 327] on icon "Download Onboarding" at bounding box center [1259, 330] width 11 height 14
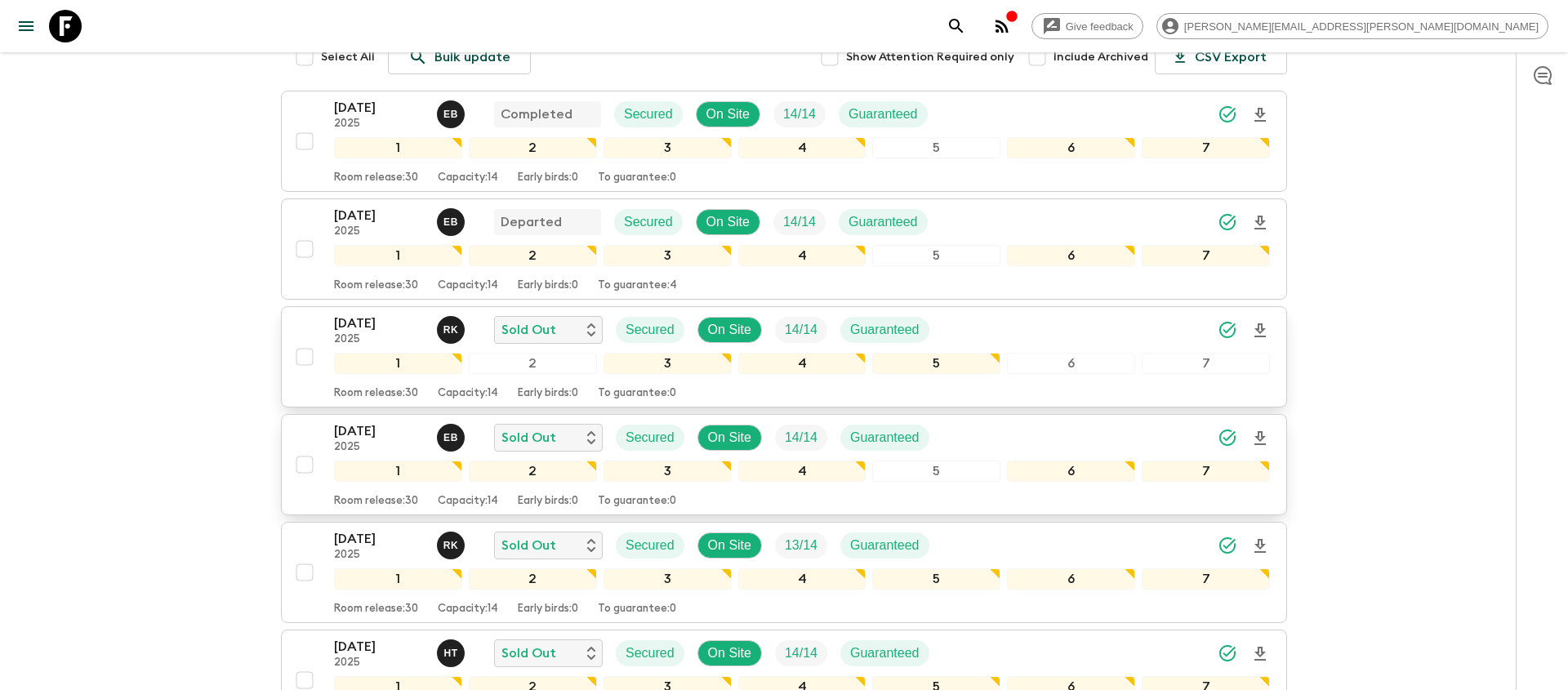
click at [963, 30] on icon "search adventures" at bounding box center [955, 25] width 14 height 14
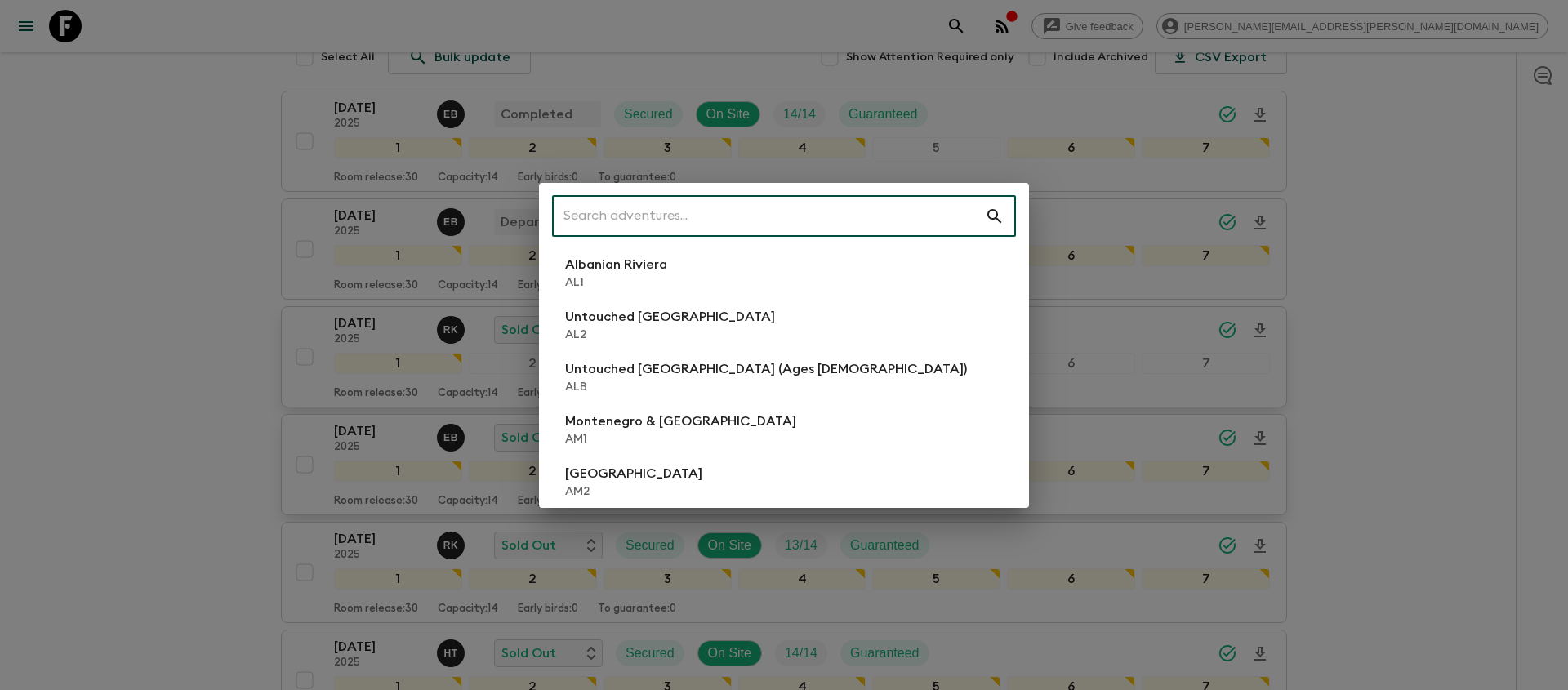
click at [808, 225] on input "text" at bounding box center [767, 216] width 432 height 46
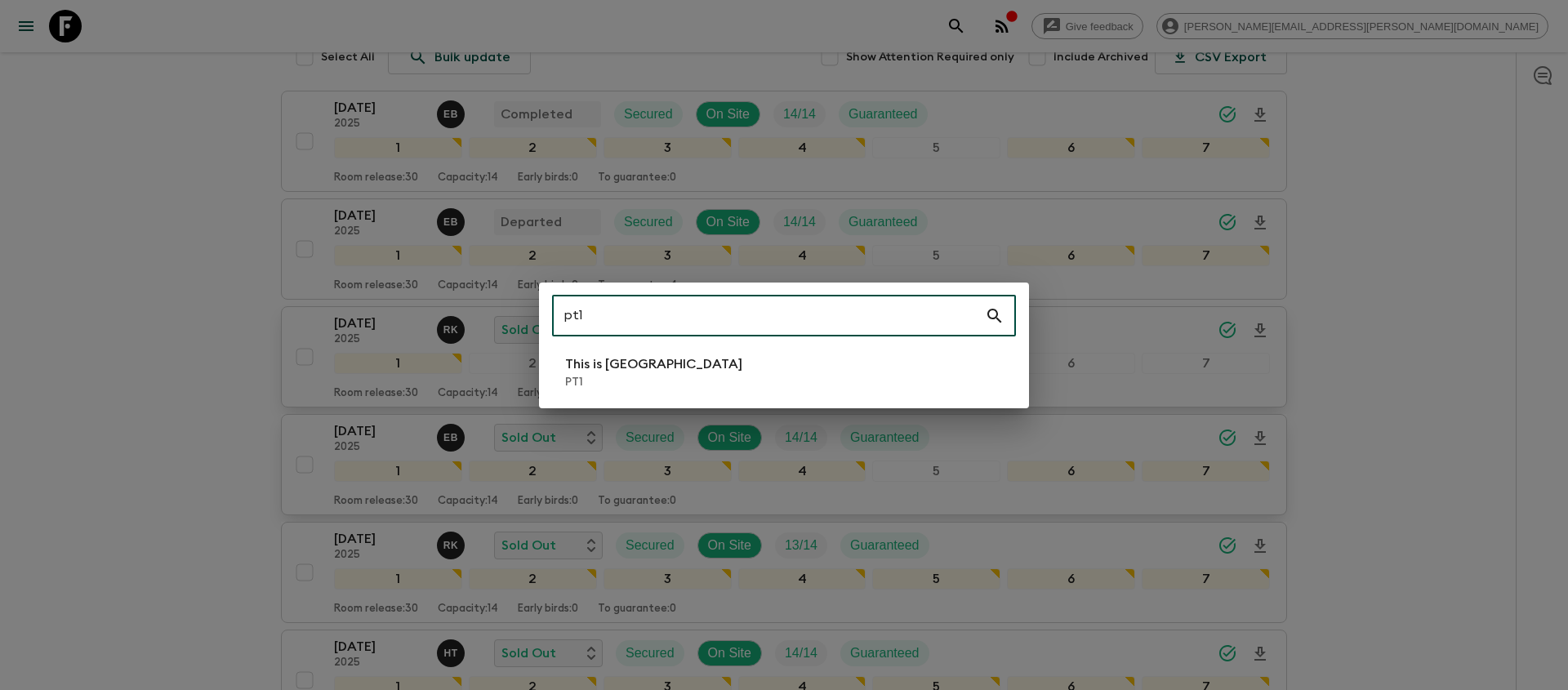
type input "pt1"
click at [672, 376] on li "This is Portugal PT1" at bounding box center [783, 372] width 464 height 46
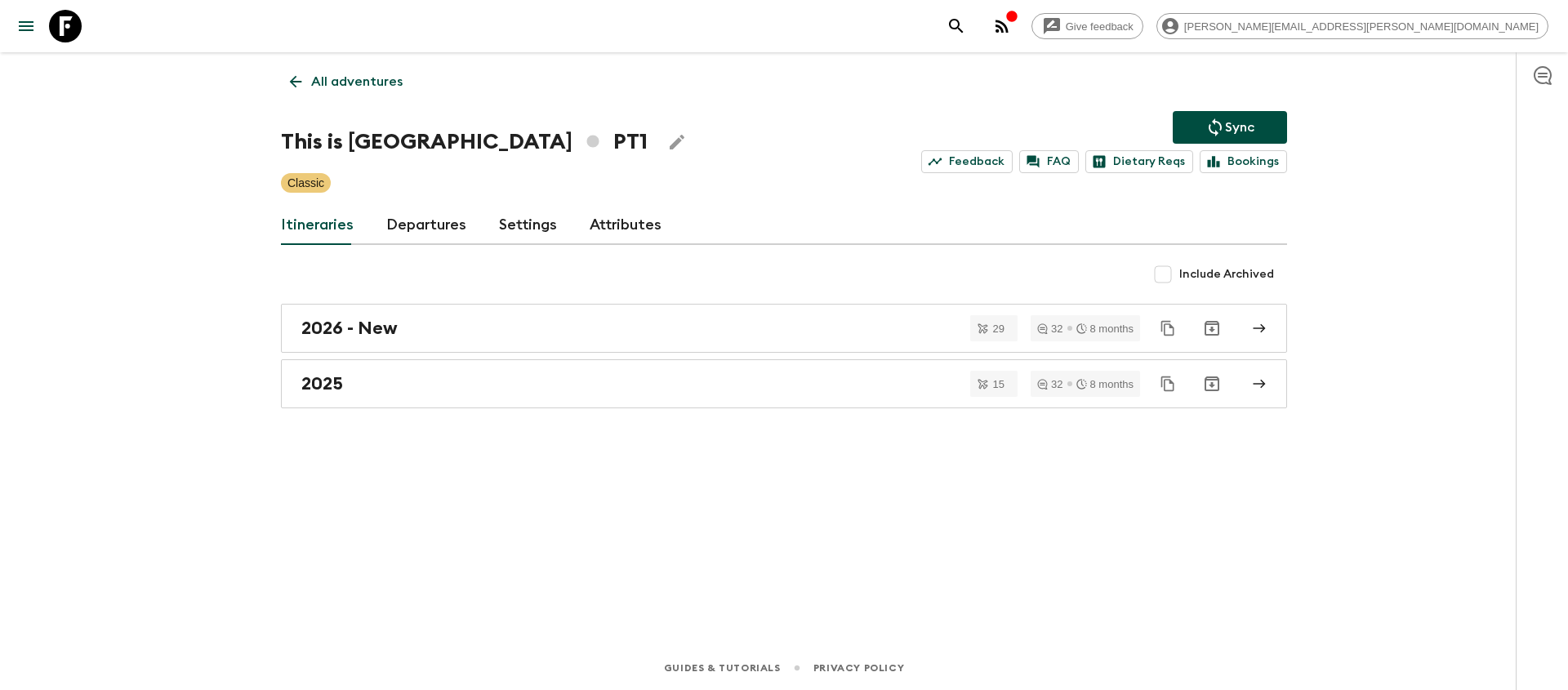
click at [672, 376] on div "2025" at bounding box center [768, 383] width 934 height 21
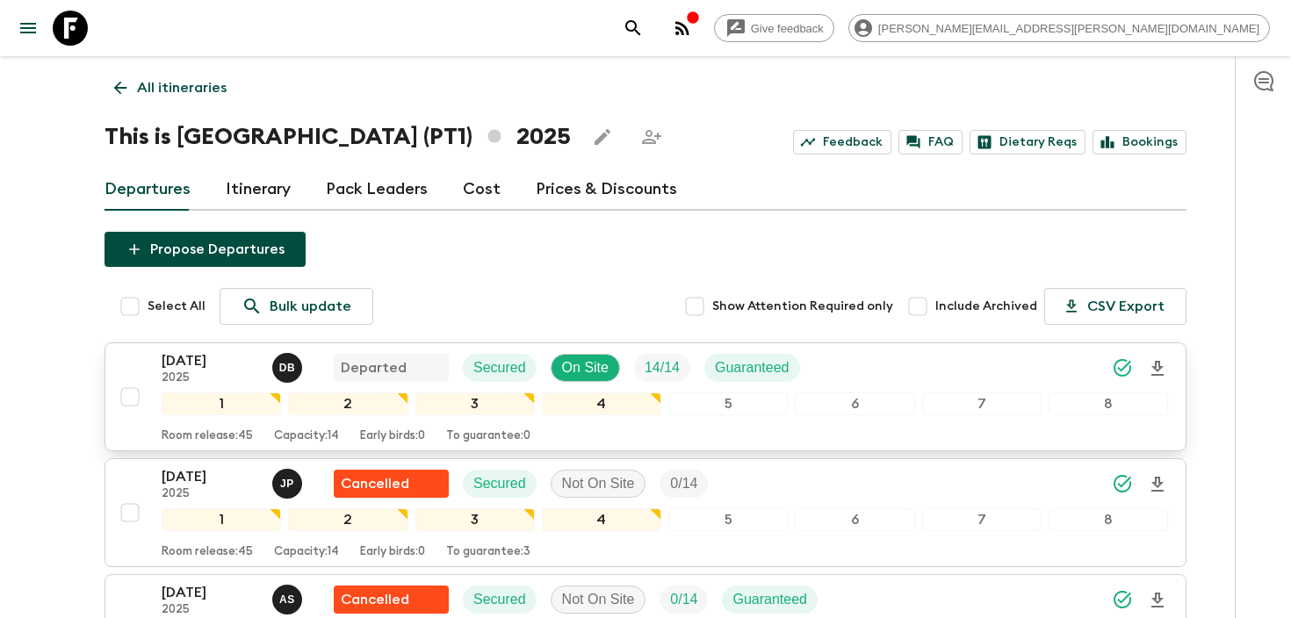
scroll to position [571, 0]
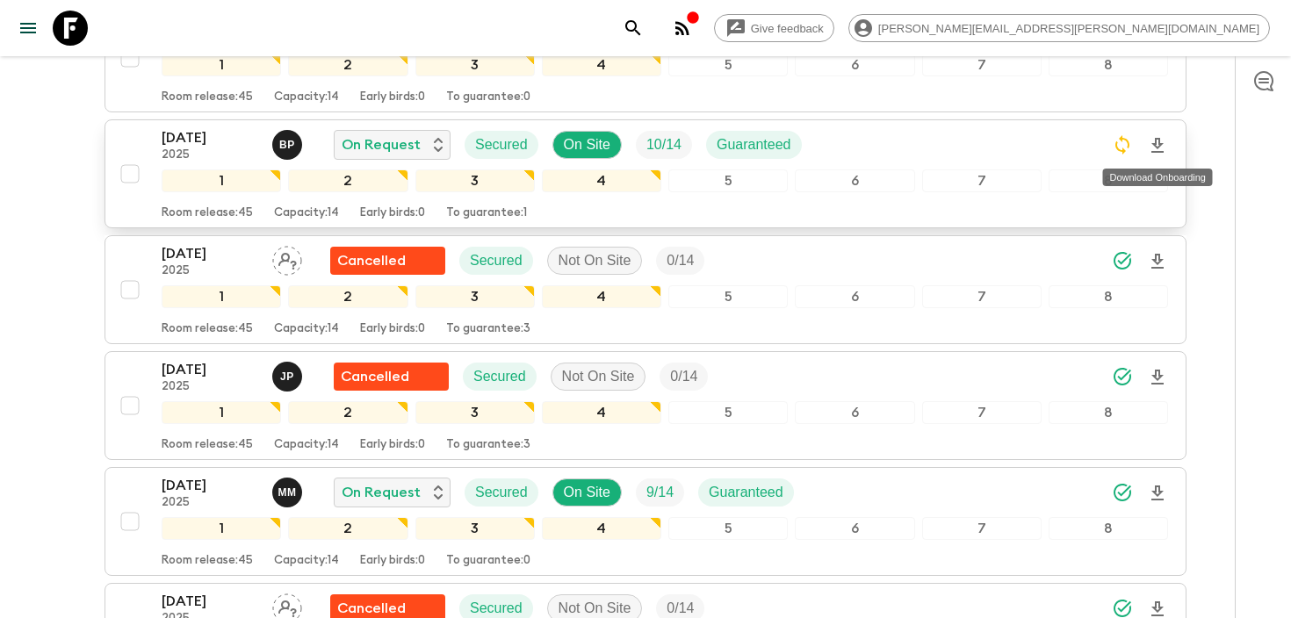
click at [1156, 149] on icon "Download Onboarding" at bounding box center [1157, 145] width 21 height 21
click at [644, 31] on icon "search adventures" at bounding box center [632, 28] width 21 height 21
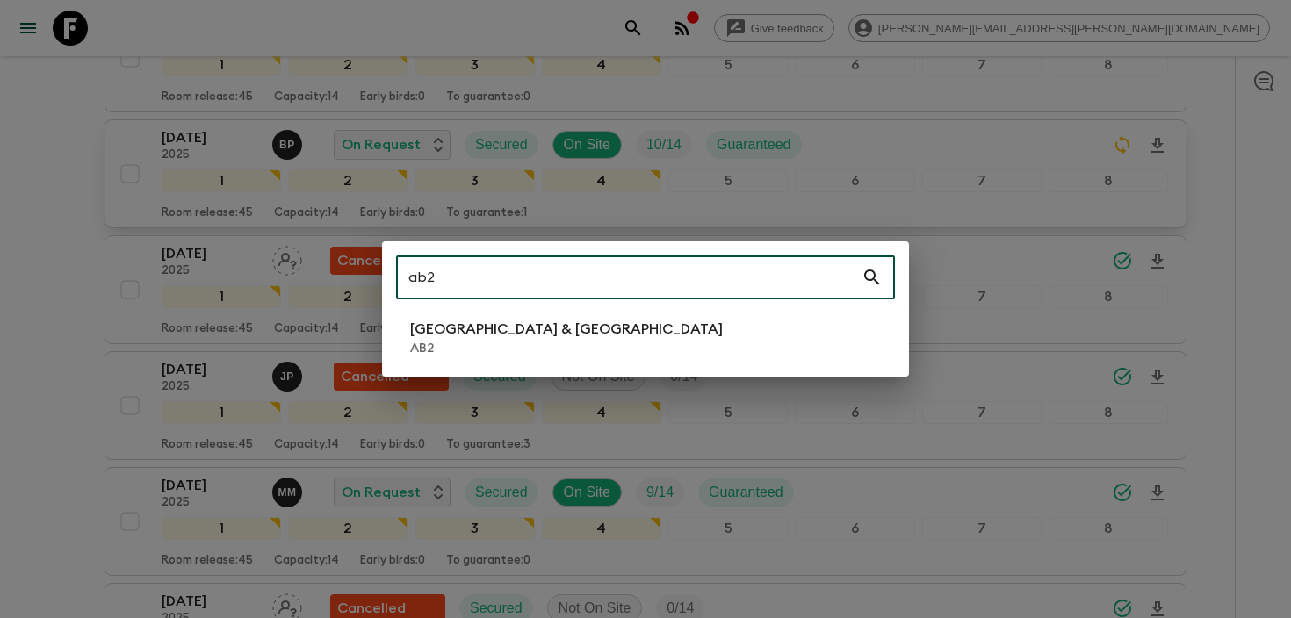
type input "ab2"
click at [484, 338] on p "[GEOGRAPHIC_DATA] & [GEOGRAPHIC_DATA]" at bounding box center [566, 329] width 313 height 21
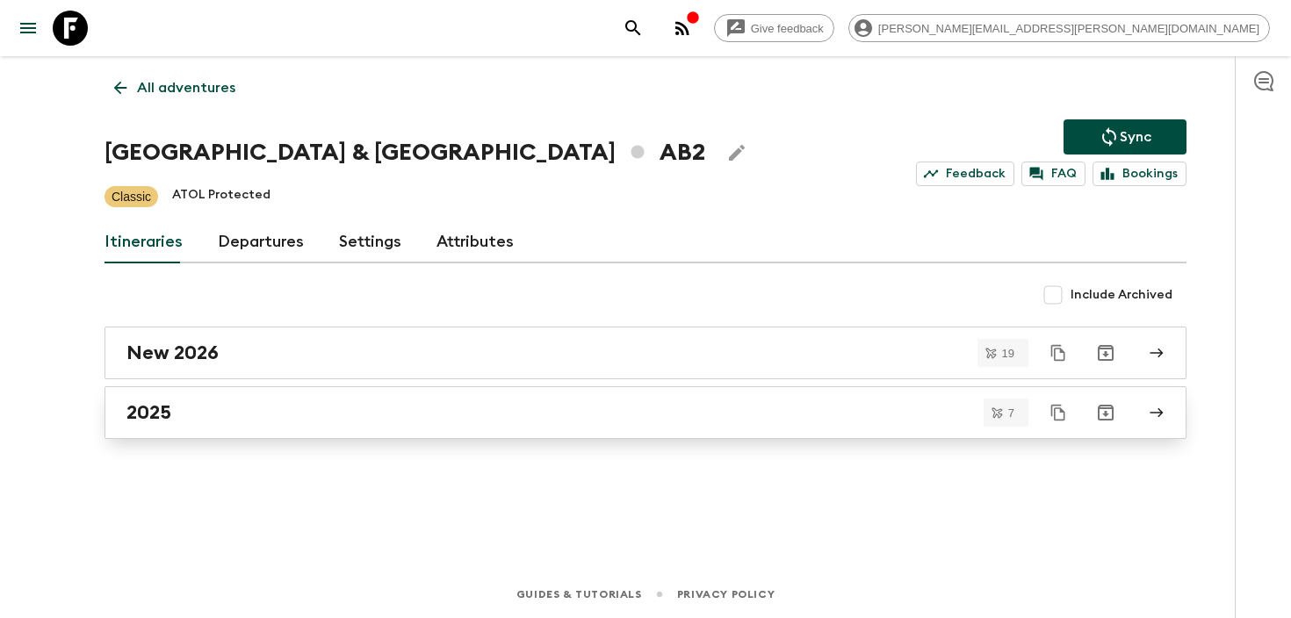
click at [148, 415] on h2 "2025" at bounding box center [148, 412] width 45 height 23
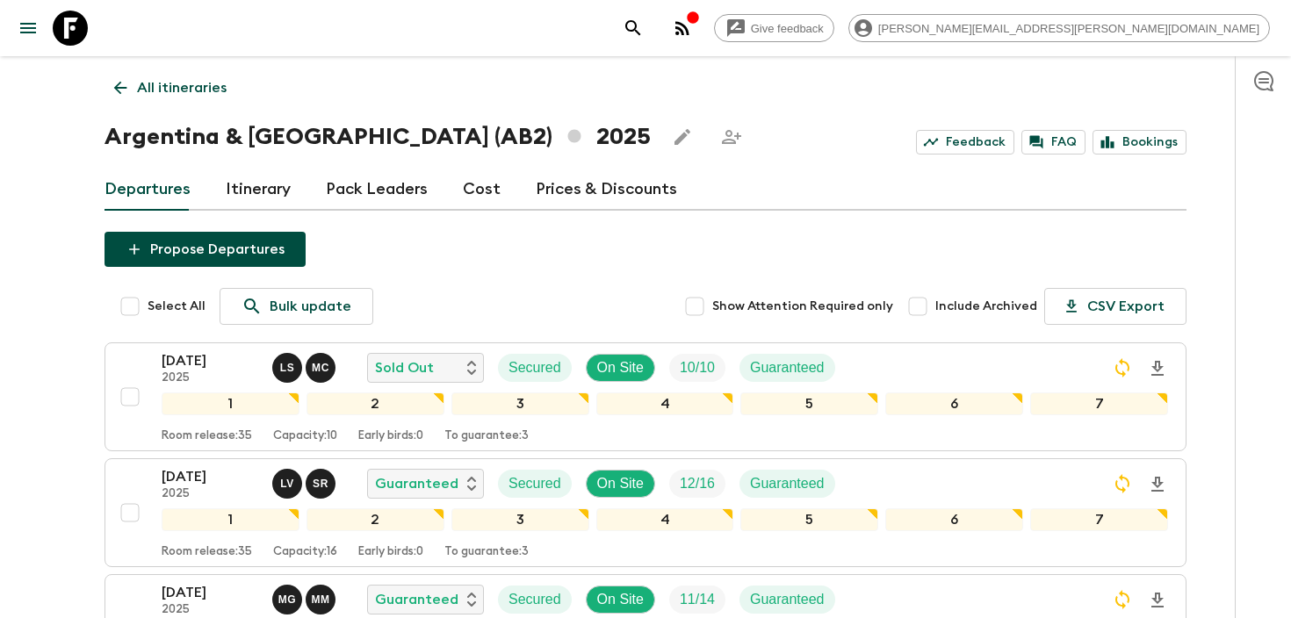
click at [252, 195] on link "Itinerary" at bounding box center [258, 190] width 65 height 42
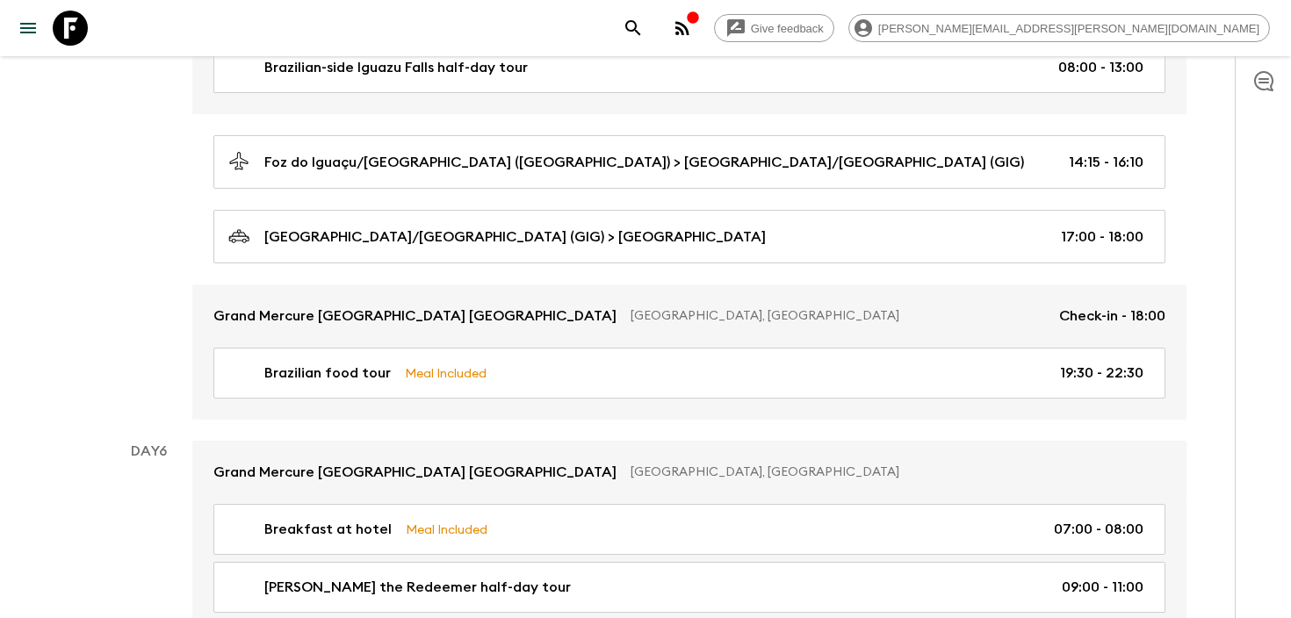
scroll to position [2079, 0]
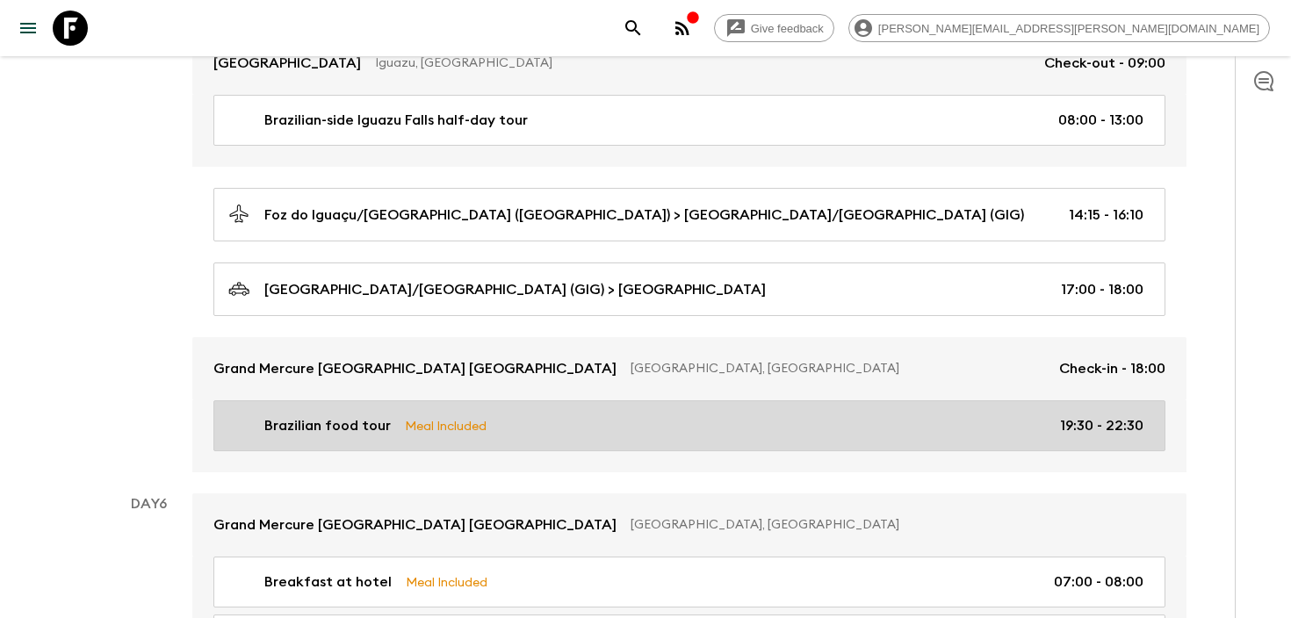
click at [751, 428] on div "Brazilian food tour Meal Included 19:30 - 22:30" at bounding box center [685, 425] width 915 height 21
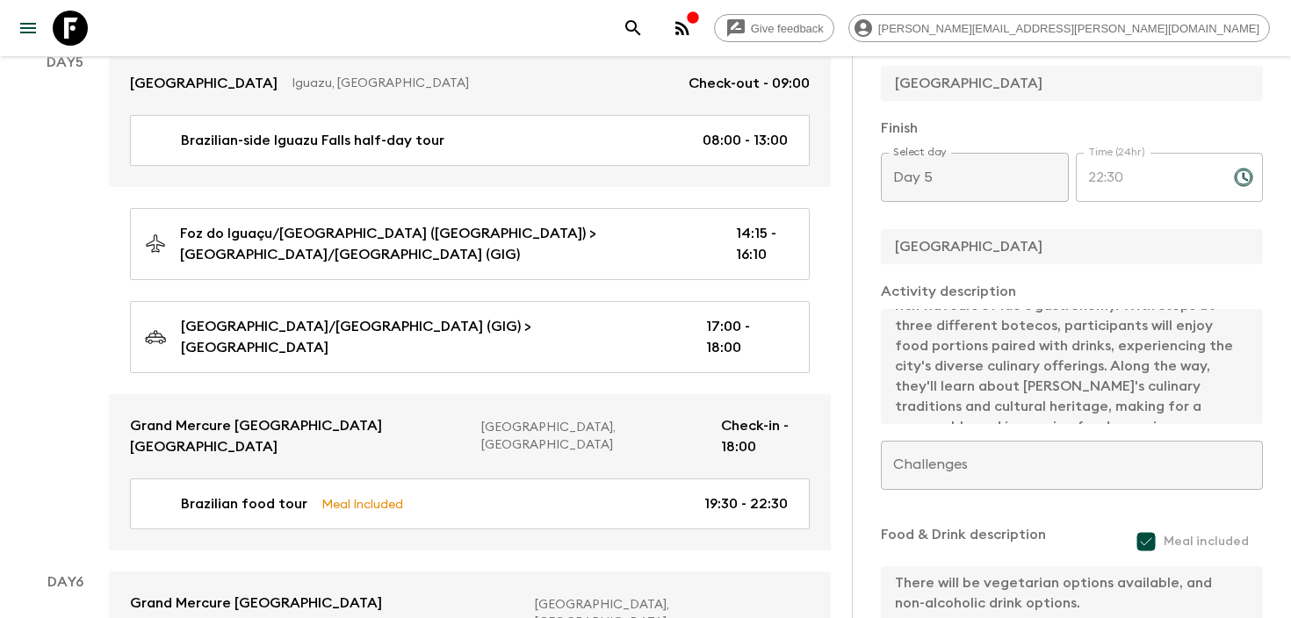
scroll to position [2346, 0]
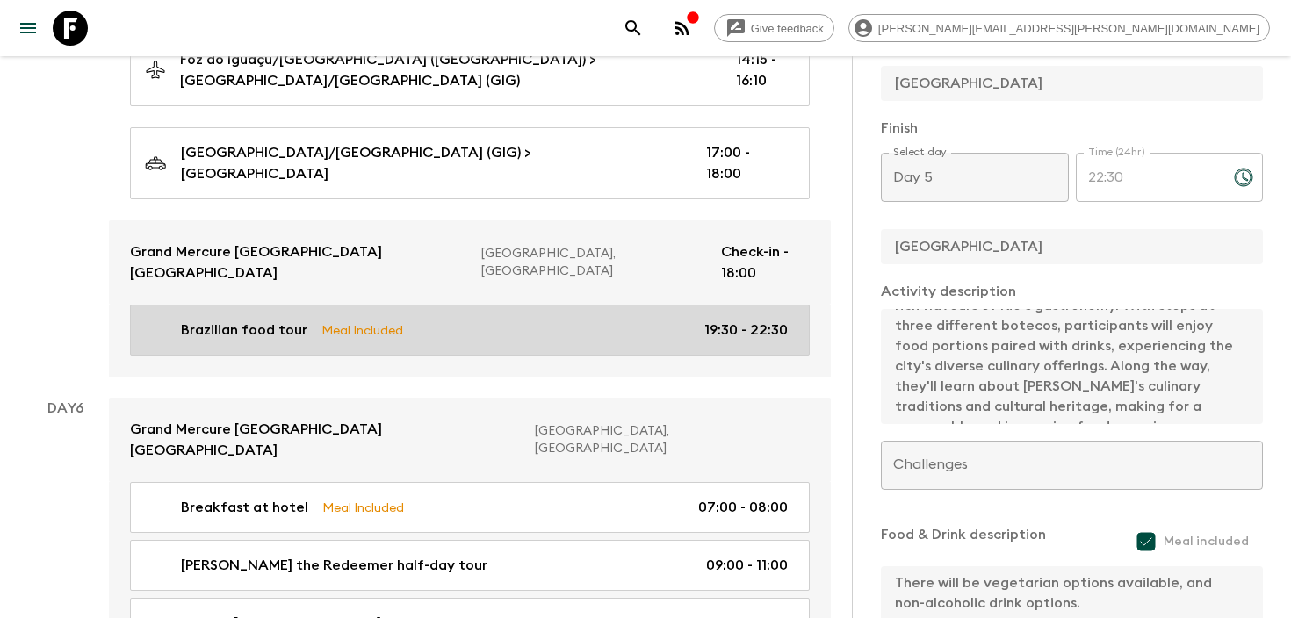
click at [521, 305] on link "Brazilian food tour Meal Included 19:30 - 22:30" at bounding box center [470, 330] width 680 height 51
click at [608, 305] on link "Brazilian food tour Meal Included 19:30 - 22:30" at bounding box center [470, 330] width 680 height 51
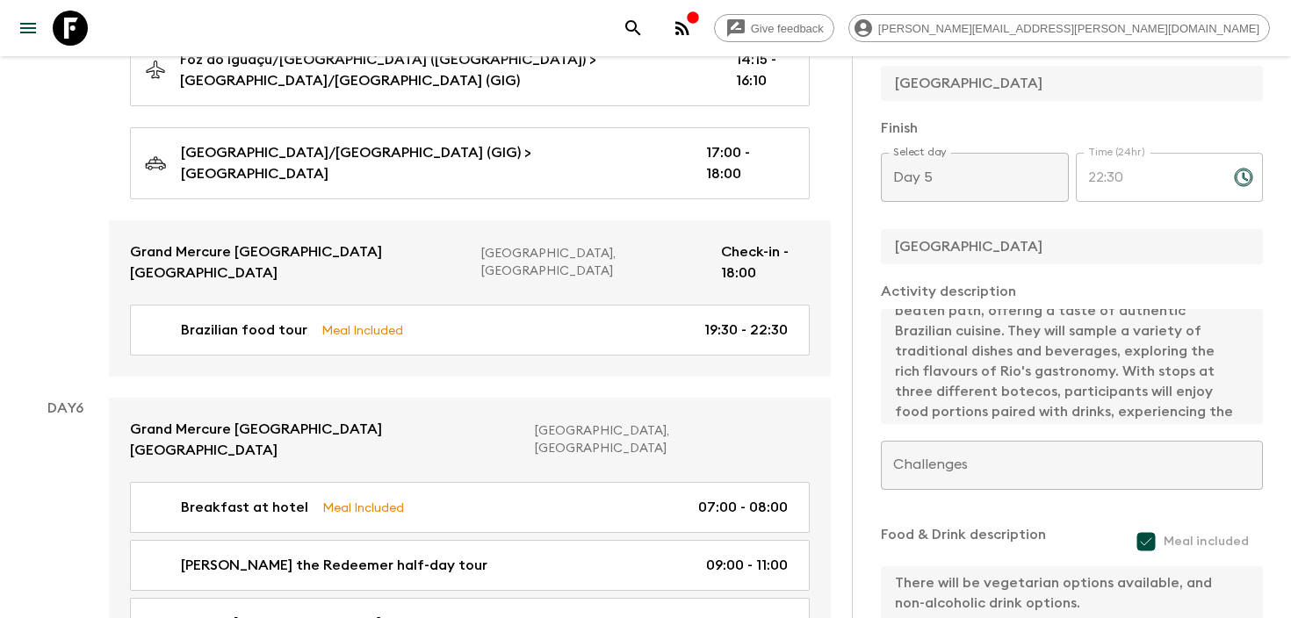
scroll to position [162, 0]
